Goal: Information Seeking & Learning: Compare options

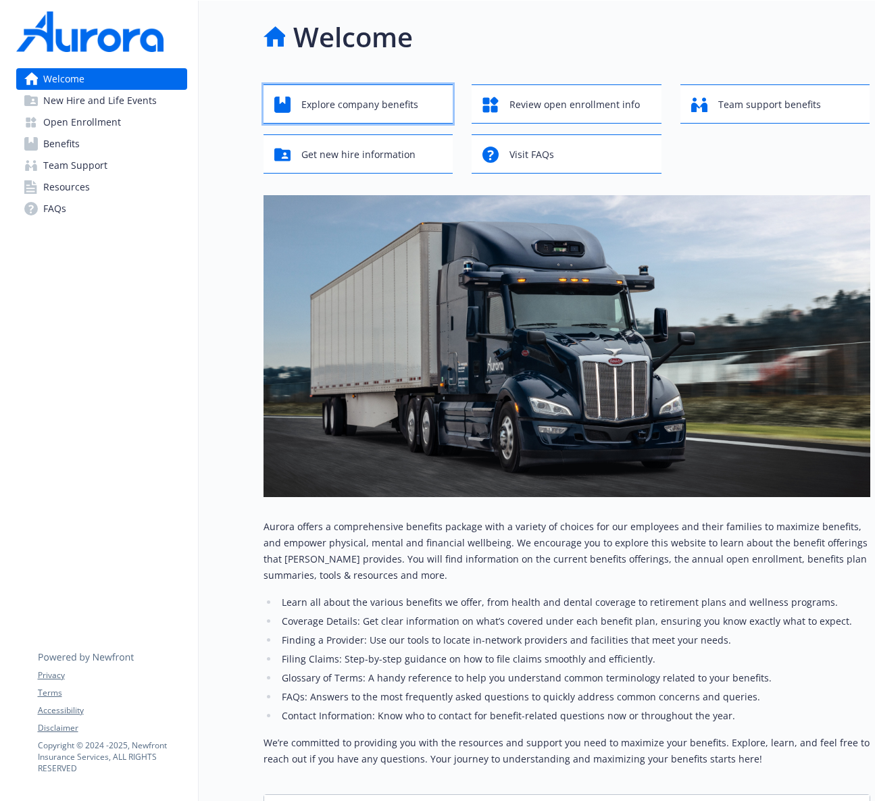
click at [406, 108] on span "Explore company benefits" at bounding box center [359, 105] width 117 height 26
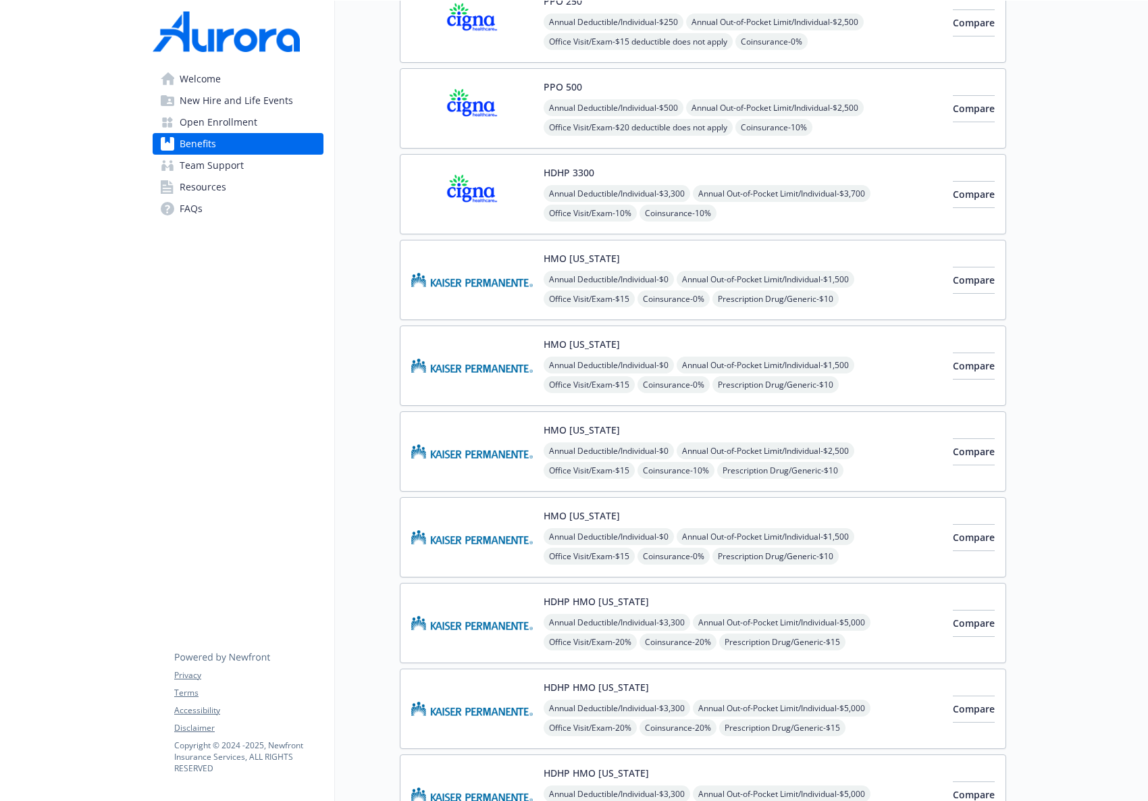
scroll to position [231, 0]
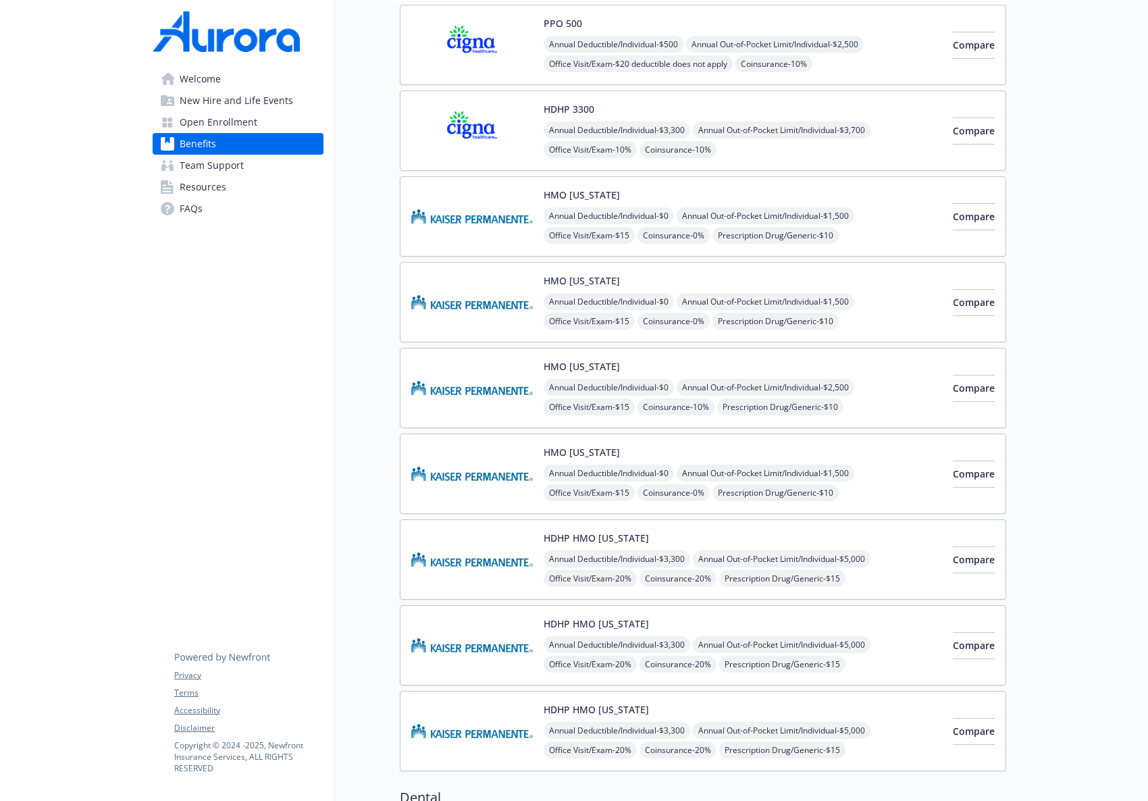
click at [244, 120] on span "Open Enrollment" at bounding box center [219, 122] width 78 height 22
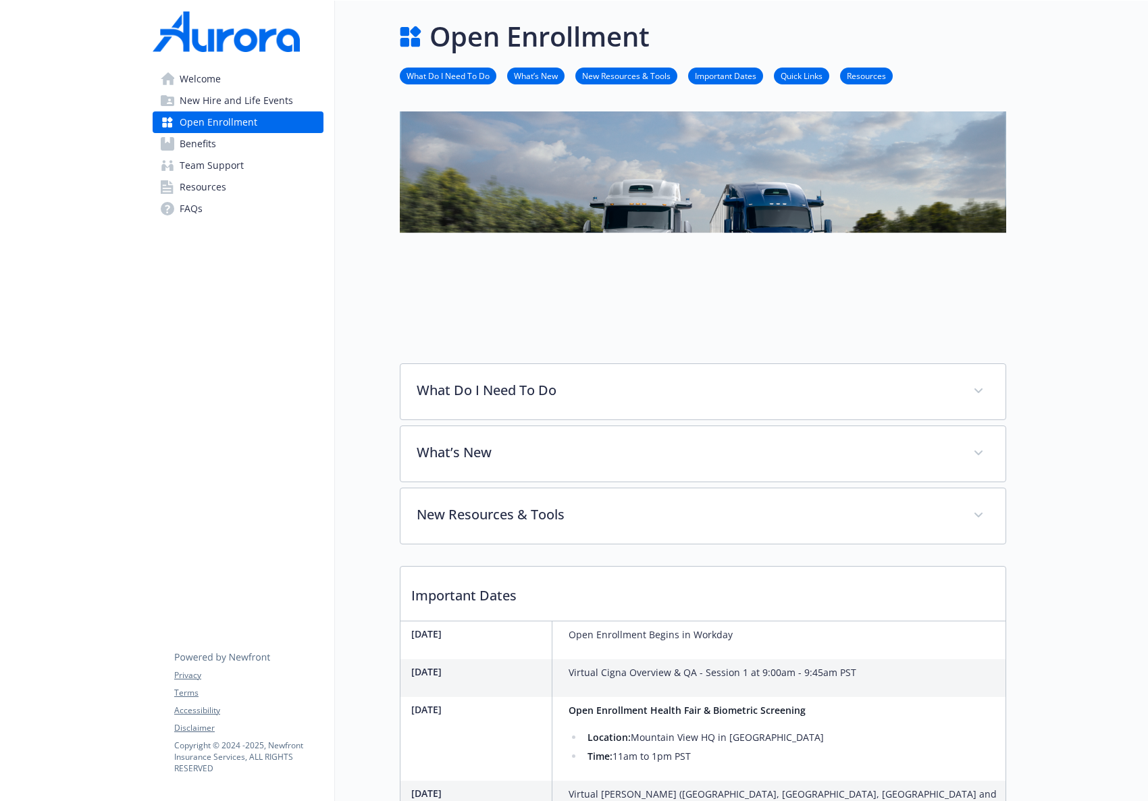
scroll to position [231, 0]
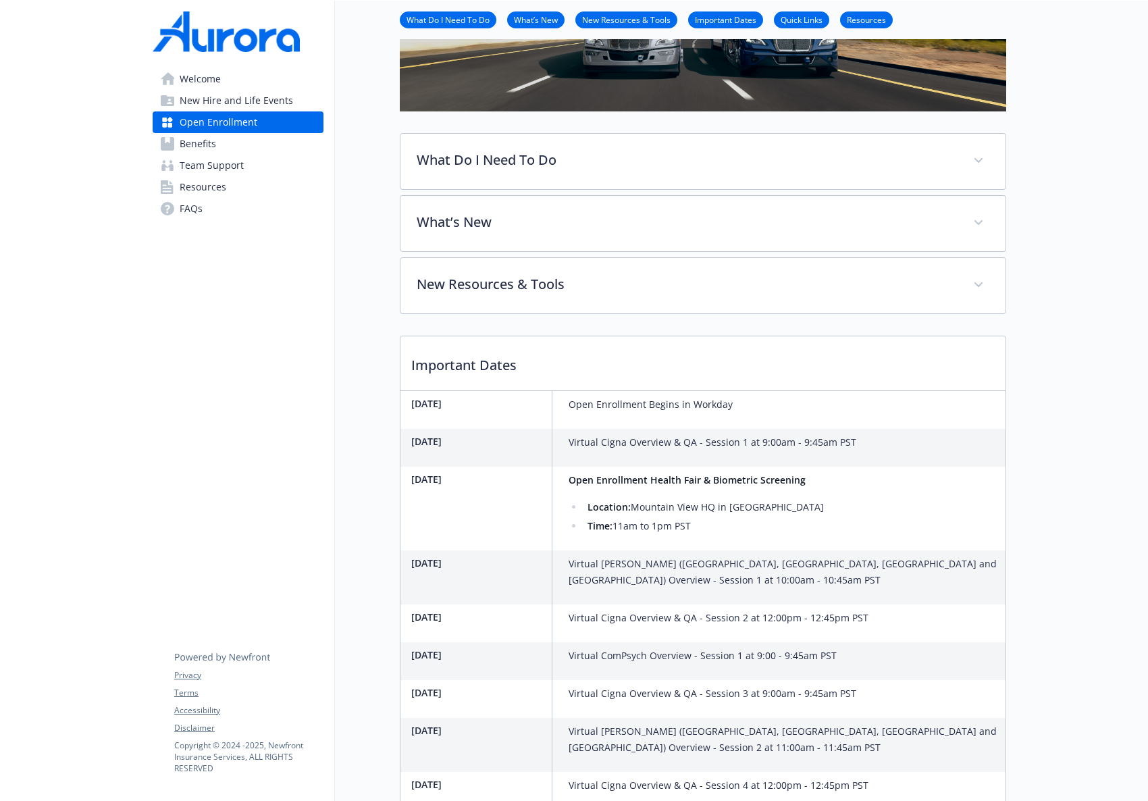
click at [238, 101] on span "New Hire and Life Events" at bounding box center [236, 101] width 113 height 22
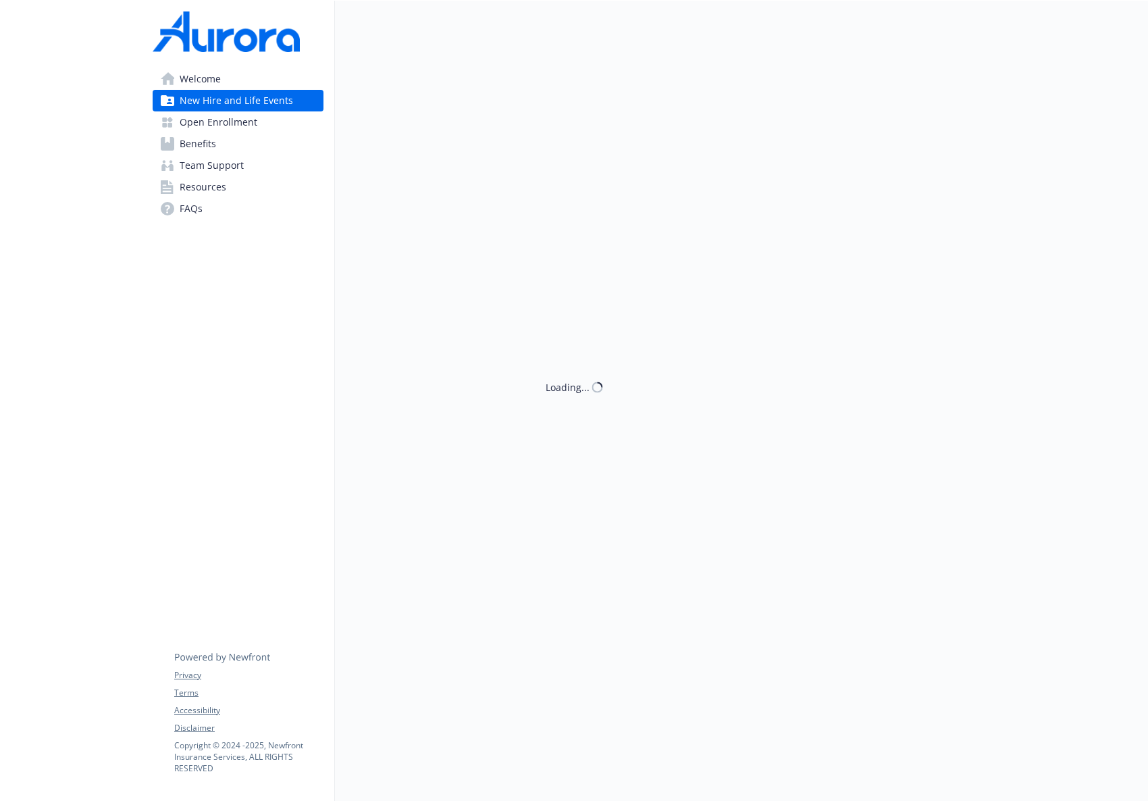
scroll to position [231, 0]
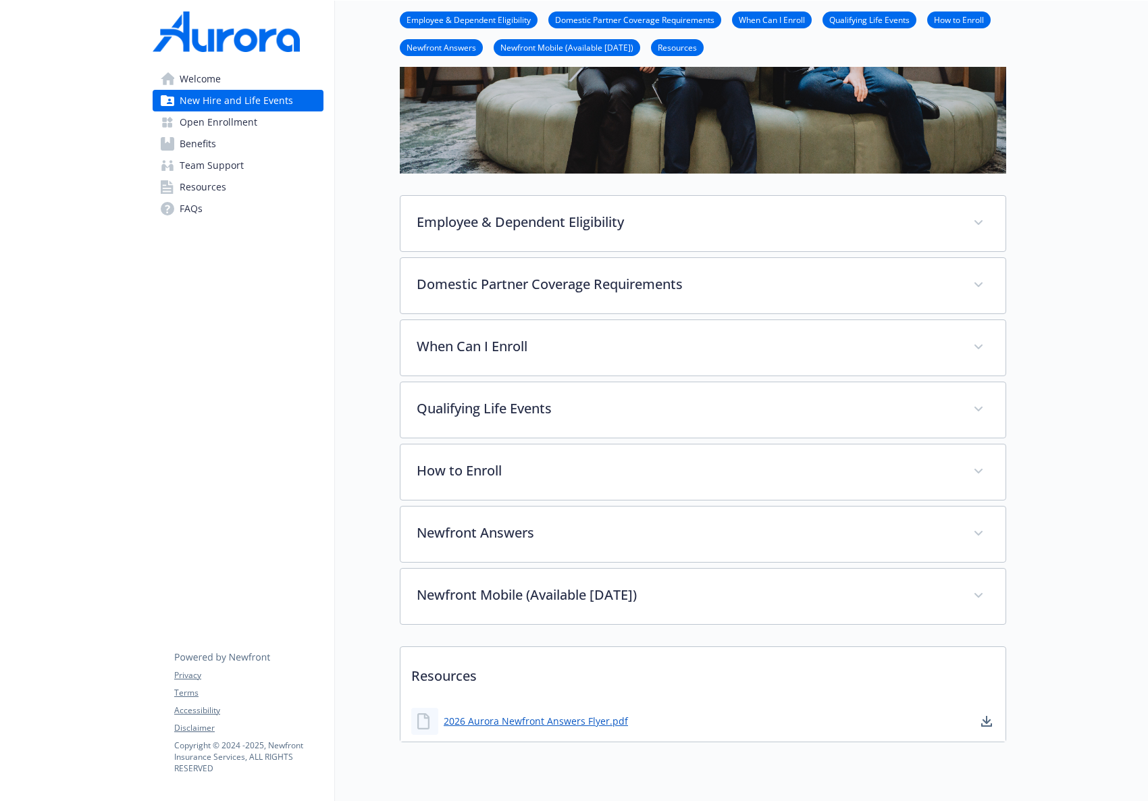
click at [228, 145] on link "Benefits" at bounding box center [238, 144] width 171 height 22
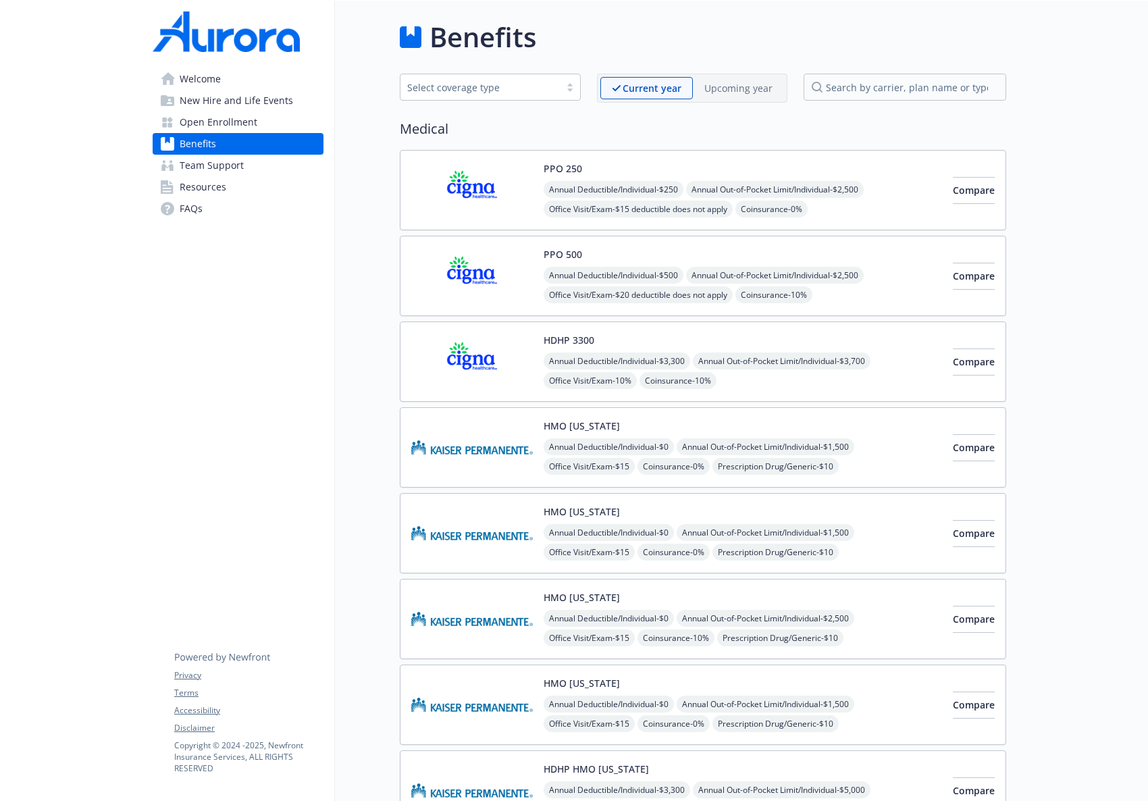
scroll to position [5, 0]
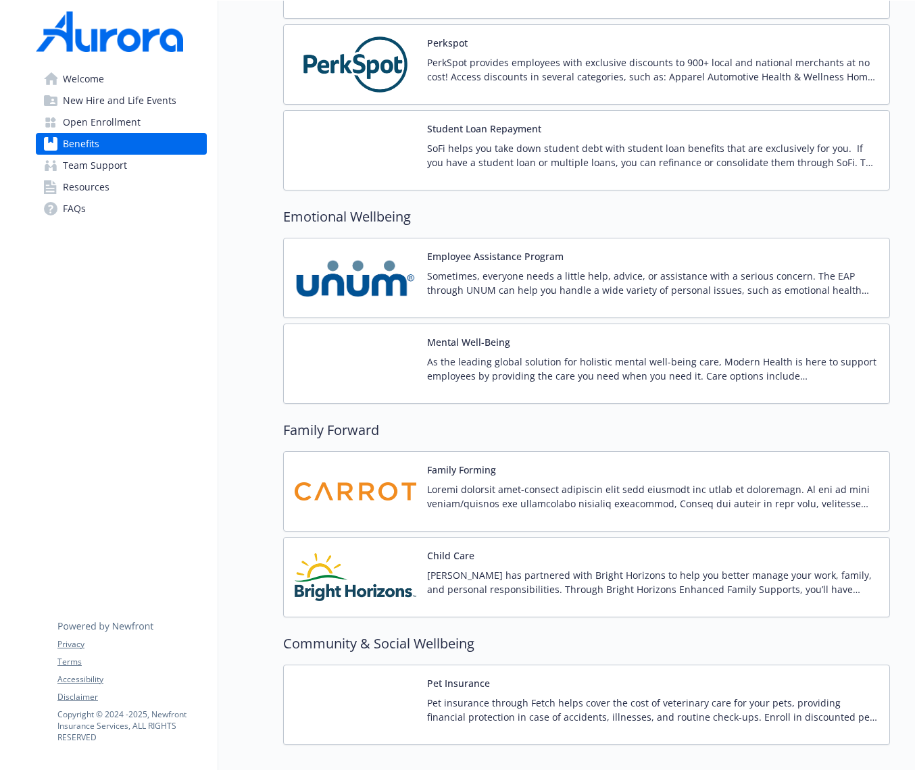
scroll to position [2893, 0]
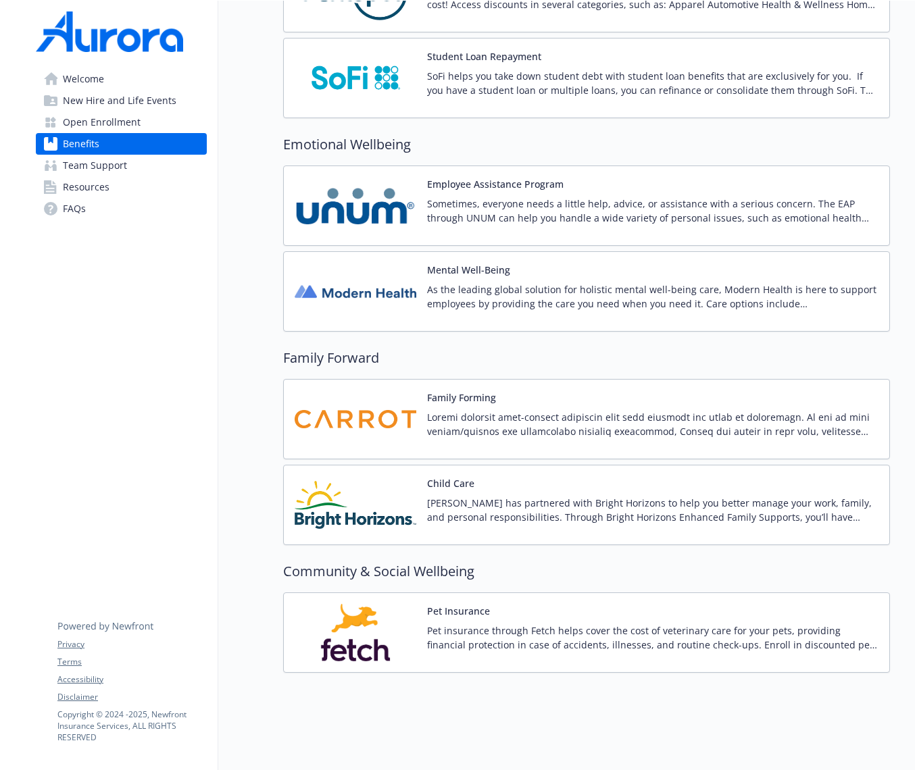
click at [99, 125] on span "Open Enrollment" at bounding box center [102, 122] width 78 height 22
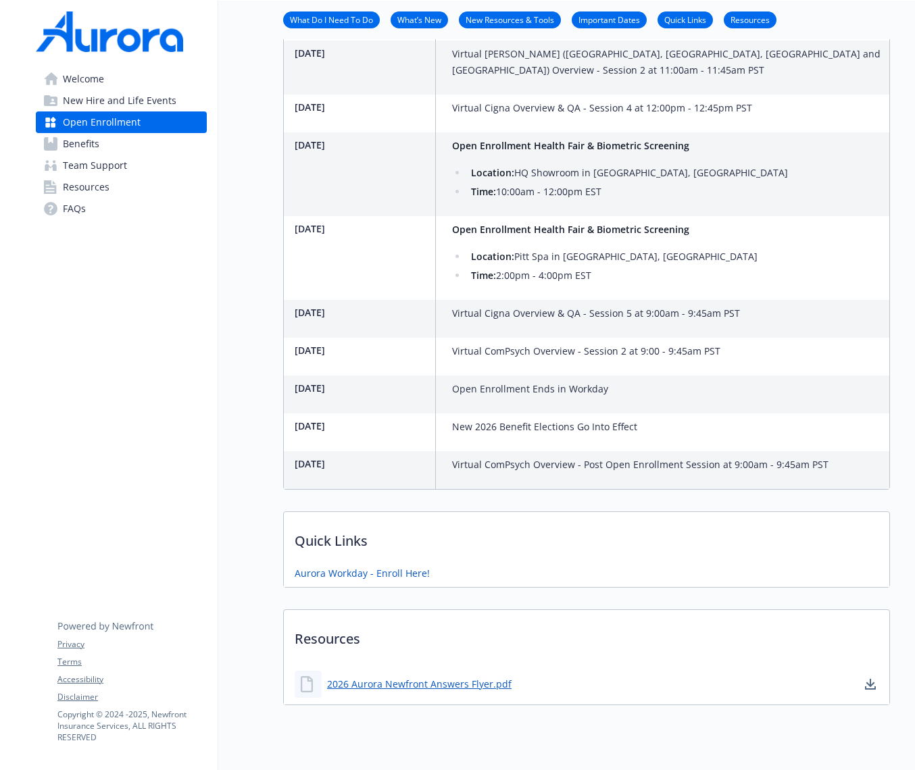
click at [91, 99] on span "New Hire and Life Events" at bounding box center [119, 101] width 113 height 22
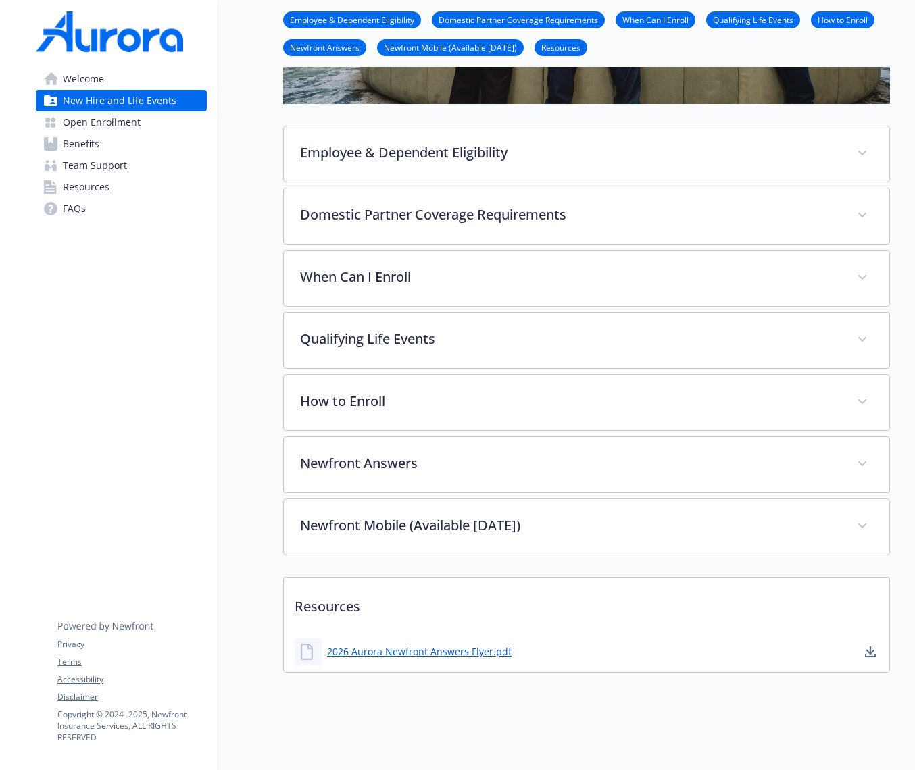
click at [90, 118] on span "Open Enrollment" at bounding box center [102, 122] width 78 height 22
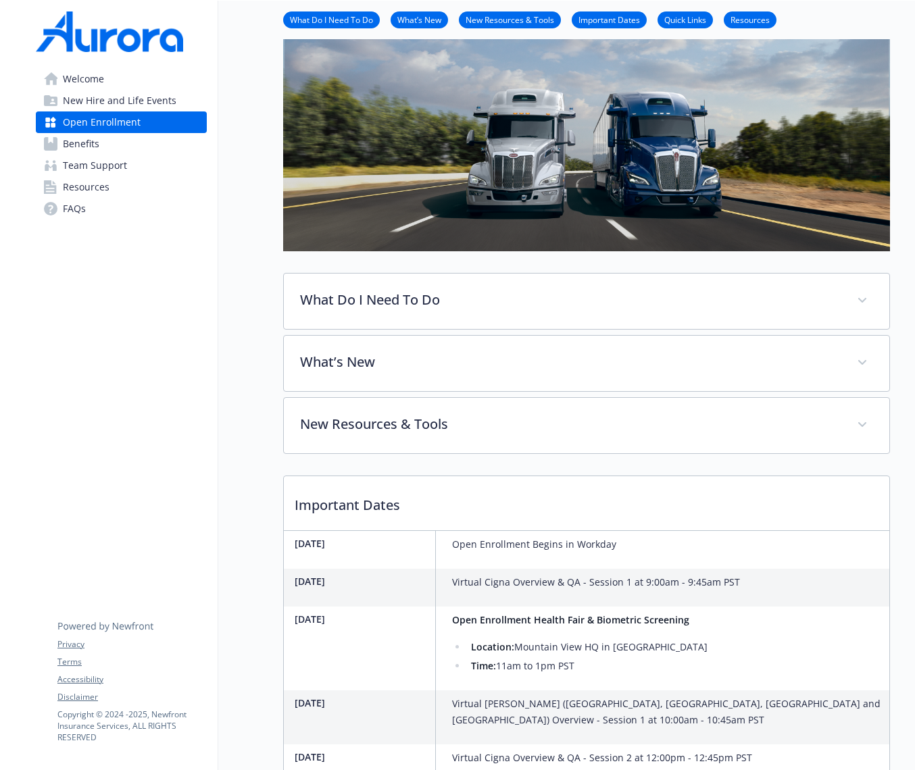
scroll to position [138, 0]
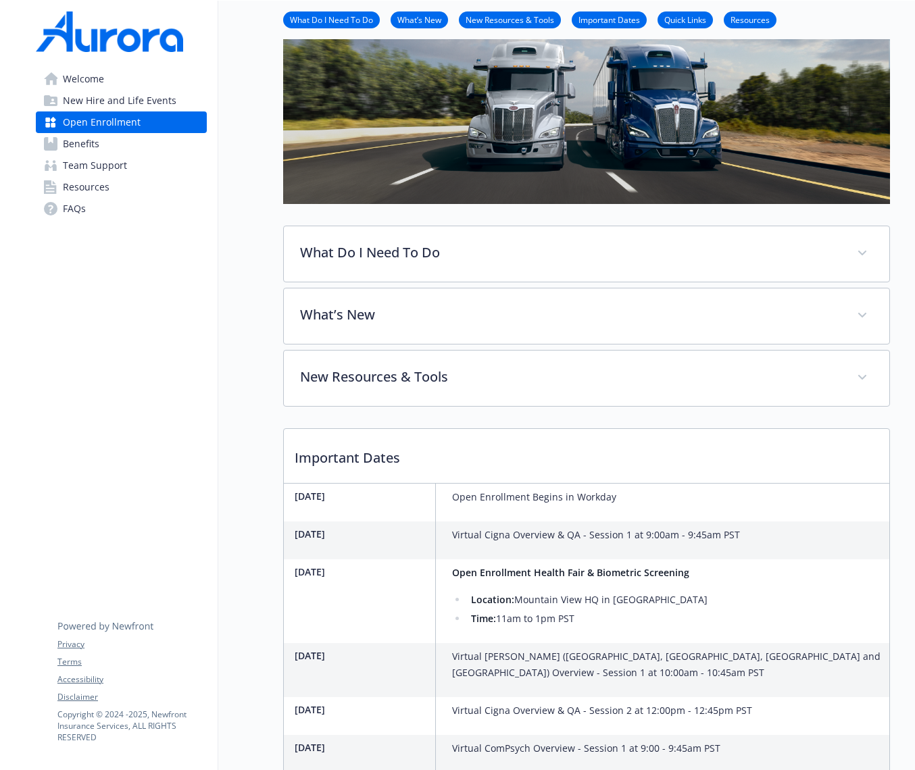
click at [157, 103] on span "New Hire and Life Events" at bounding box center [119, 101] width 113 height 22
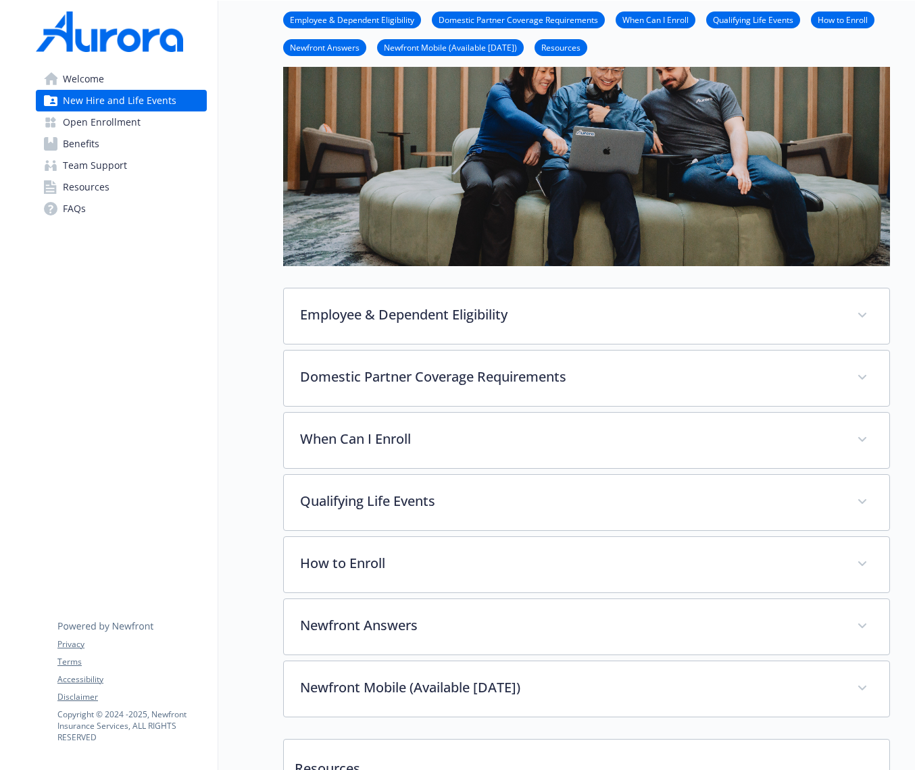
click at [144, 128] on link "Open Enrollment" at bounding box center [121, 122] width 171 height 22
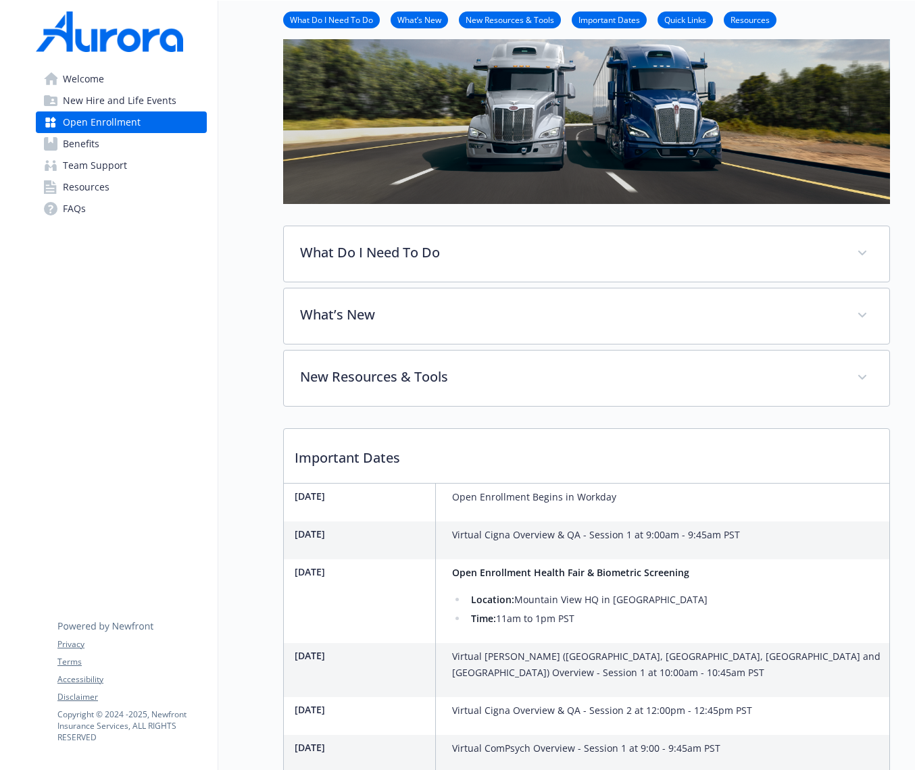
click at [133, 149] on link "Benefits" at bounding box center [121, 144] width 171 height 22
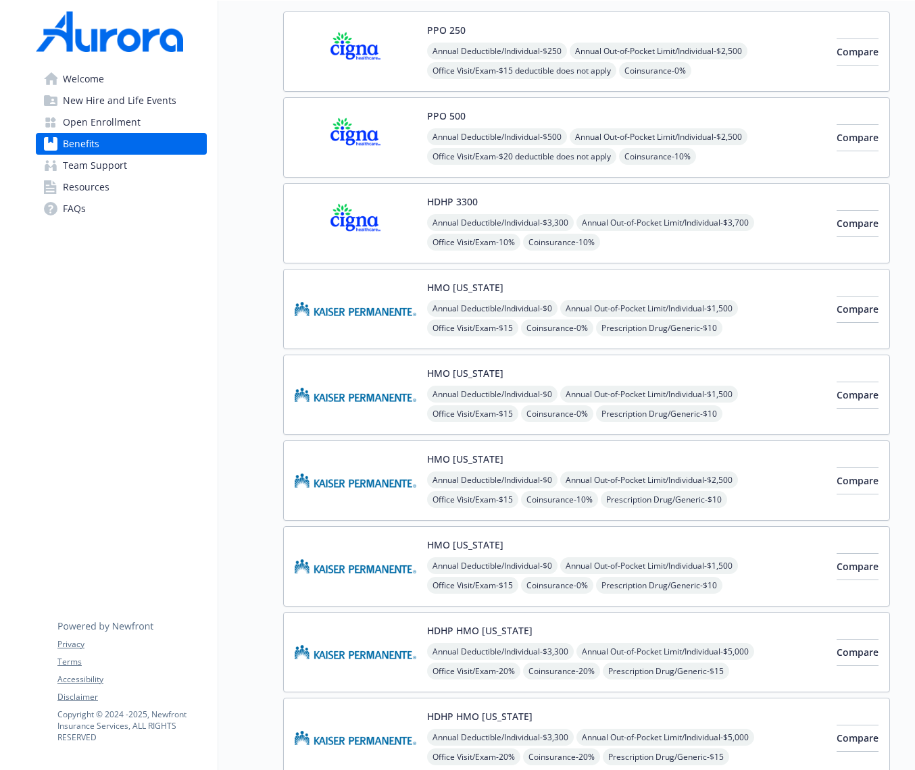
click at [127, 170] on link "Team Support" at bounding box center [121, 166] width 171 height 22
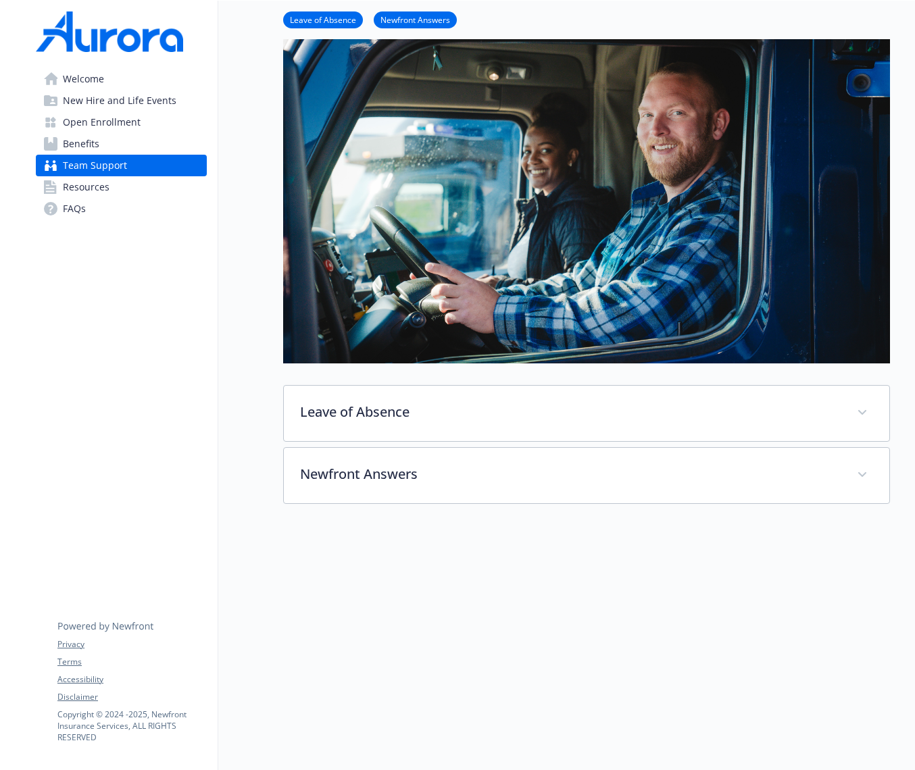
click at [113, 114] on span "Open Enrollment" at bounding box center [102, 122] width 78 height 22
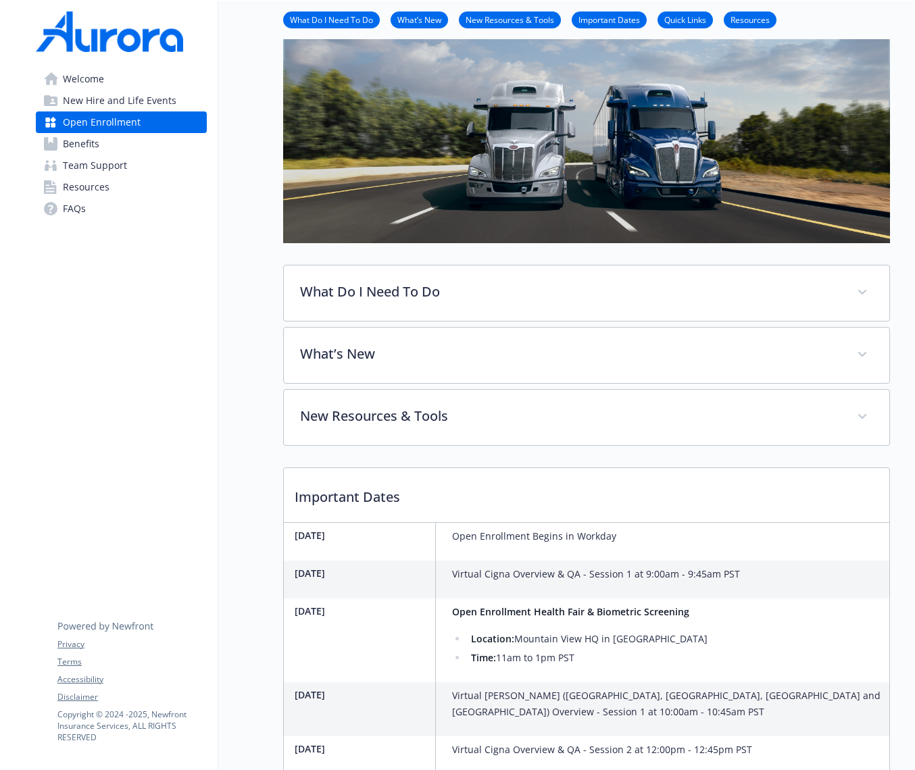
click at [109, 106] on span "New Hire and Life Events" at bounding box center [119, 101] width 113 height 22
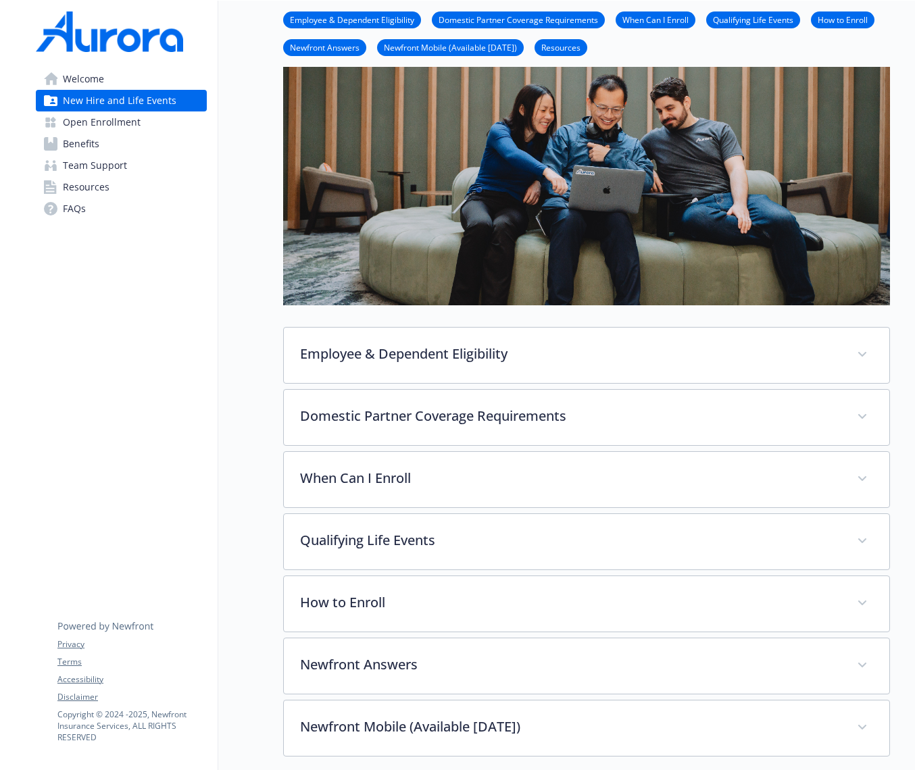
click at [97, 84] on span "Welcome" at bounding box center [83, 79] width 41 height 22
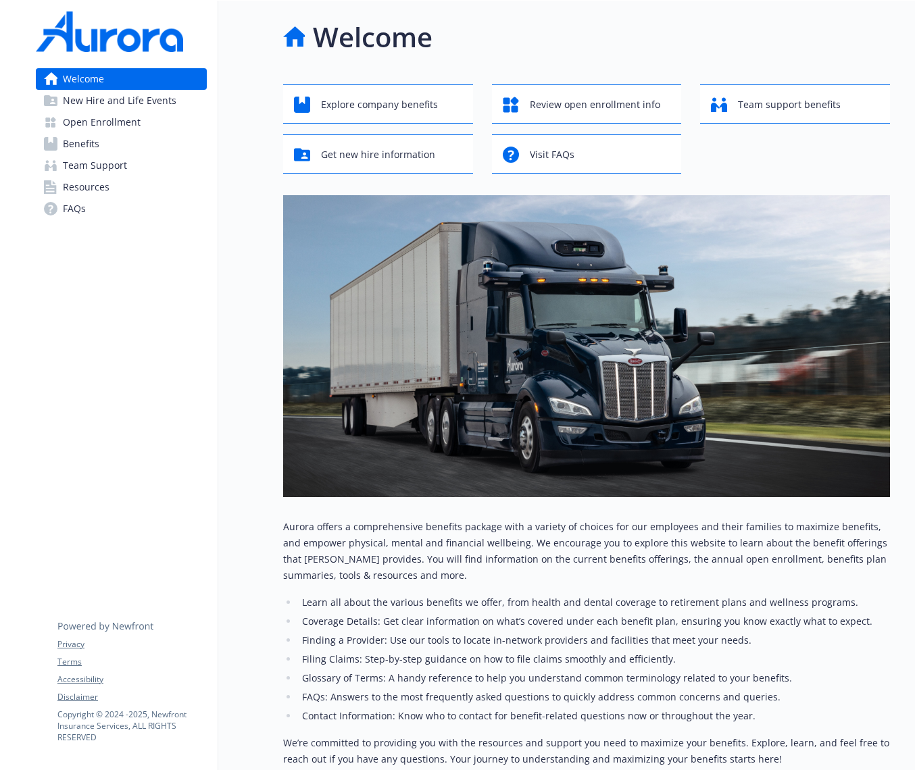
click at [151, 102] on span "New Hire and Life Events" at bounding box center [119, 101] width 113 height 22
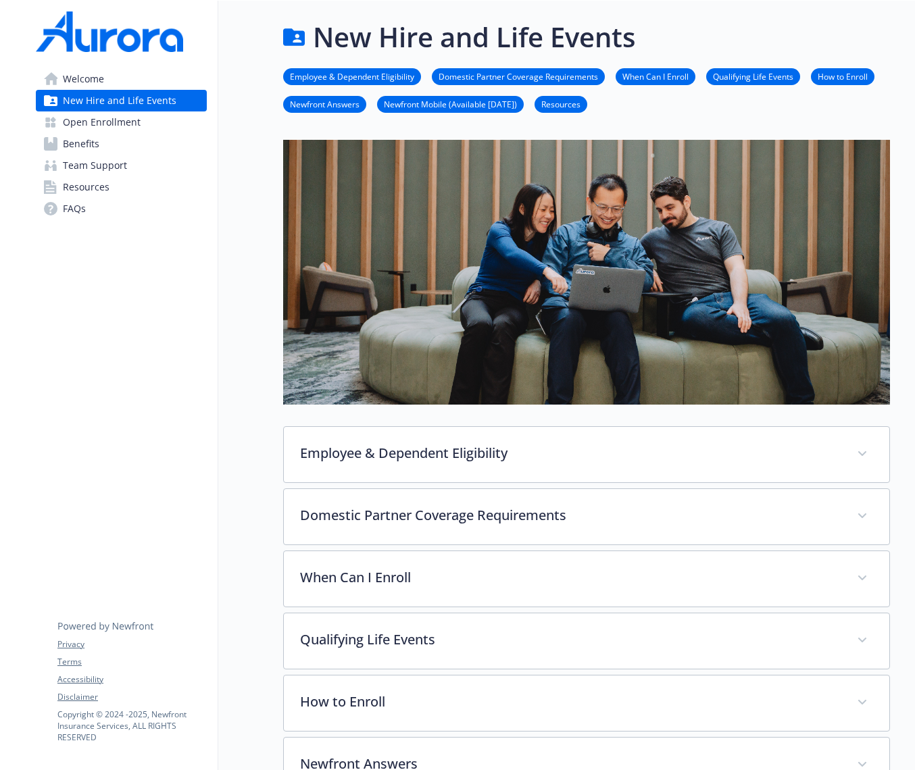
click at [143, 122] on link "Open Enrollment" at bounding box center [121, 122] width 171 height 22
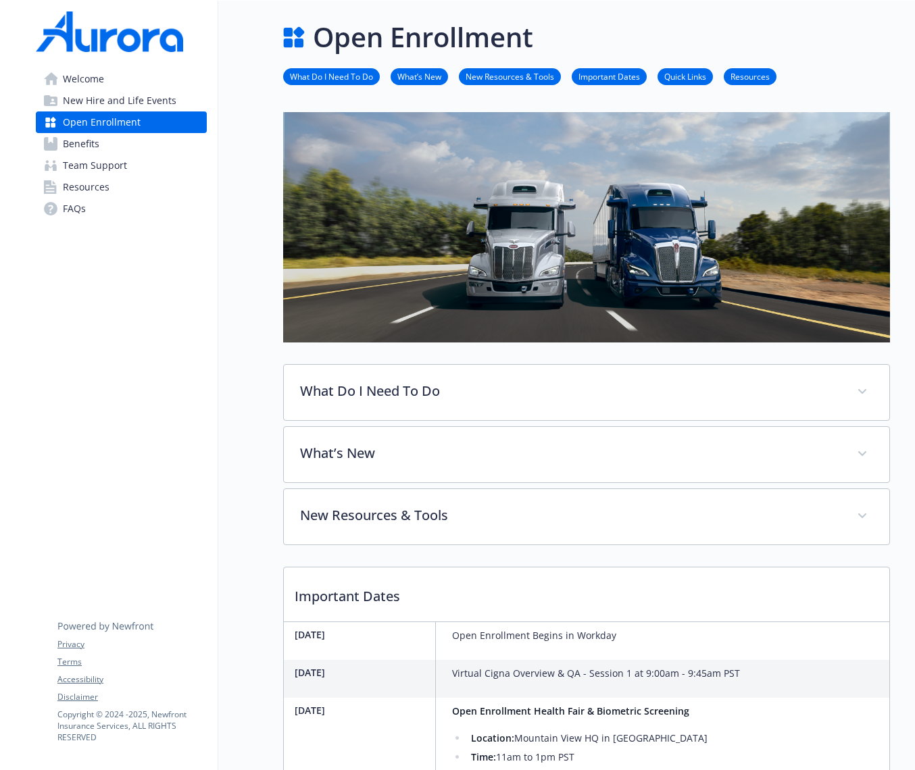
click at [143, 138] on link "Benefits" at bounding box center [121, 144] width 171 height 22
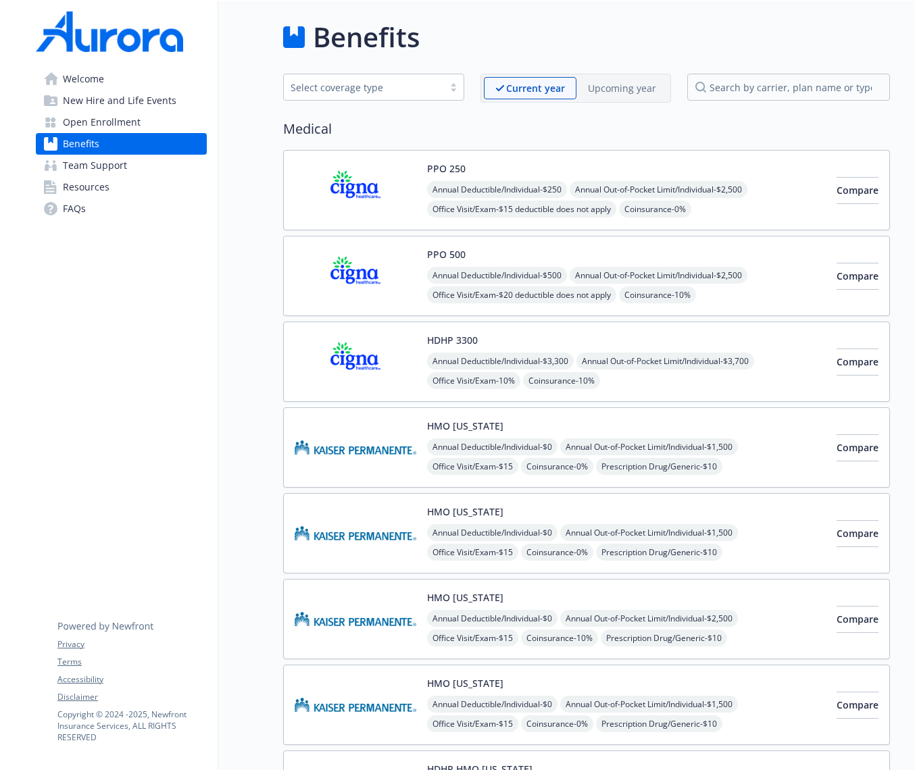
click at [140, 157] on link "Team Support" at bounding box center [121, 166] width 171 height 22
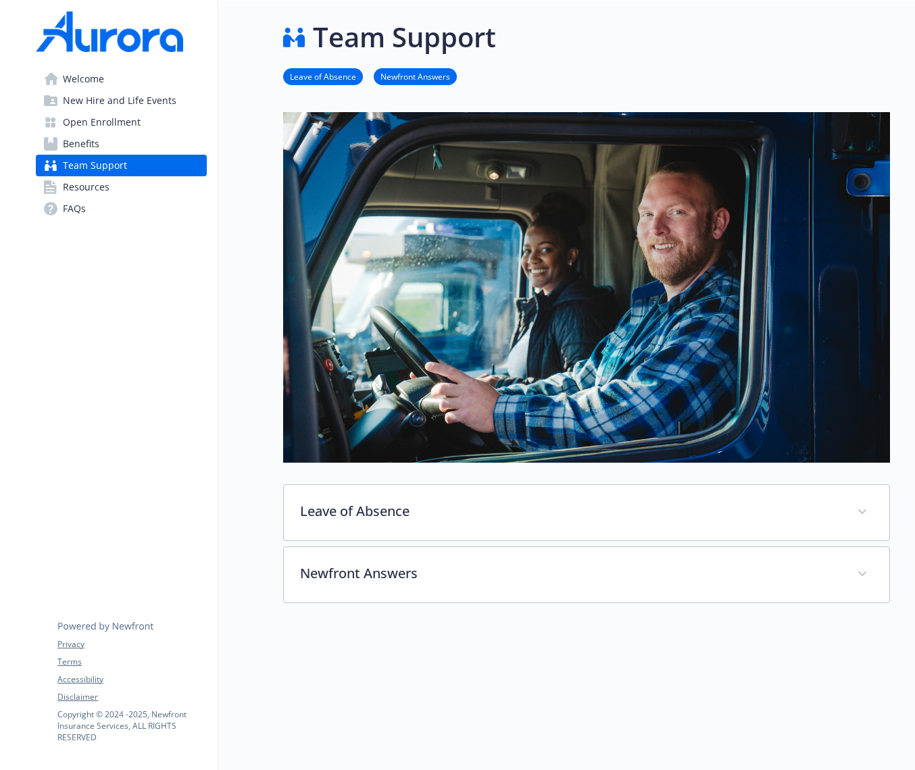
click at [126, 139] on link "Benefits" at bounding box center [121, 144] width 171 height 22
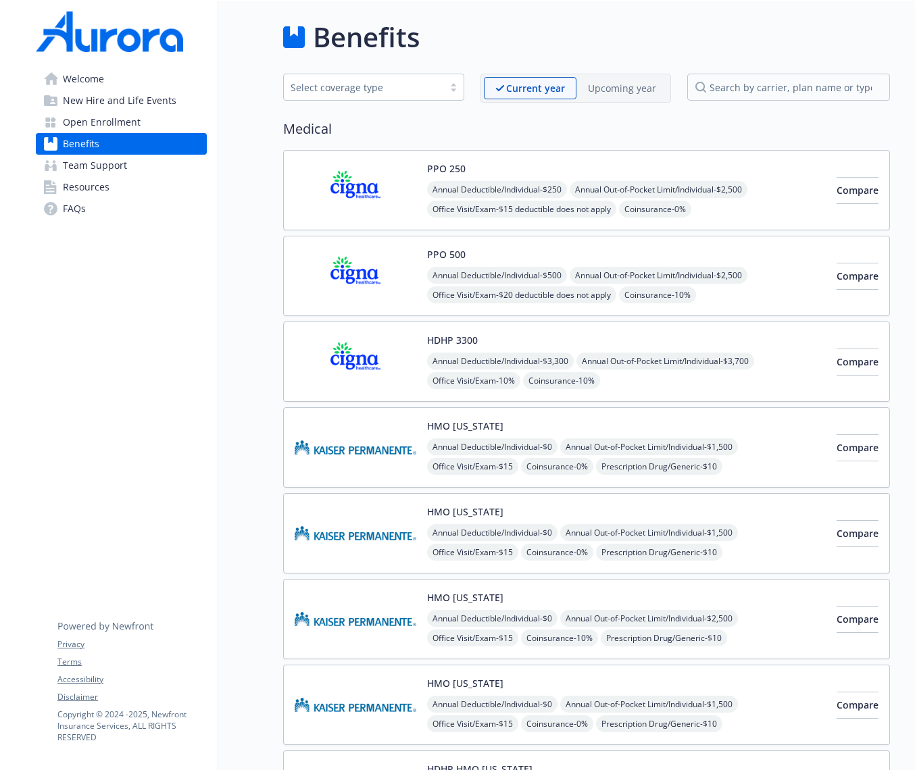
click at [116, 109] on span "New Hire and Life Events" at bounding box center [119, 101] width 113 height 22
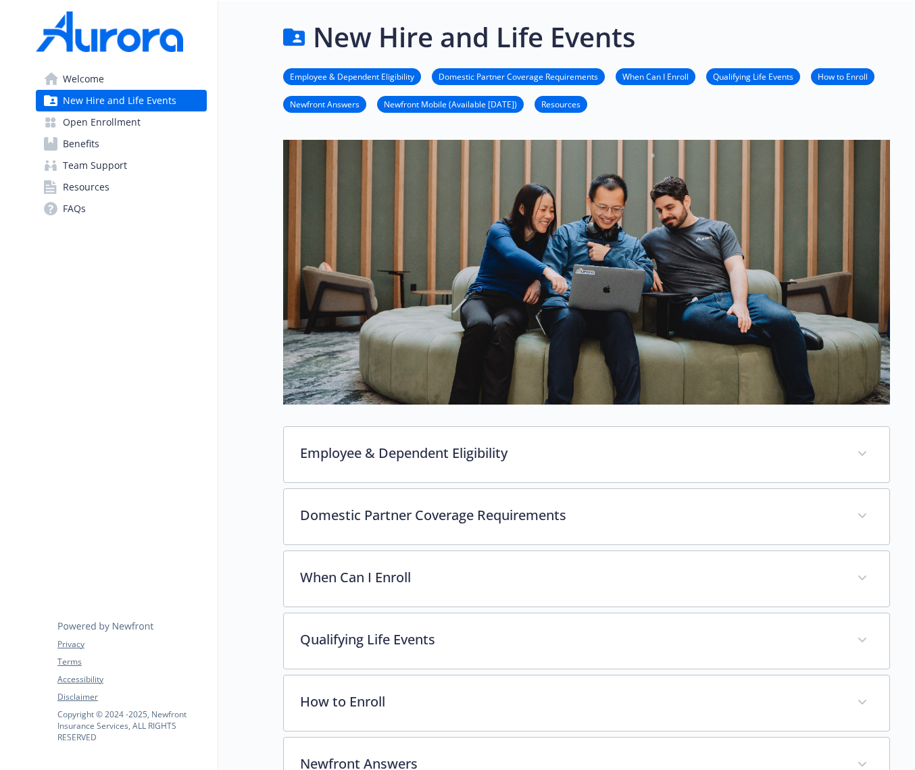
click at [102, 84] on span "Welcome" at bounding box center [83, 79] width 41 height 22
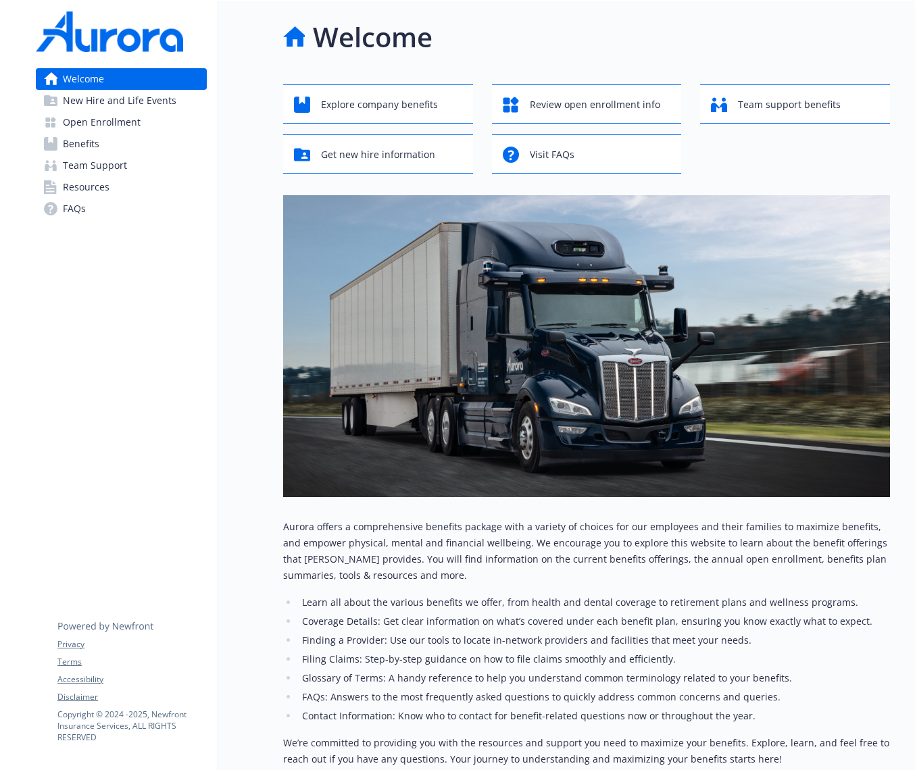
click at [83, 97] on span "New Hire and Life Events" at bounding box center [119, 101] width 113 height 22
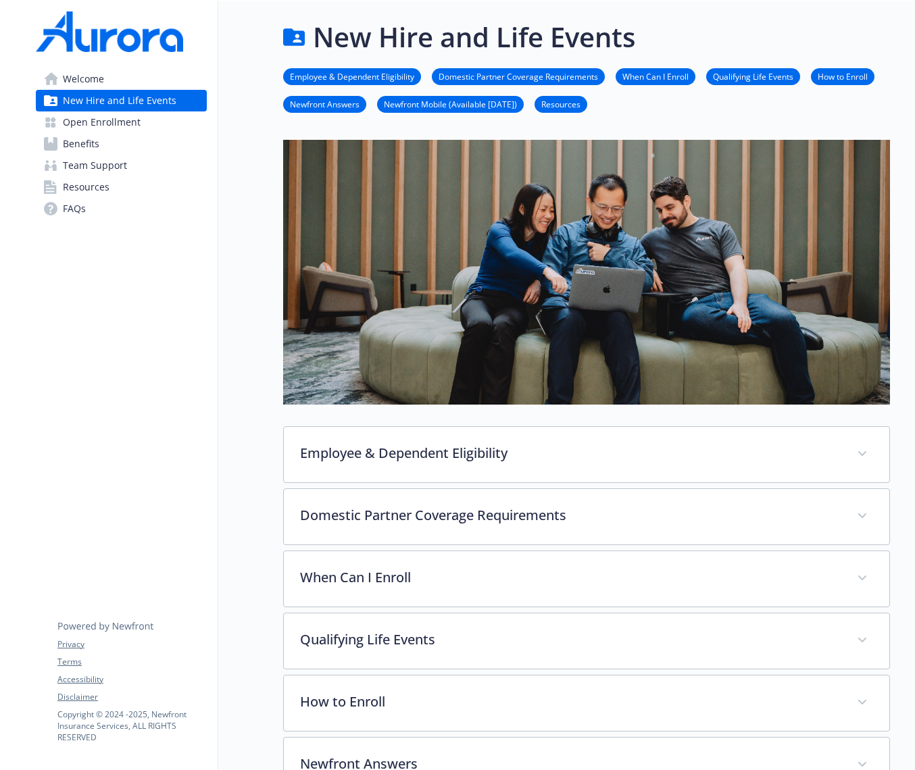
click at [88, 105] on span "New Hire and Life Events" at bounding box center [119, 101] width 113 height 22
click at [92, 115] on span "Open Enrollment" at bounding box center [102, 122] width 78 height 22
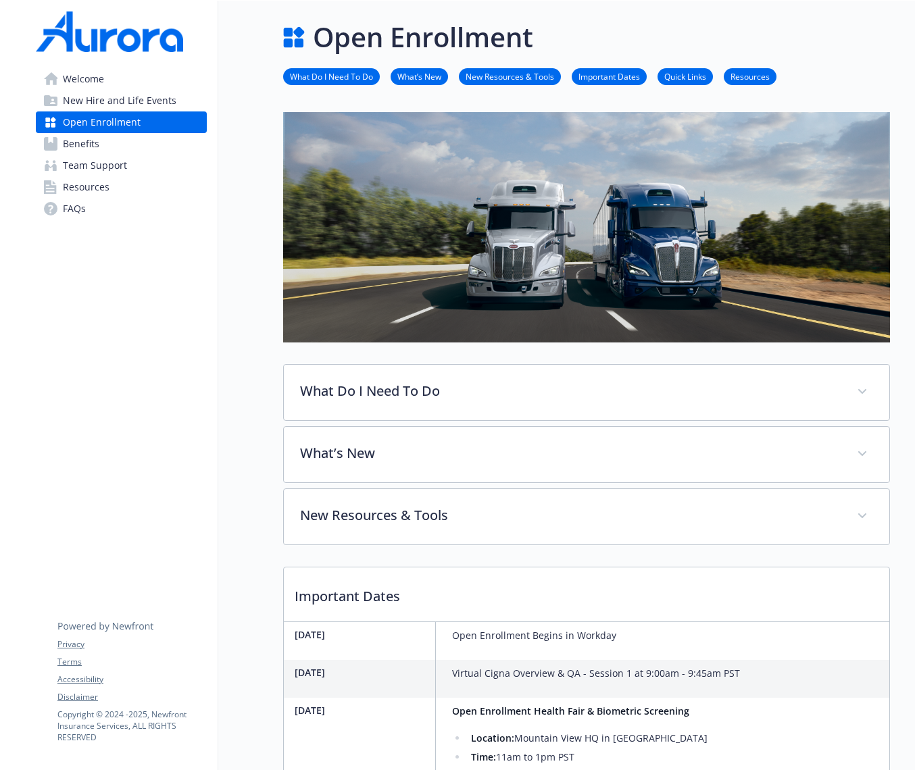
click at [88, 136] on span "Benefits" at bounding box center [81, 144] width 36 height 22
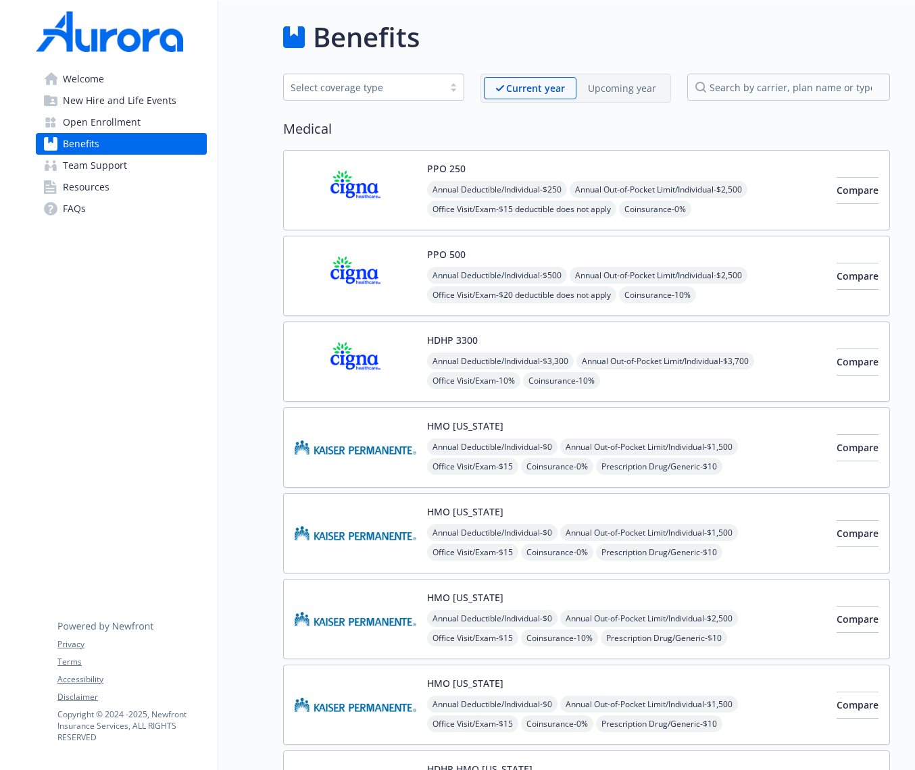
click at [89, 155] on span "Team Support" at bounding box center [95, 166] width 64 height 22
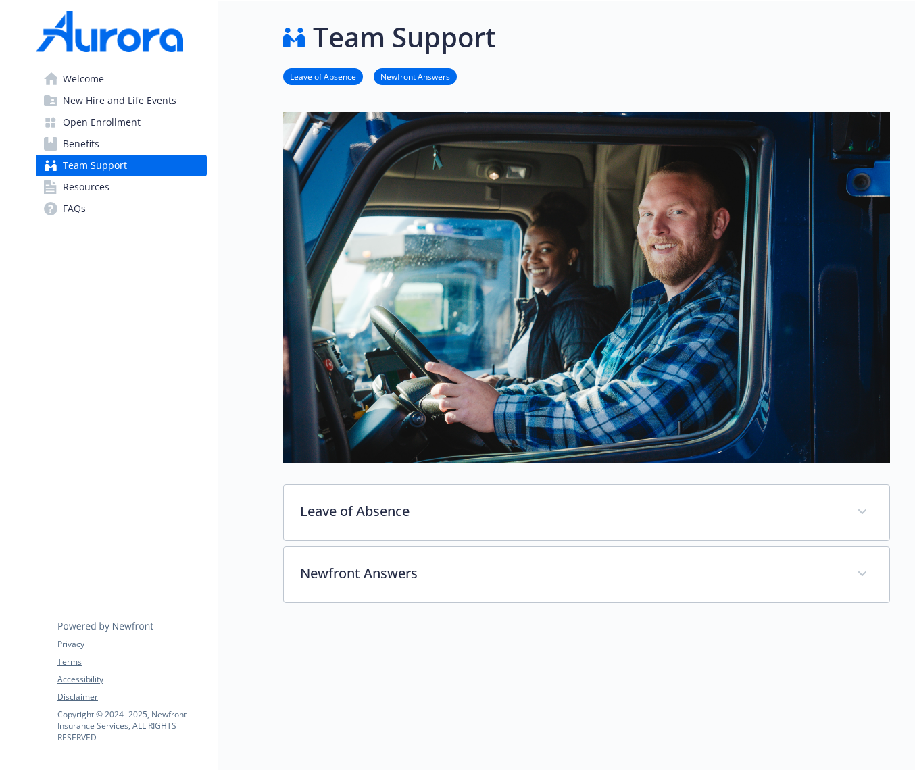
click at [91, 167] on span "Team Support" at bounding box center [95, 166] width 64 height 22
click at [91, 183] on span "Resources" at bounding box center [86, 187] width 47 height 22
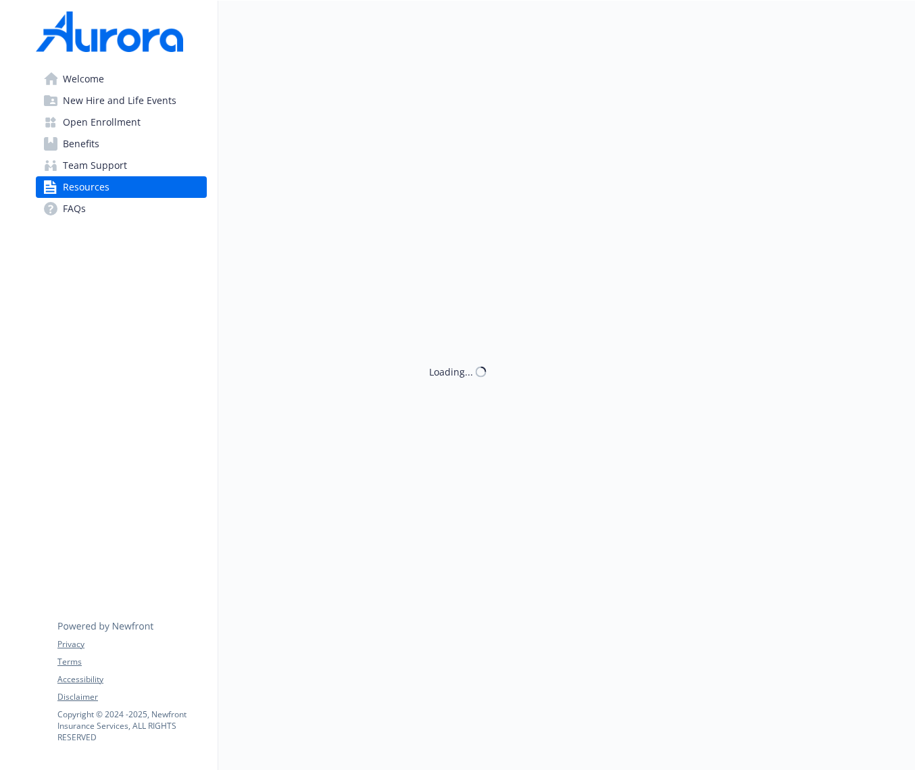
click at [91, 204] on link "FAQs" at bounding box center [121, 209] width 171 height 22
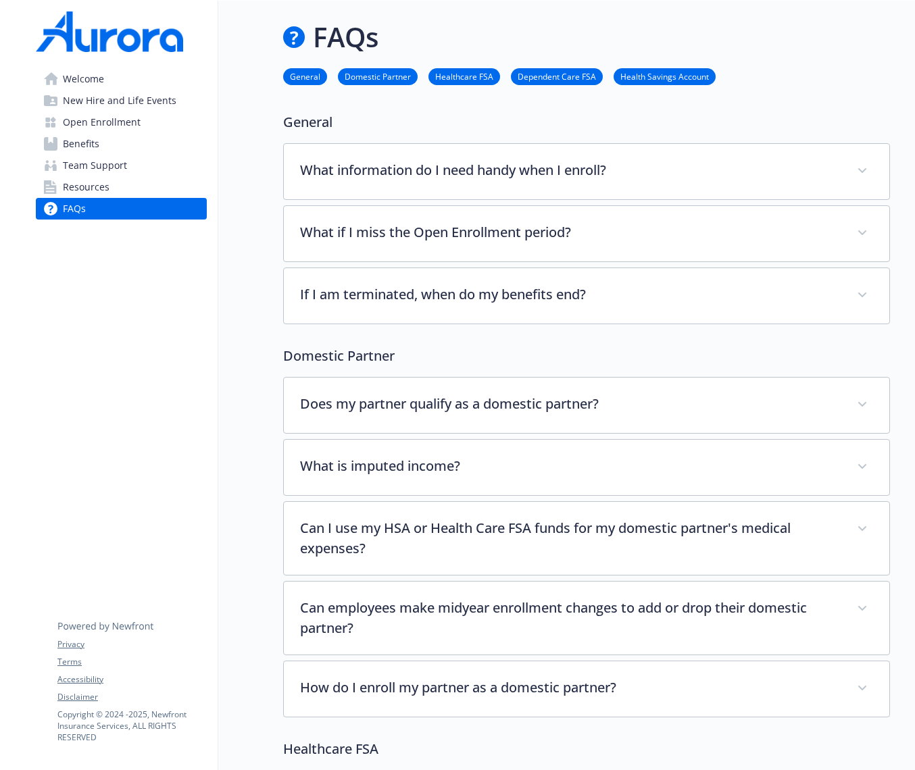
click at [117, 102] on span "New Hire and Life Events" at bounding box center [119, 101] width 113 height 22
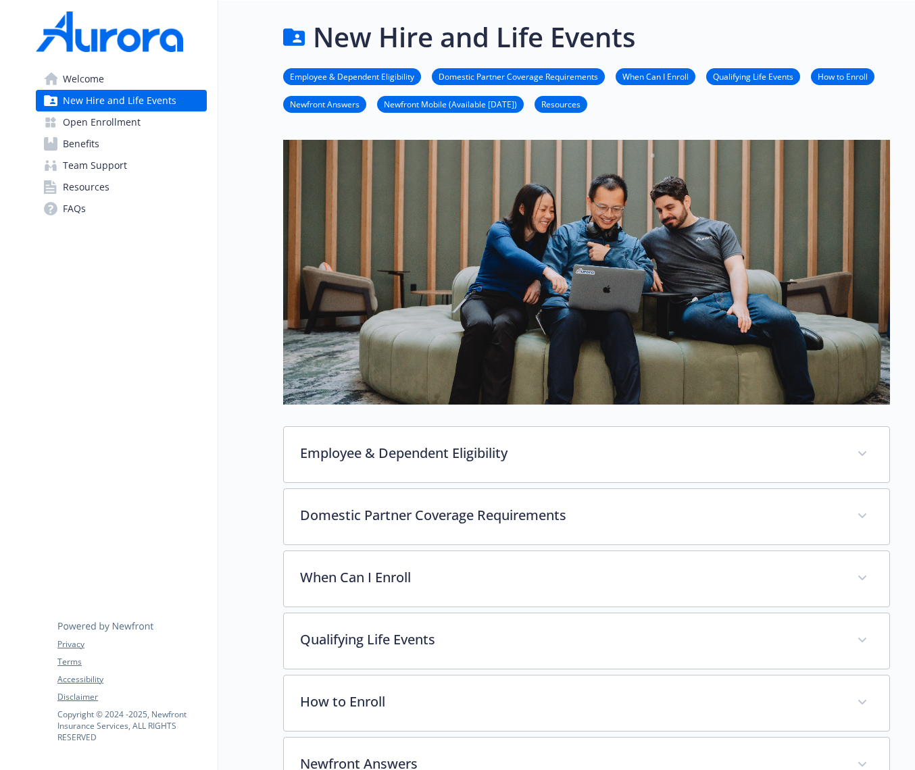
click at [111, 118] on span "Open Enrollment" at bounding box center [102, 122] width 78 height 22
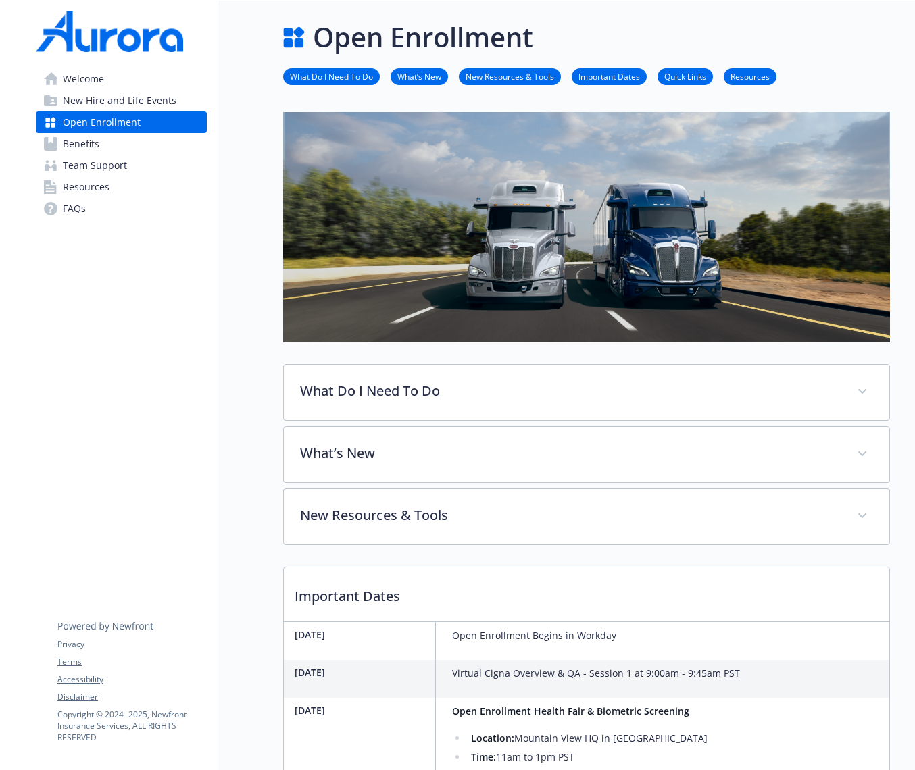
click at [106, 134] on link "Benefits" at bounding box center [121, 144] width 171 height 22
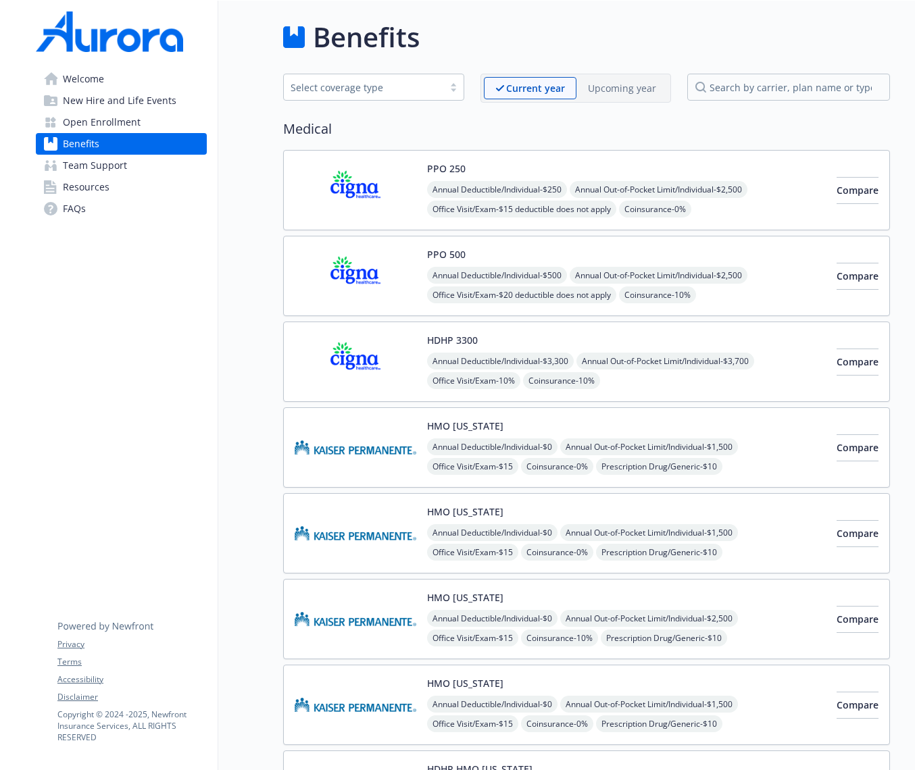
click at [99, 213] on link "FAQs" at bounding box center [121, 209] width 171 height 22
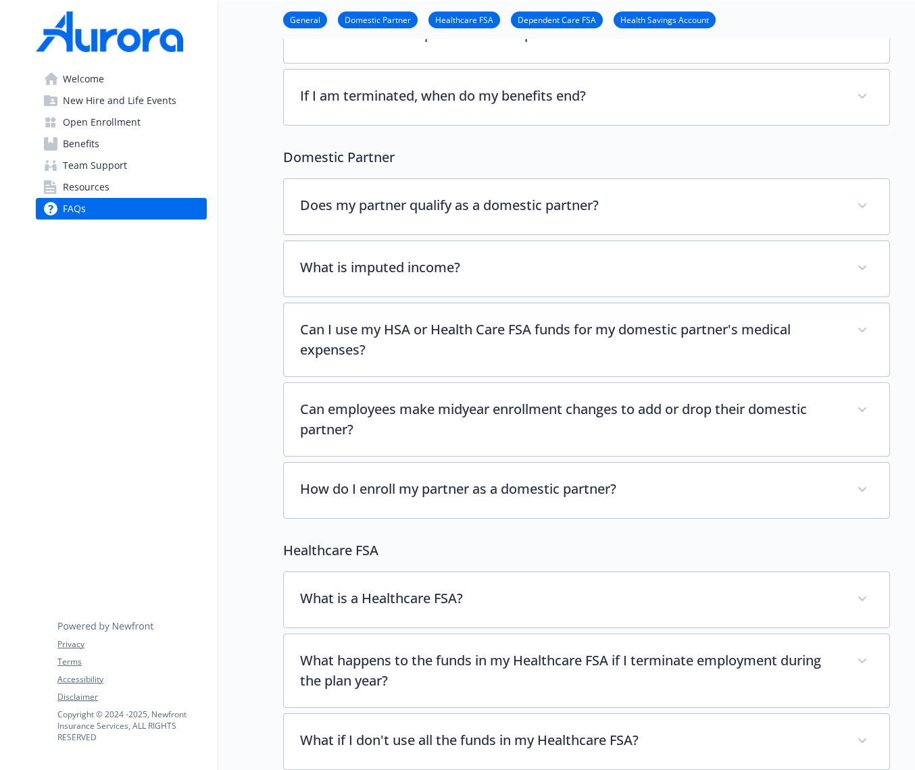
click at [101, 71] on span "Welcome" at bounding box center [83, 79] width 41 height 22
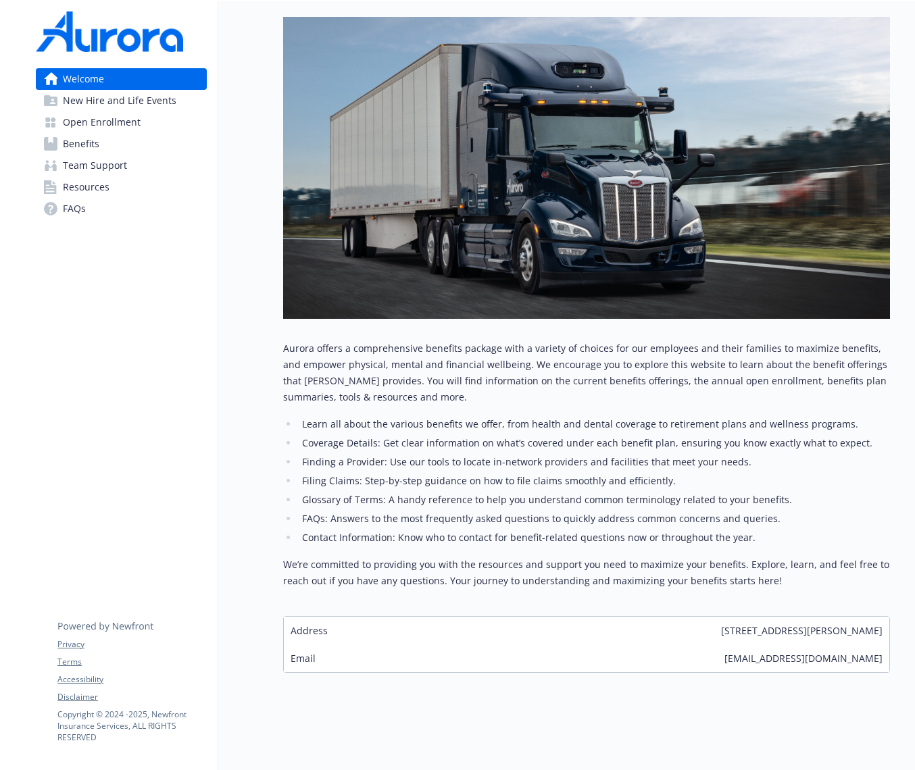
click at [88, 38] on img at bounding box center [109, 31] width 147 height 41
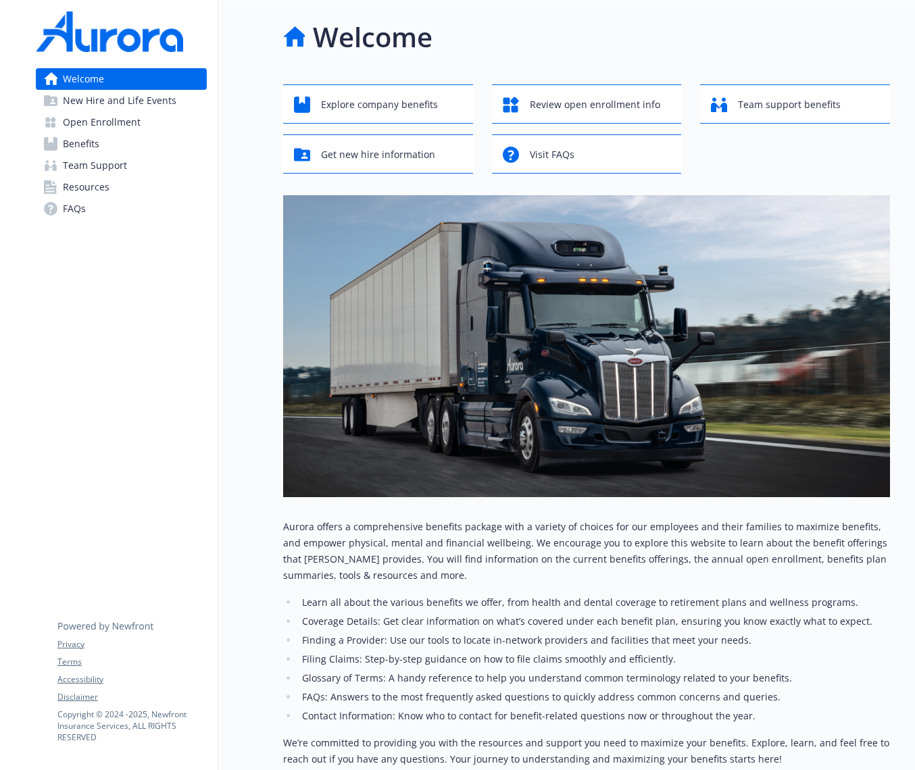
click at [100, 101] on span "New Hire and Life Events" at bounding box center [119, 101] width 113 height 22
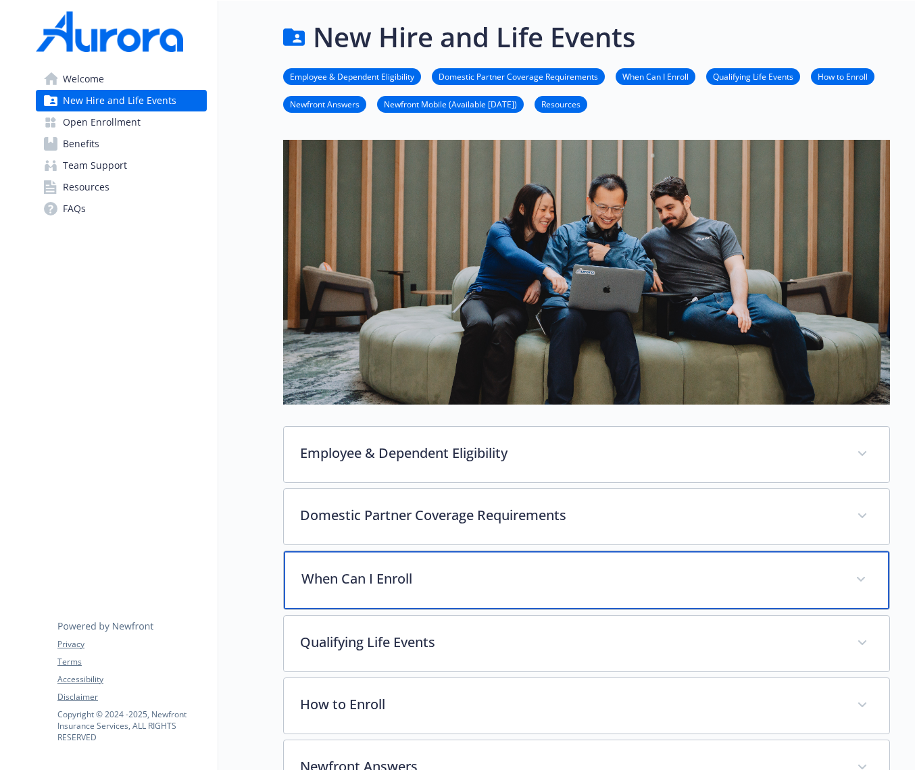
click at [376, 580] on p "When Can I Enroll" at bounding box center [570, 579] width 538 height 20
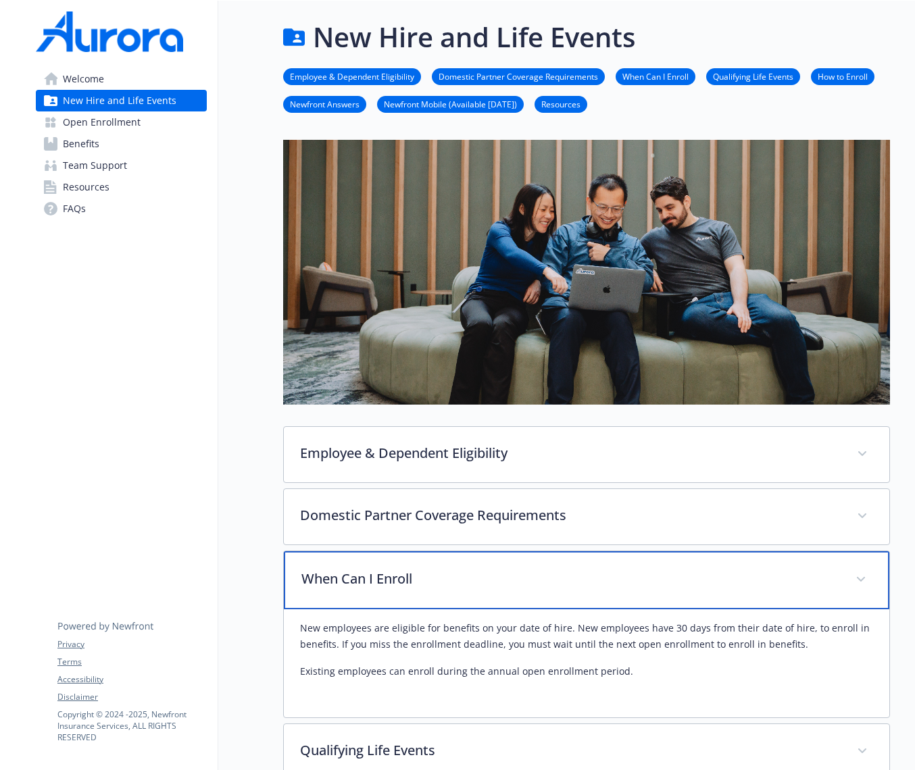
scroll to position [411, 0]
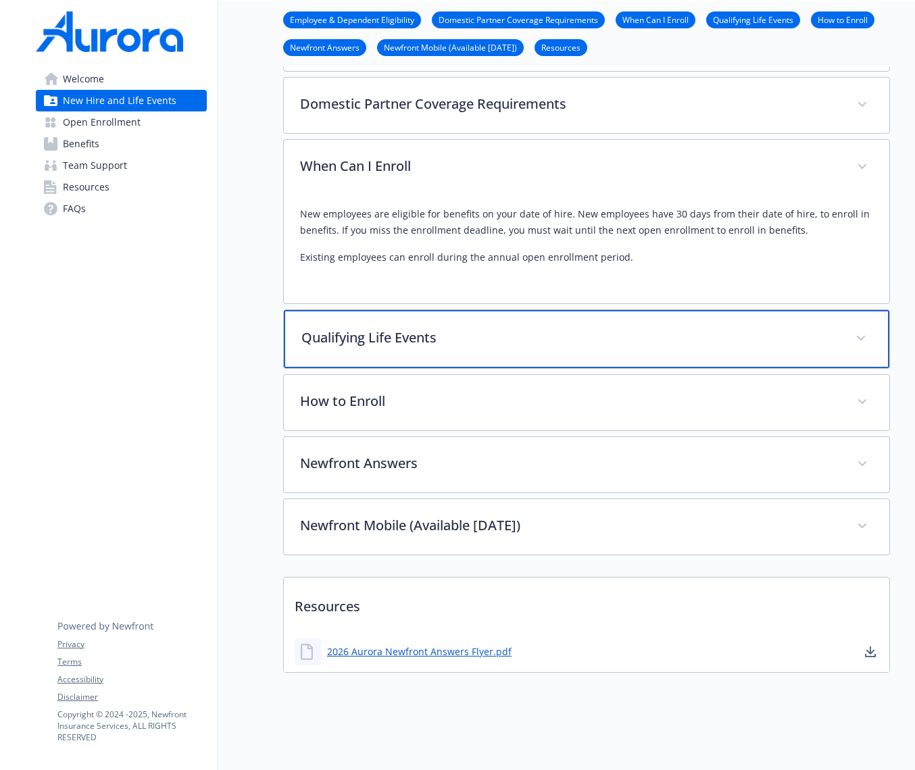
click at [411, 365] on div "Qualifying Life Events" at bounding box center [586, 339] width 605 height 58
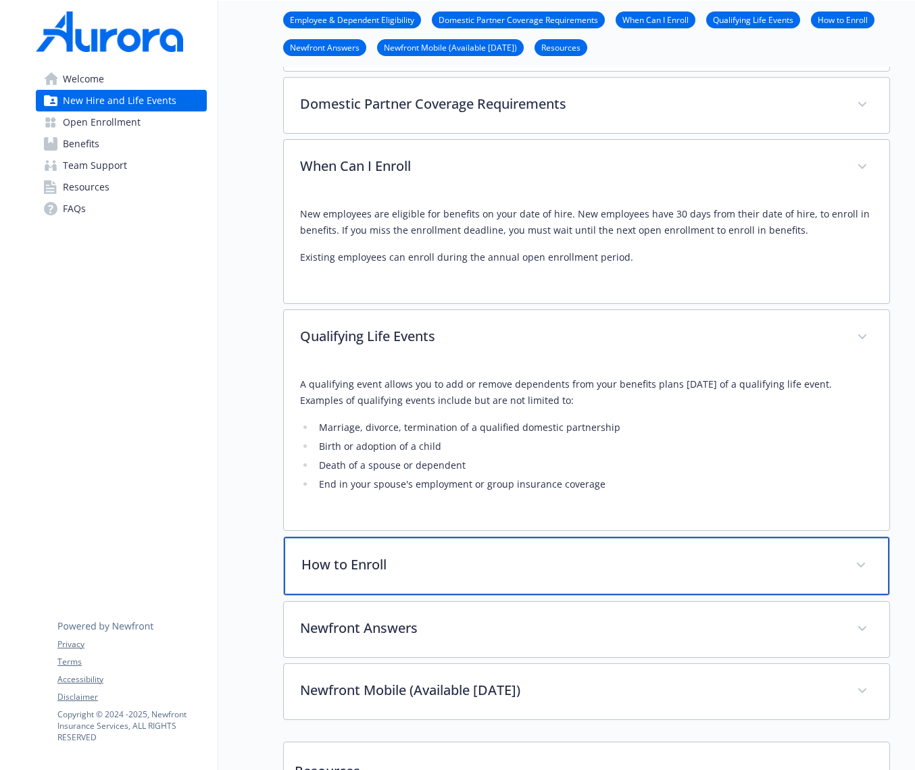
click at [429, 563] on p "How to Enroll" at bounding box center [570, 565] width 538 height 20
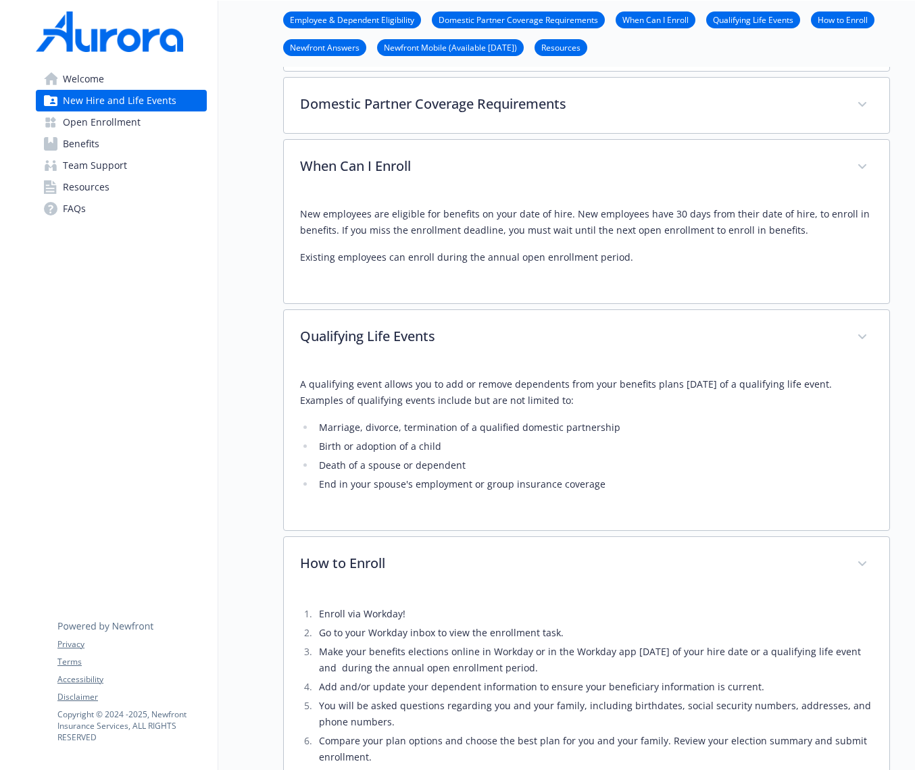
click at [139, 126] on link "Open Enrollment" at bounding box center [121, 122] width 171 height 22
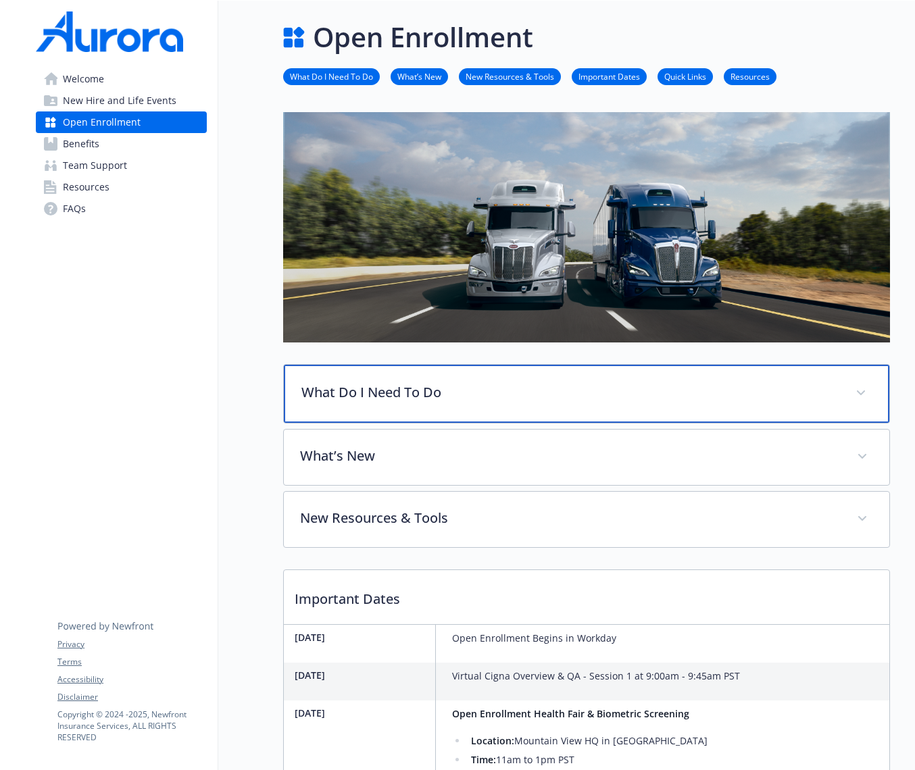
click at [538, 395] on p "What Do I Need To Do" at bounding box center [570, 392] width 538 height 20
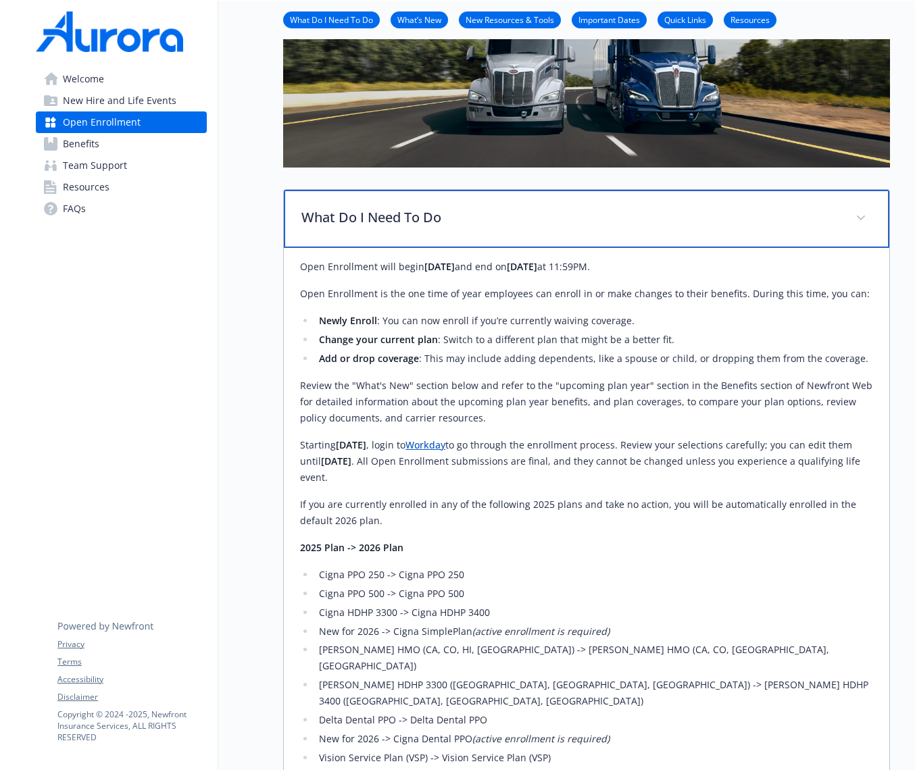
scroll to position [174, 0]
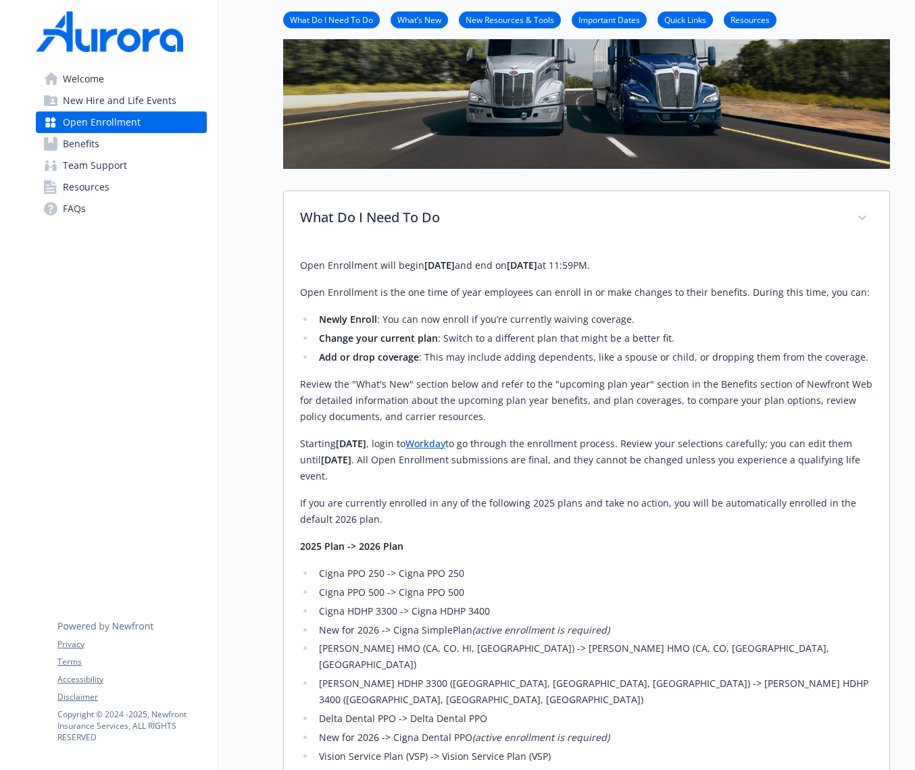
click at [143, 107] on span "New Hire and Life Events" at bounding box center [119, 101] width 113 height 22
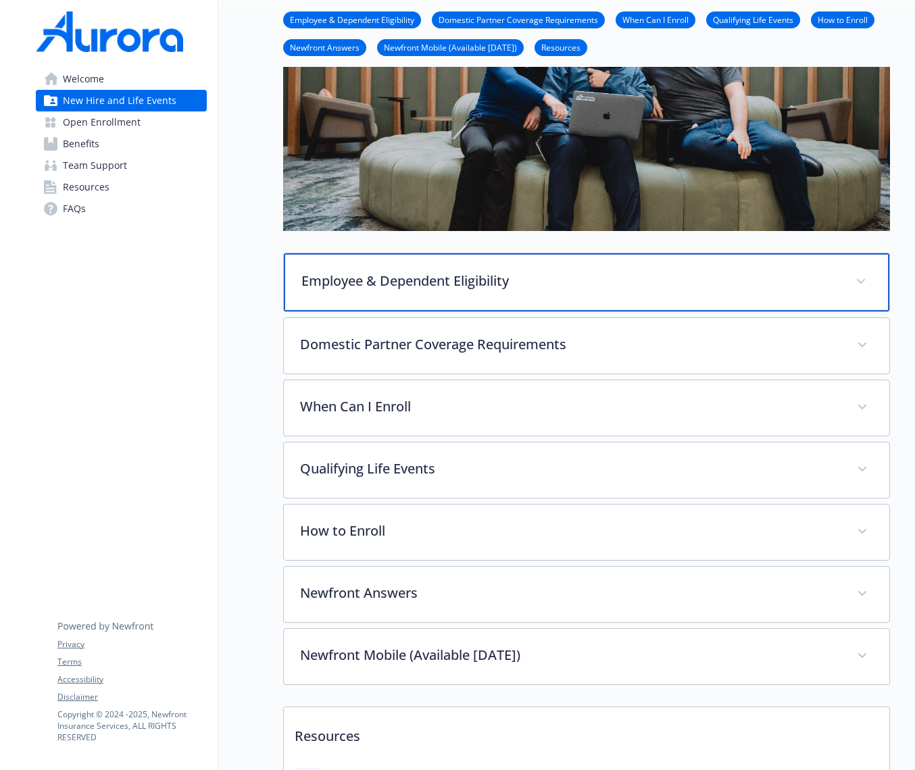
click at [441, 280] on p "Employee & Dependent Eligibility" at bounding box center [570, 281] width 538 height 20
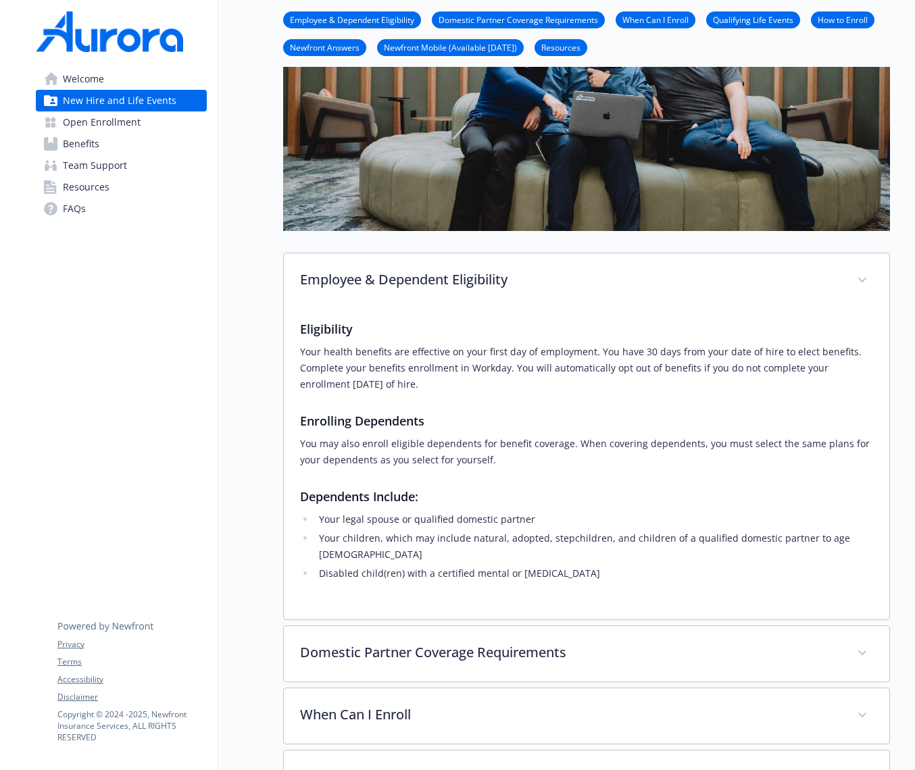
click at [122, 141] on link "Benefits" at bounding box center [121, 144] width 171 height 22
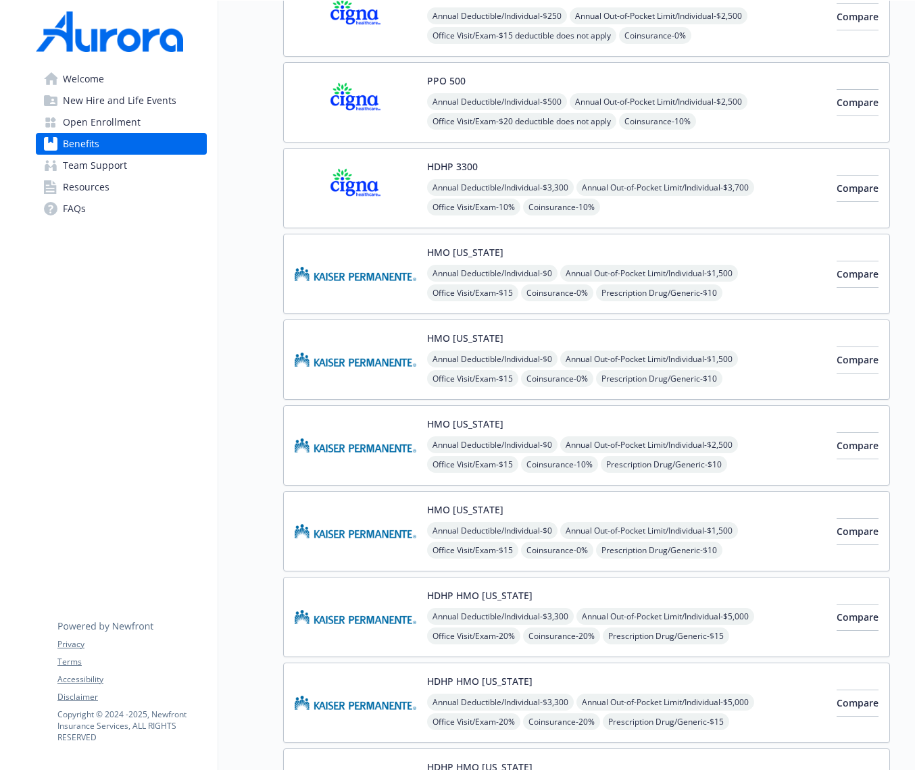
click at [106, 130] on span "Open Enrollment" at bounding box center [102, 122] width 78 height 22
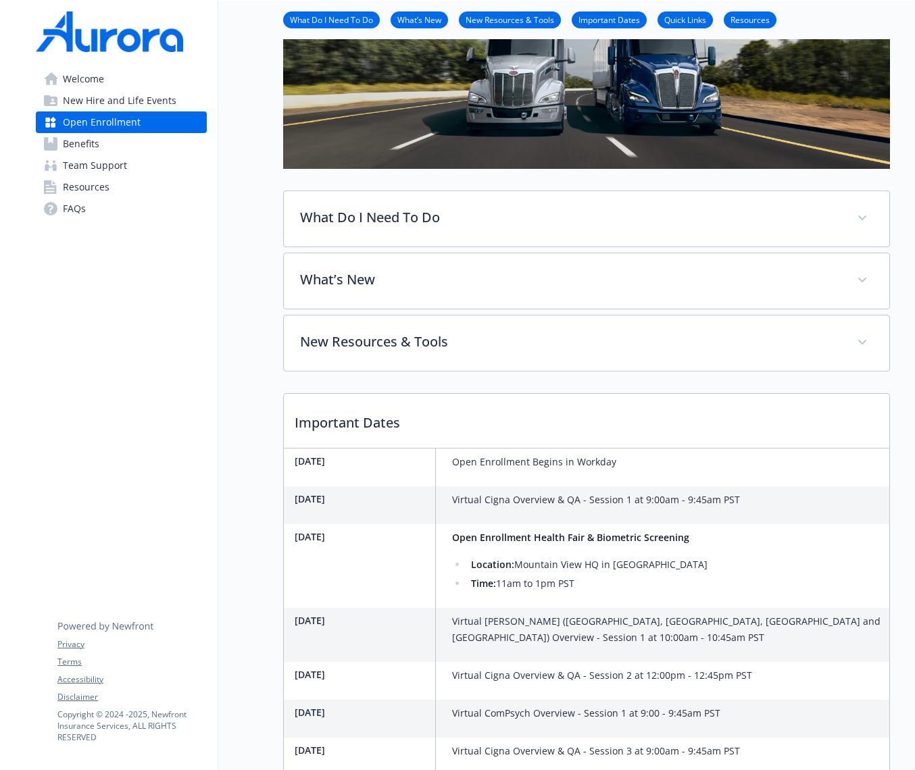
click at [115, 148] on link "Benefits" at bounding box center [121, 144] width 171 height 22
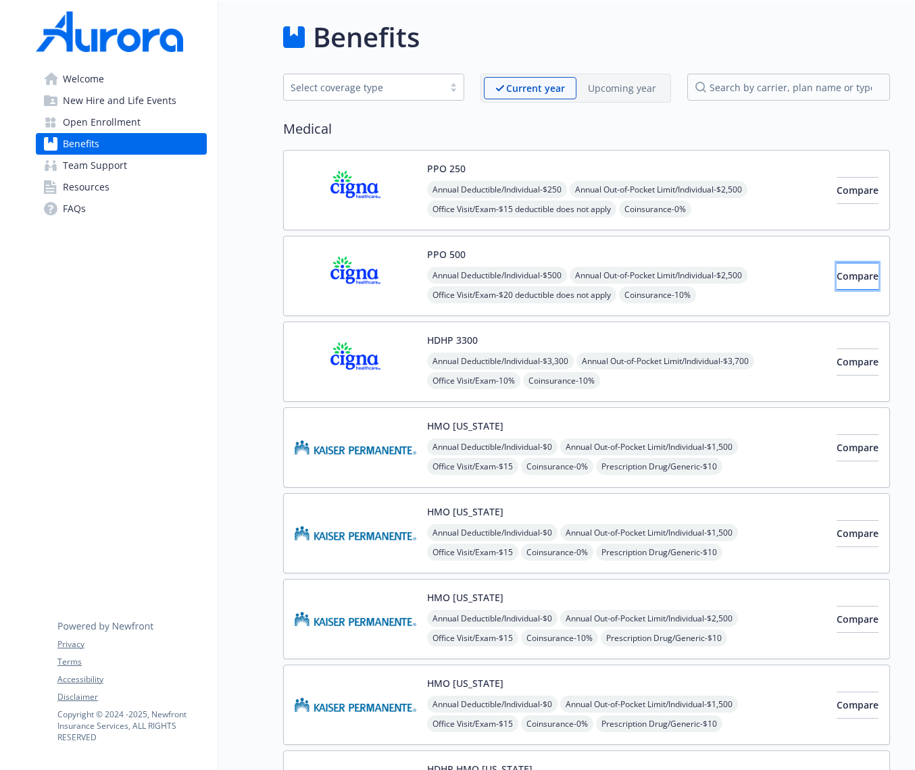
click at [870, 274] on button "Compare" at bounding box center [857, 276] width 42 height 27
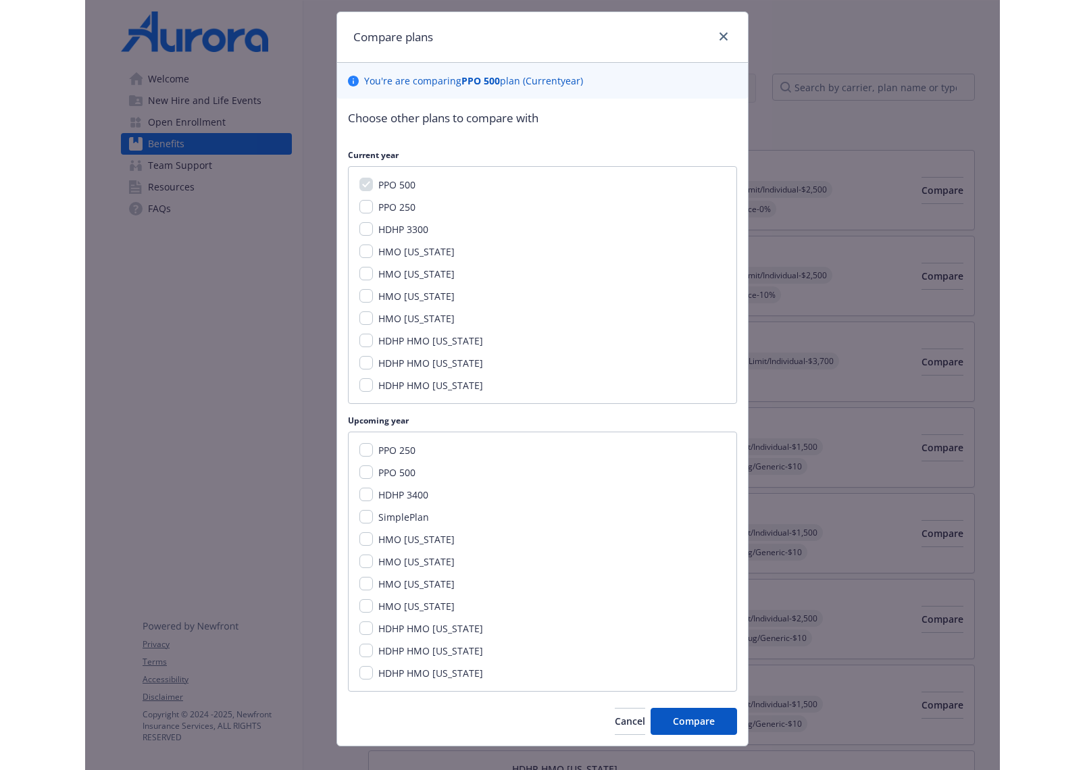
scroll to position [44, 0]
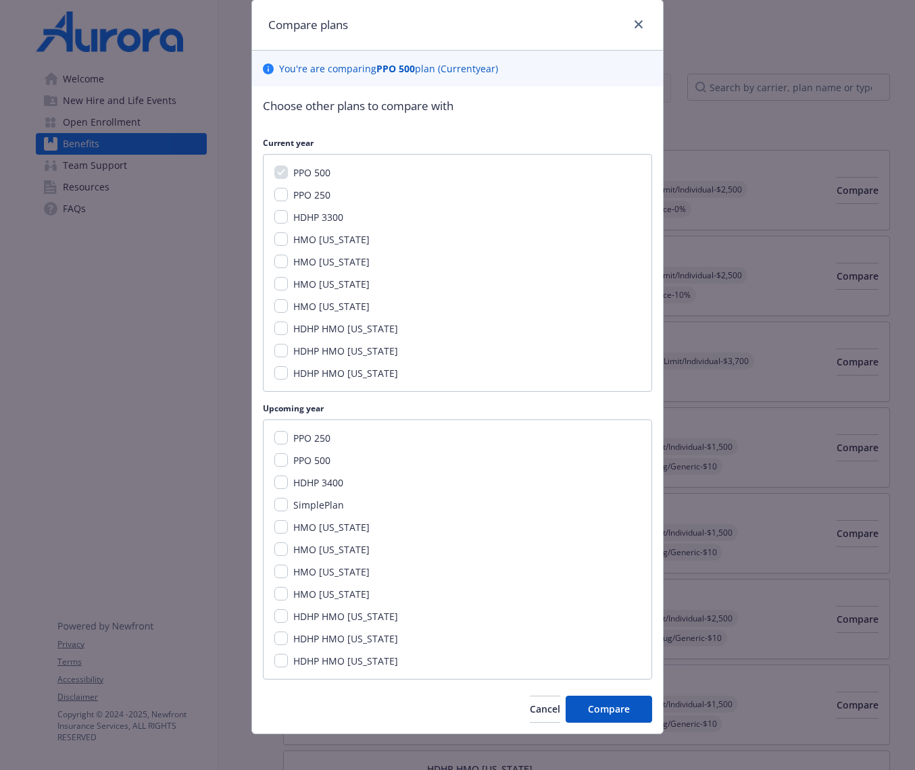
click at [309, 193] on span "PPO 250" at bounding box center [311, 194] width 37 height 13
click at [288, 193] on input "PPO 250" at bounding box center [281, 195] width 14 height 14
click at [307, 168] on span "PPO 500" at bounding box center [311, 172] width 37 height 13
click at [297, 207] on div "PPO 500 PPO 250 HDHP 3300 HMO [US_STATE] HMO [US_STATE] HMO [US_STATE] HMO [US_…" at bounding box center [457, 273] width 389 height 238
click at [294, 199] on span "PPO 250" at bounding box center [311, 194] width 37 height 13
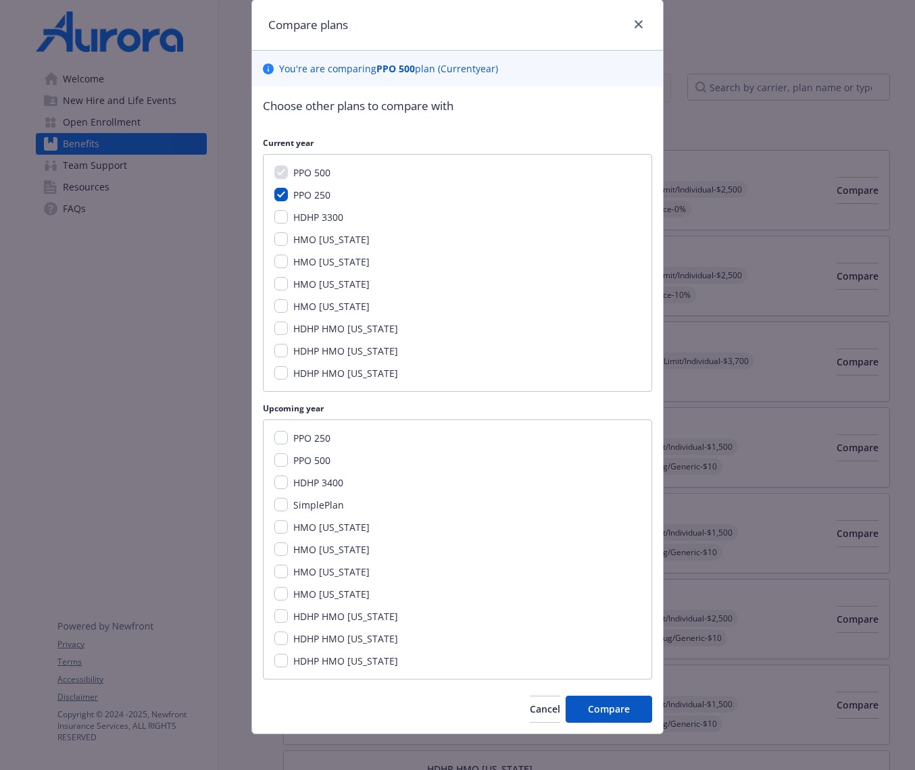
click at [288, 199] on input "PPO 250" at bounding box center [281, 195] width 14 height 14
checkbox input "false"
click at [310, 459] on span "PPO 500" at bounding box center [311, 460] width 37 height 13
click at [288, 459] on input "PPO 500" at bounding box center [281, 460] width 14 height 14
checkbox input "true"
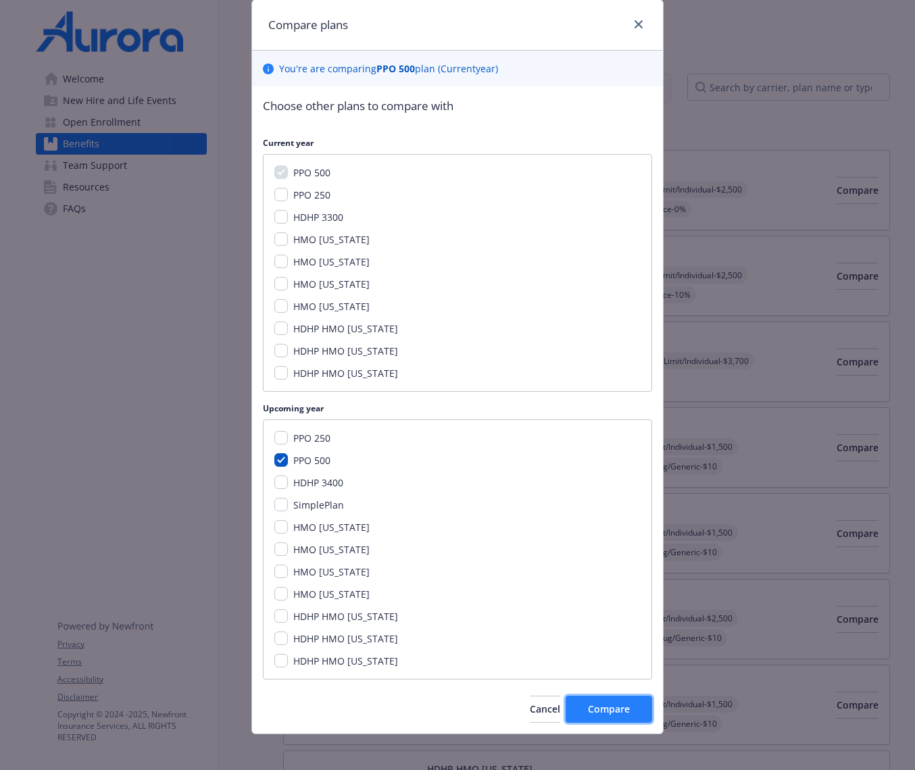
click at [615, 712] on span "Compare" at bounding box center [609, 708] width 42 height 13
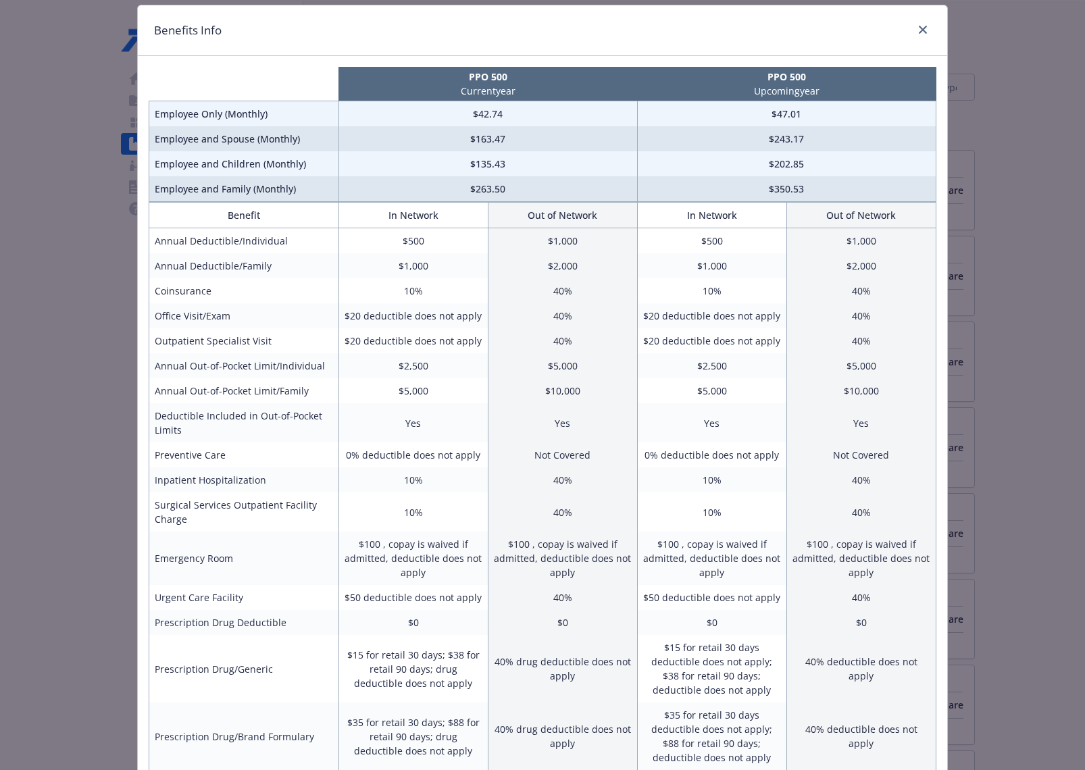
scroll to position [36, 0]
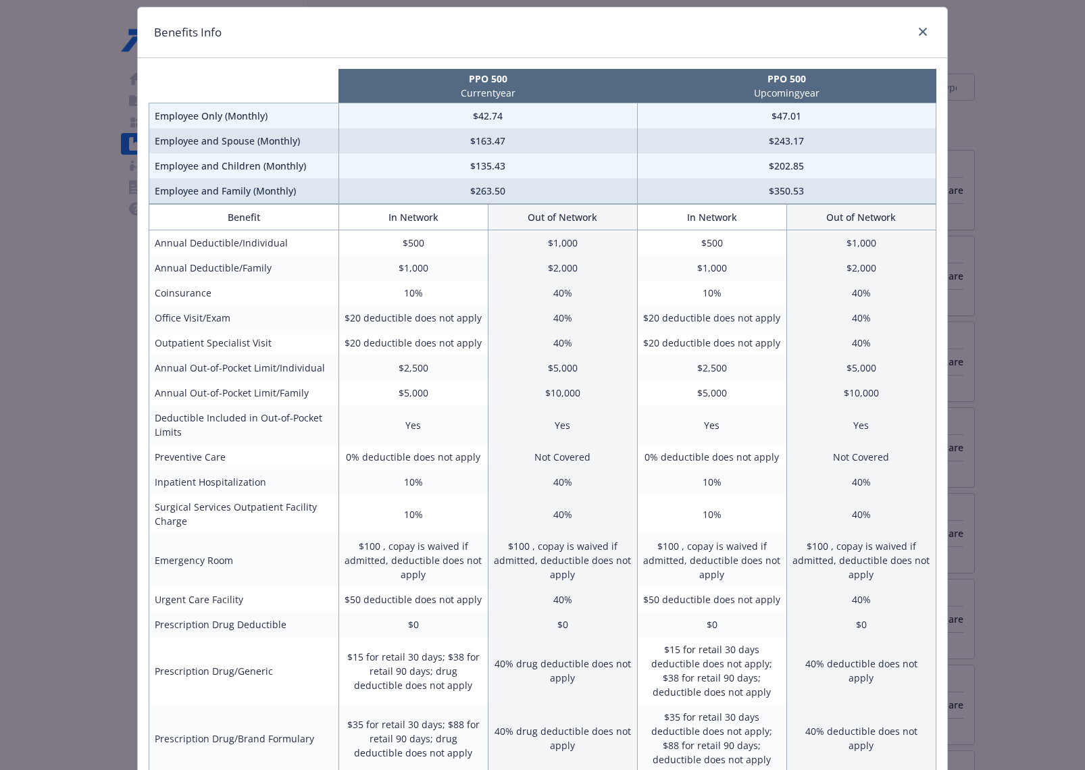
click at [874, 32] on div "Benefits Info" at bounding box center [542, 32] width 809 height 51
click at [874, 28] on link "close" at bounding box center [923, 32] width 16 height 16
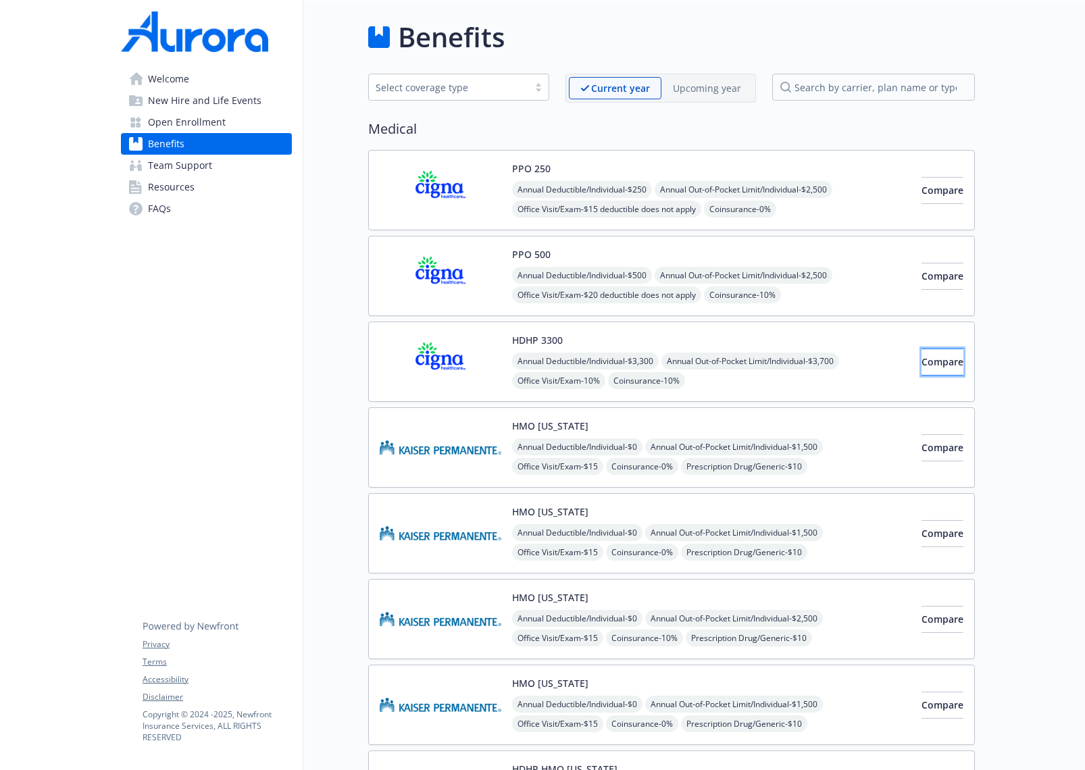
click at [874, 363] on span "Compare" at bounding box center [942, 361] width 42 height 13
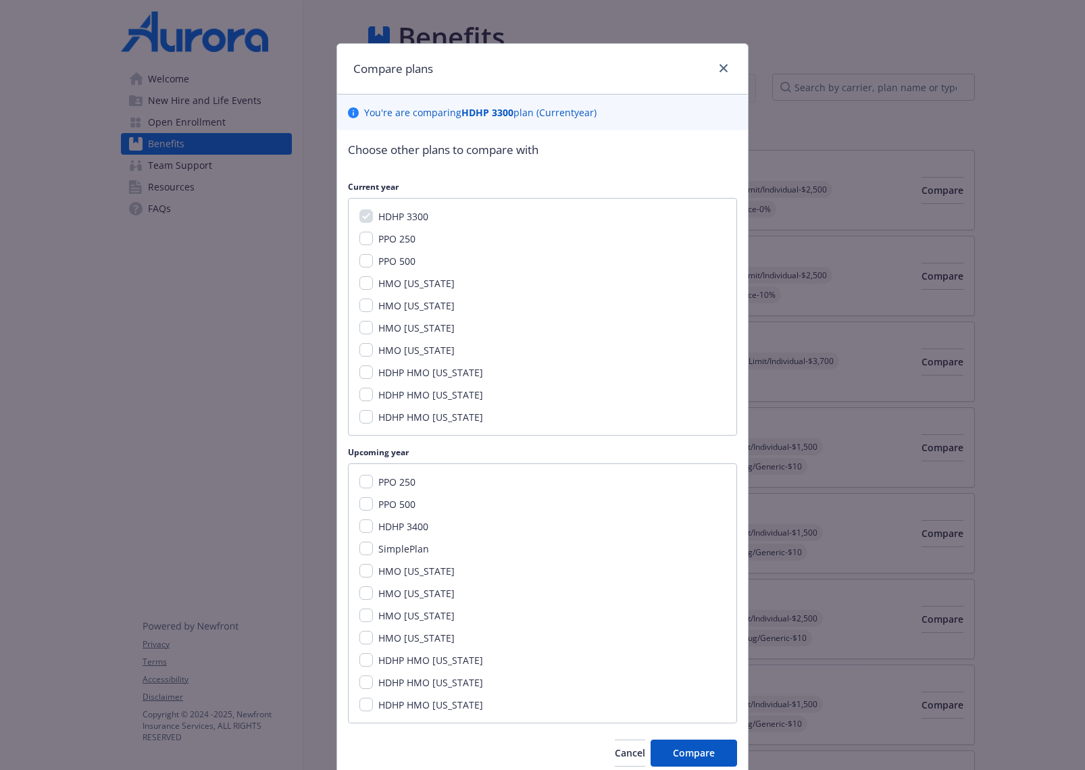
click at [410, 529] on span "HDHP 3400" at bounding box center [403, 526] width 50 height 13
click at [373, 529] on input "HDHP 3400" at bounding box center [366, 526] width 14 height 14
checkbox input "true"
click at [709, 754] on span "Compare" at bounding box center [694, 752] width 42 height 13
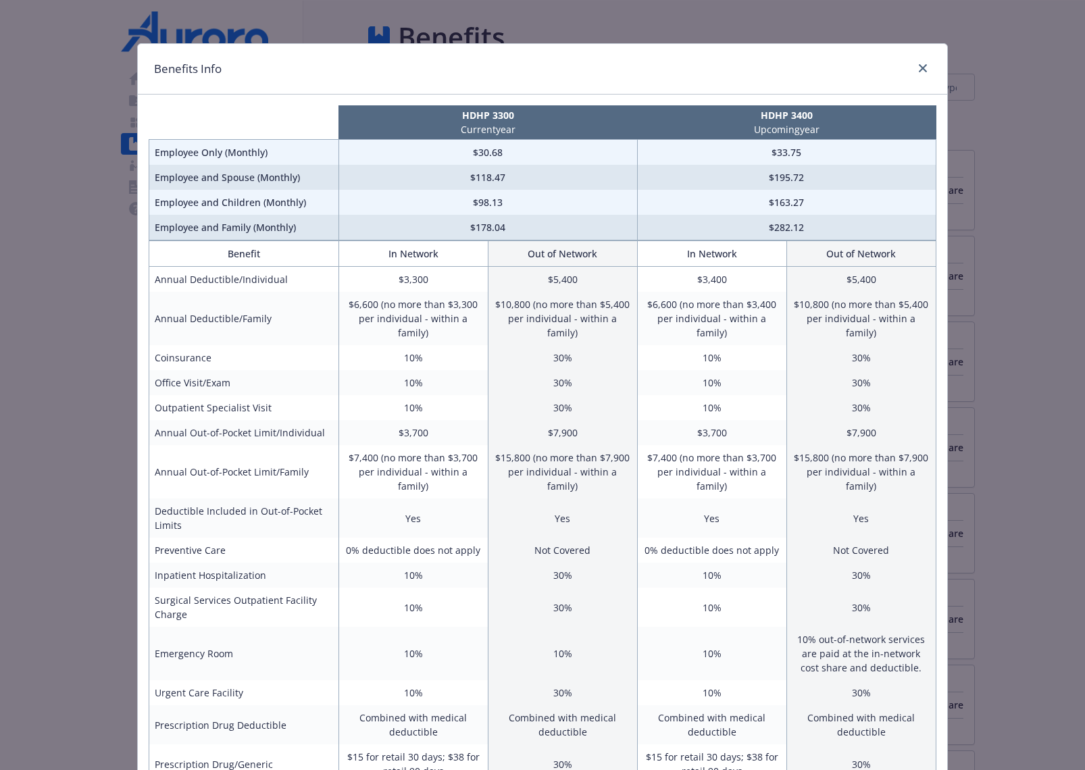
click at [672, 405] on td "10%" at bounding box center [711, 407] width 149 height 25
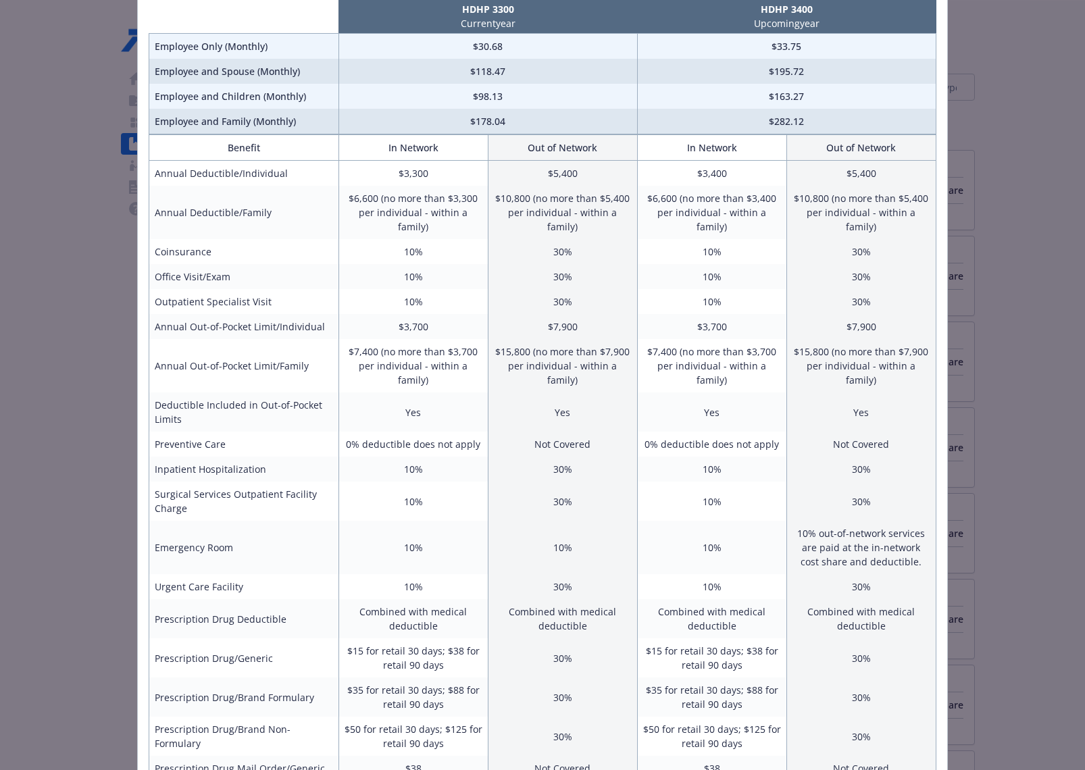
scroll to position [0, 0]
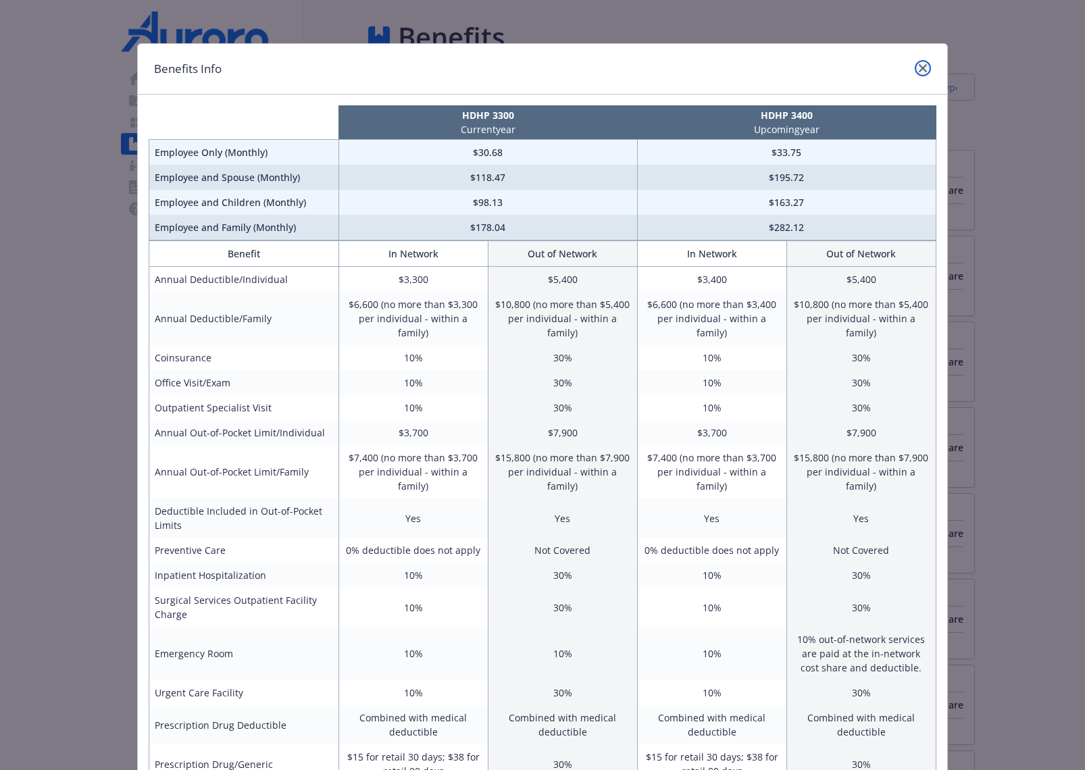
click at [874, 65] on icon "close" at bounding box center [923, 68] width 8 height 8
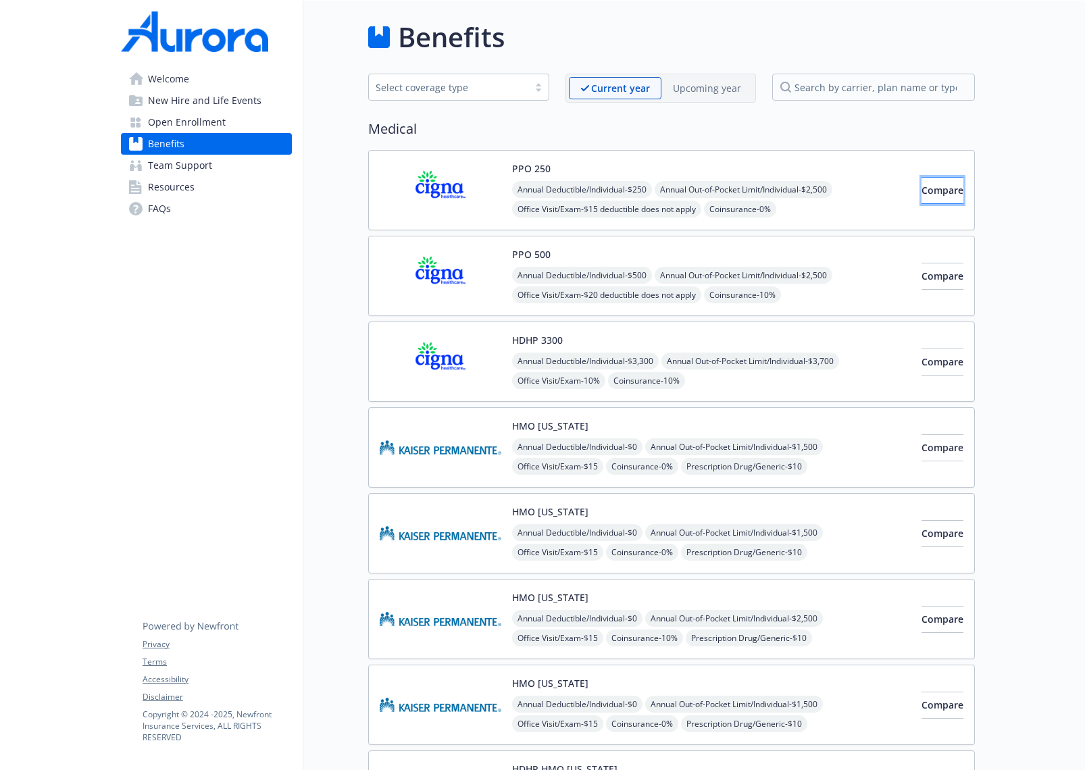
click at [874, 189] on span "Compare" at bounding box center [942, 190] width 42 height 13
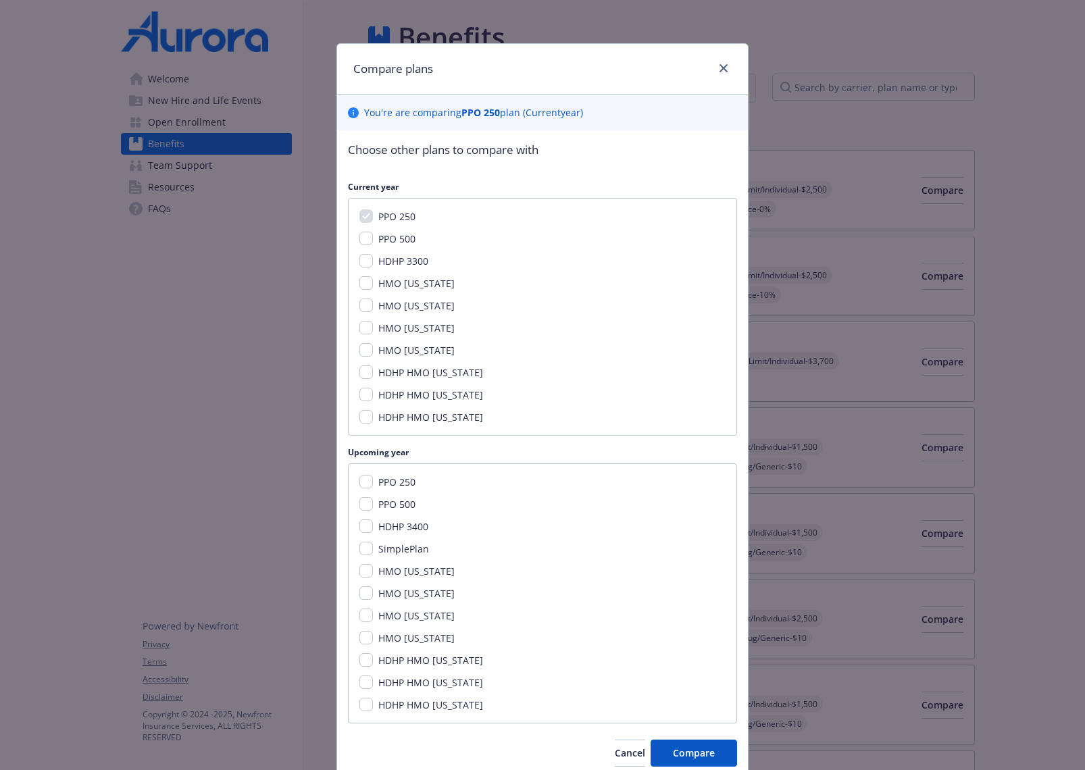
click at [393, 482] on span "PPO 250" at bounding box center [396, 482] width 37 height 13
click at [373, 482] on input "PPO 250" at bounding box center [366, 482] width 14 height 14
checkbox input "true"
click at [711, 751] on span "Compare" at bounding box center [694, 752] width 42 height 13
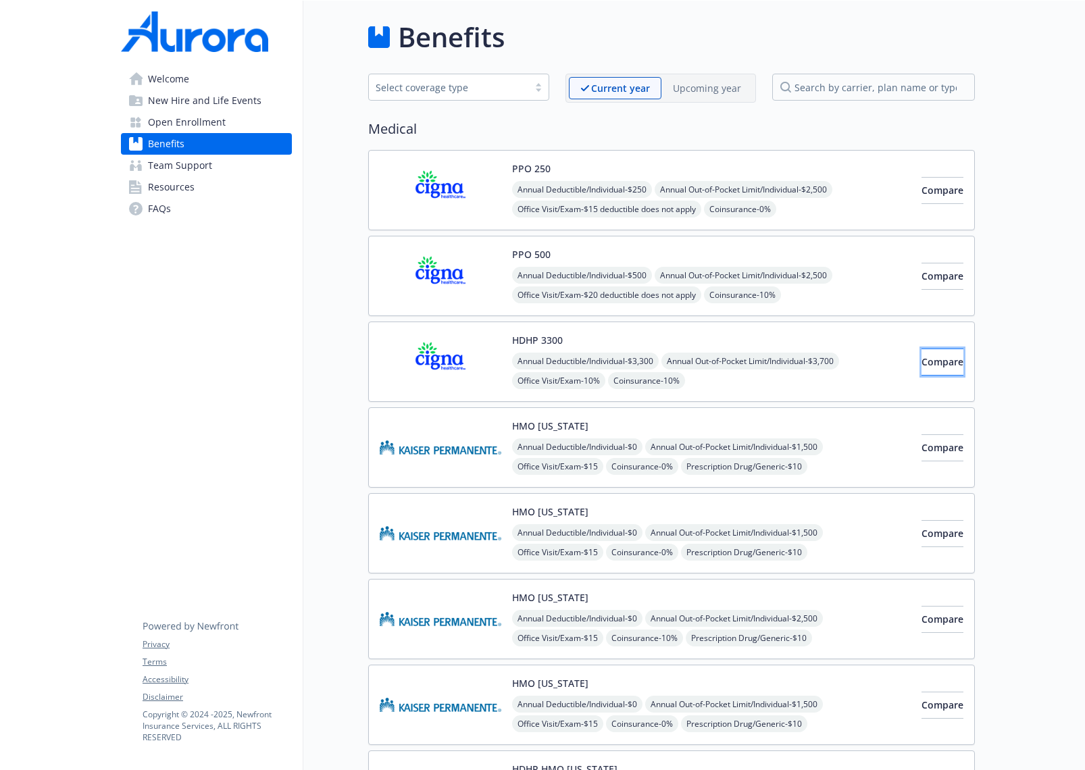
click at [874, 359] on span "Compare" at bounding box center [942, 361] width 42 height 13
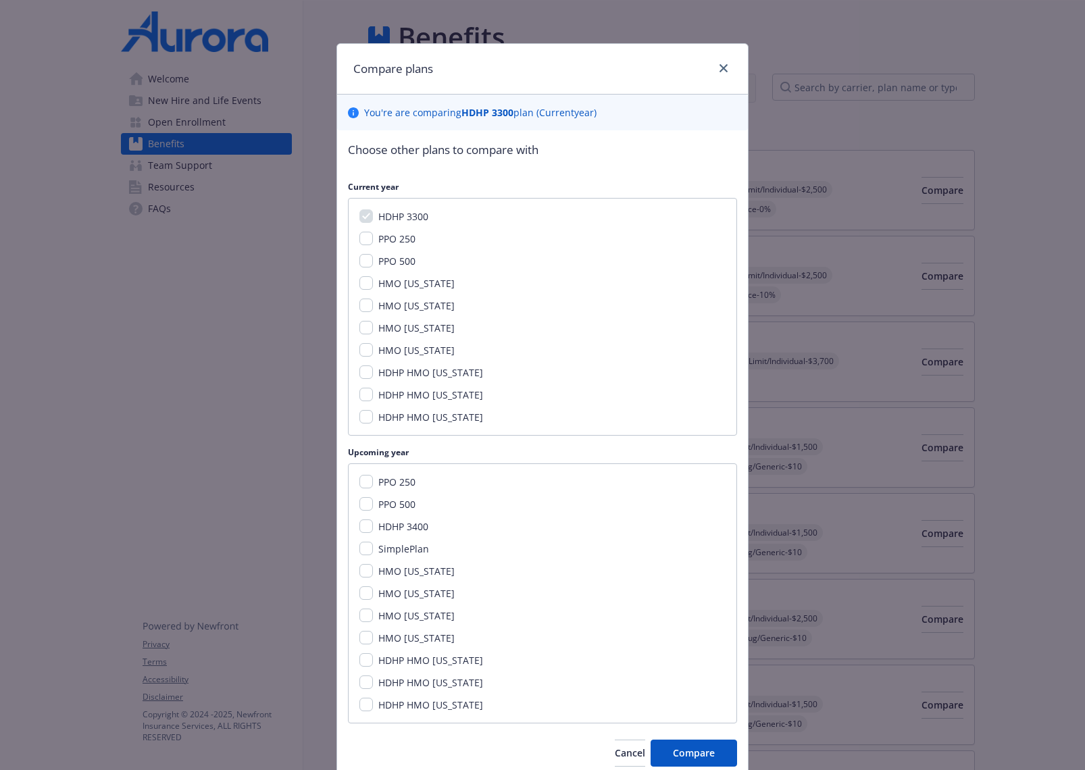
click at [396, 524] on span "HDHP 3400" at bounding box center [403, 526] width 50 height 13
click at [373, 524] on input "HDHP 3400" at bounding box center [366, 526] width 14 height 14
checkbox input "true"
click at [687, 740] on button "Compare" at bounding box center [693, 753] width 86 height 27
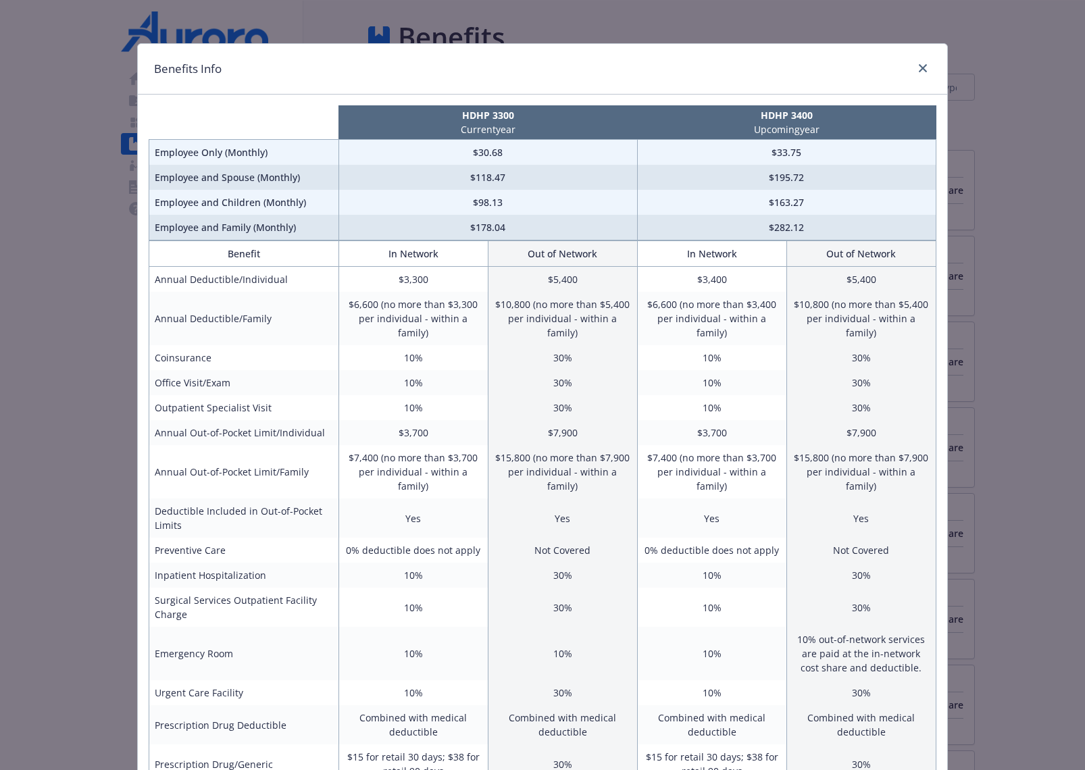
click at [623, 353] on td "30%" at bounding box center [562, 357] width 149 height 25
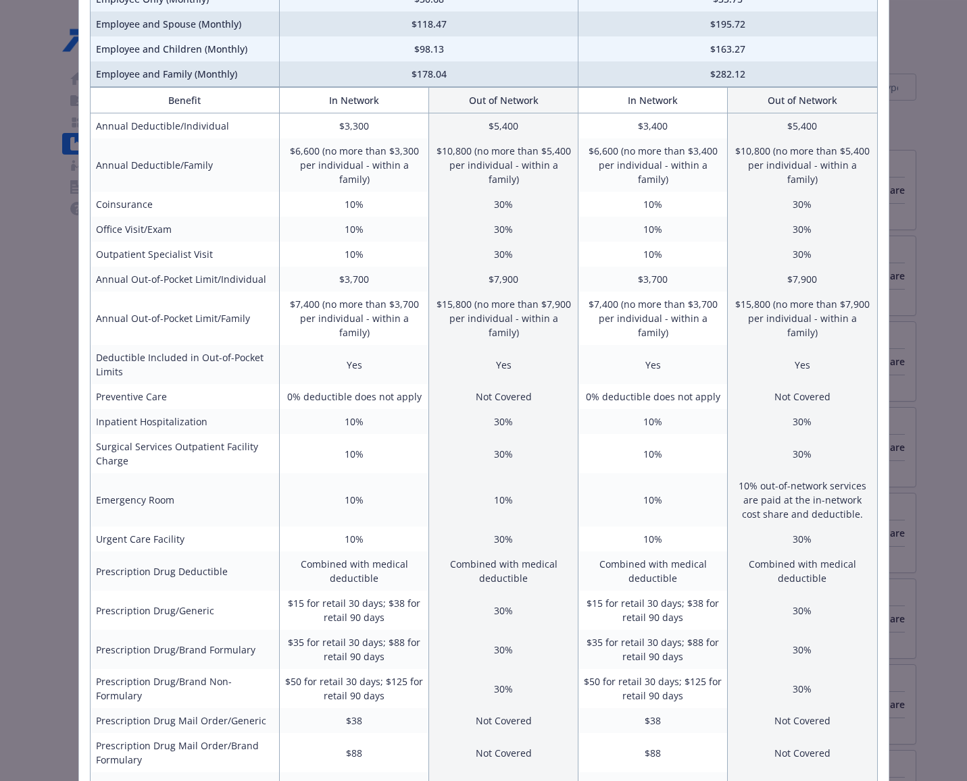
scroll to position [157, 0]
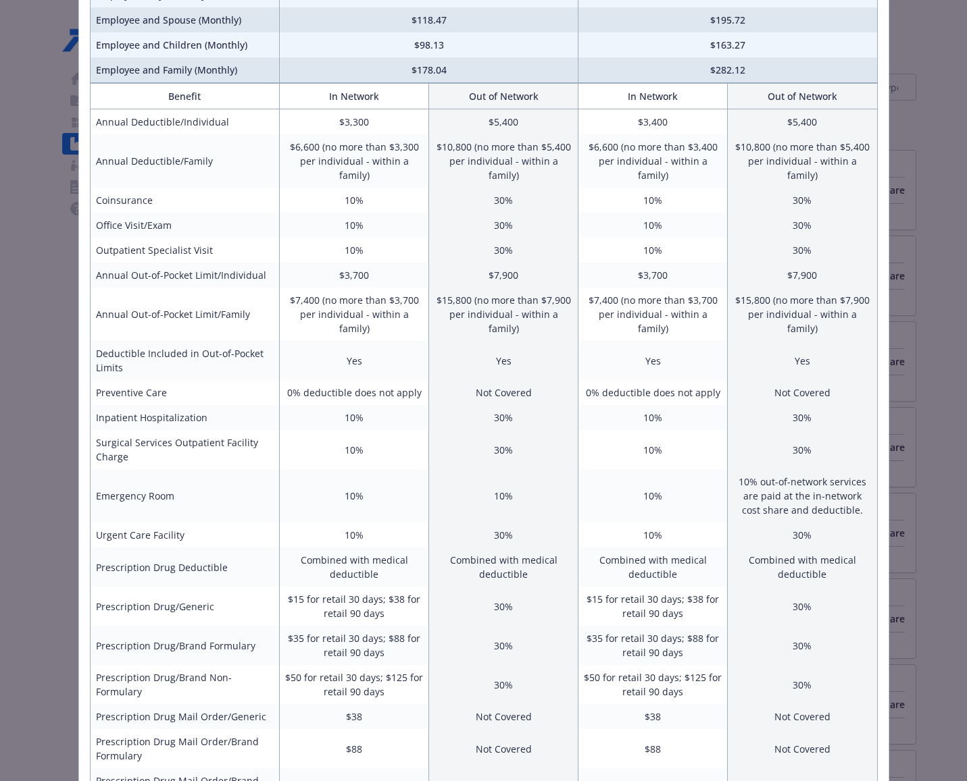
click at [66, 342] on div "Benefits Info HDHP 3300 Current year HDHP 3400 Upcoming year Employee Only (Mon…" at bounding box center [483, 390] width 967 height 781
click at [14, 321] on div "Benefits Info HDHP 3300 Current year HDHP 3400 Upcoming year Employee Only (Mon…" at bounding box center [483, 390] width 967 height 781
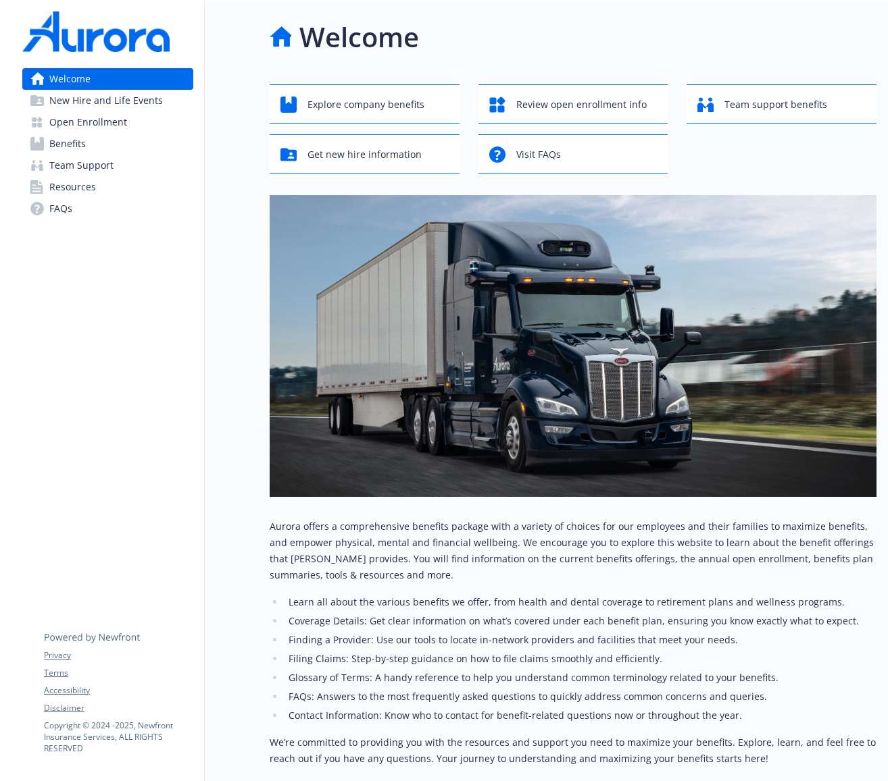
click at [119, 143] on link "Benefits" at bounding box center [107, 144] width 171 height 22
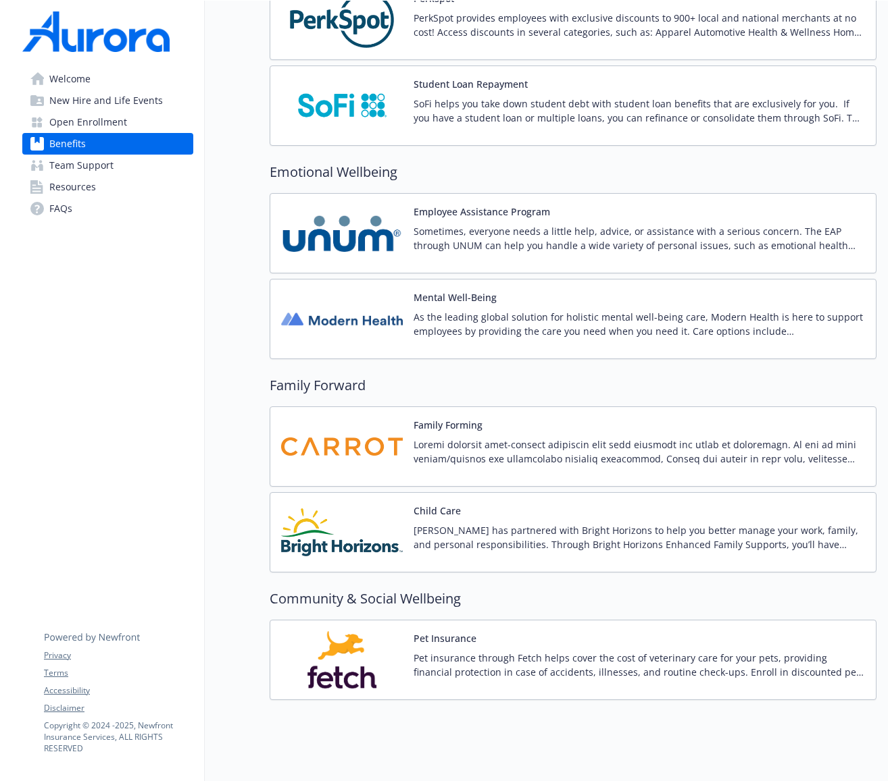
scroll to position [2881, 0]
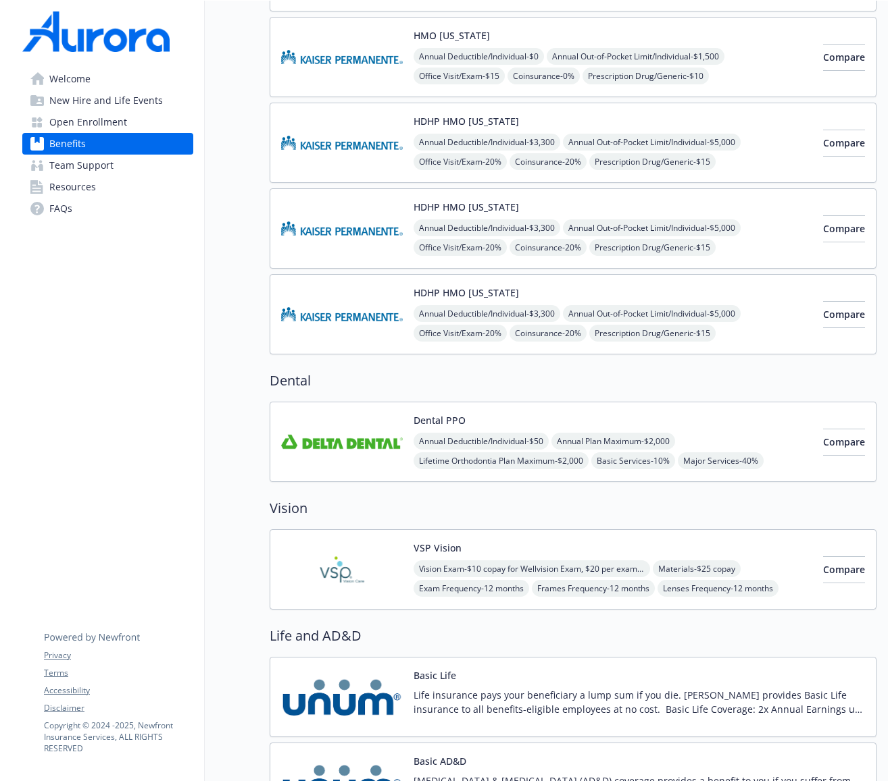
click at [359, 434] on img at bounding box center [342, 441] width 122 height 57
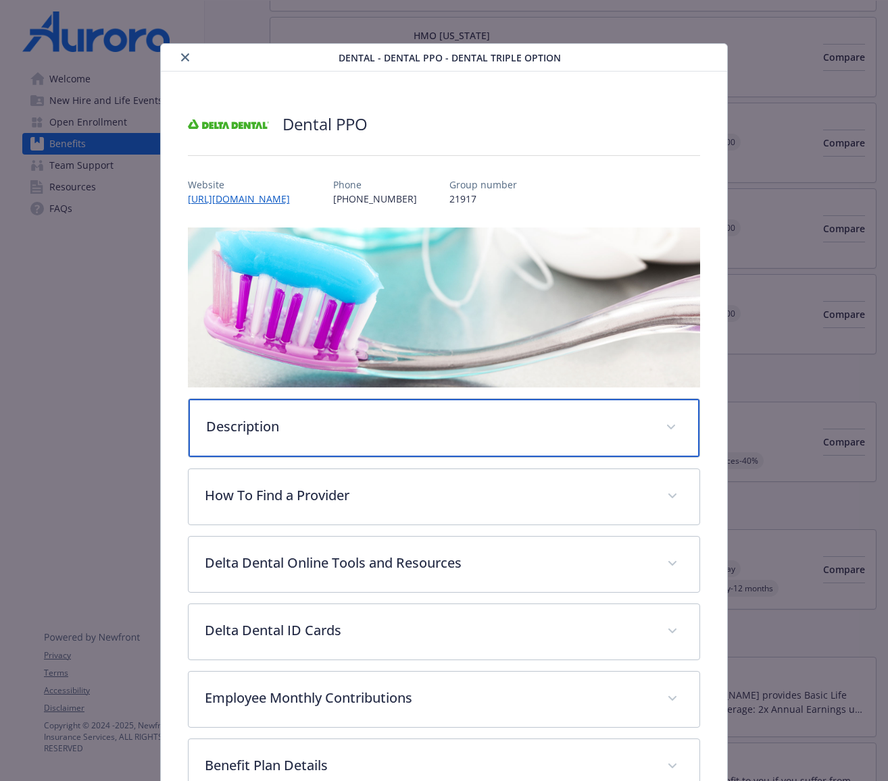
click at [449, 442] on div "Description" at bounding box center [443, 428] width 511 height 58
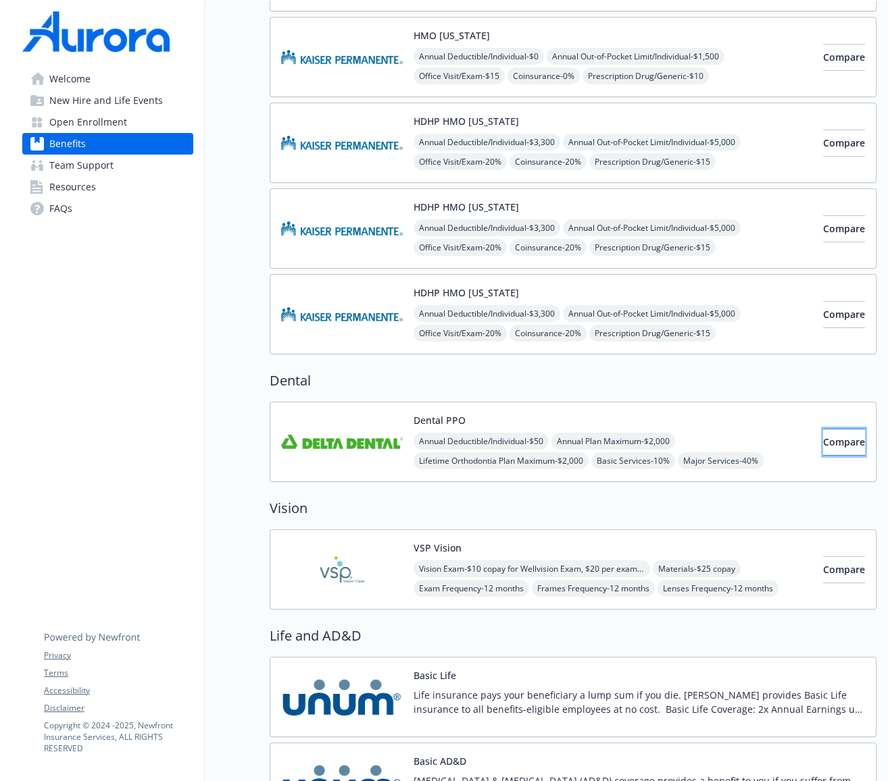
click at [834, 432] on button "Compare" at bounding box center [844, 442] width 42 height 27
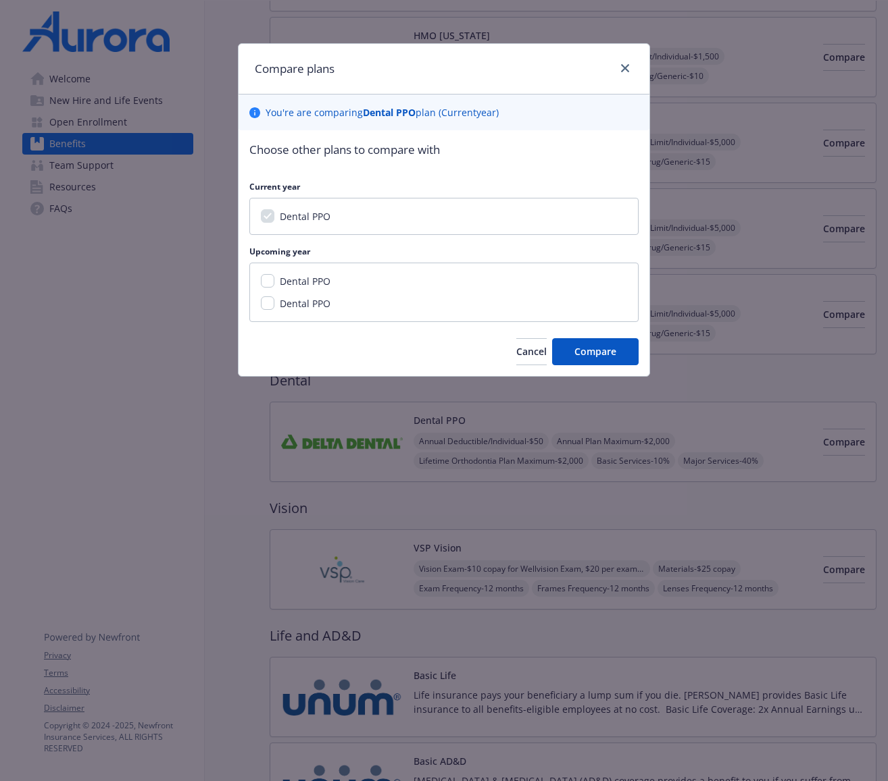
click at [303, 275] on span "Dental PPO" at bounding box center [305, 281] width 51 height 13
click at [274, 274] on input "Dental PPO" at bounding box center [268, 281] width 14 height 14
checkbox input "true"
click at [313, 307] on span "Dental PPO" at bounding box center [305, 303] width 51 height 13
click at [274, 307] on input "Dental PPO" at bounding box center [268, 304] width 14 height 14
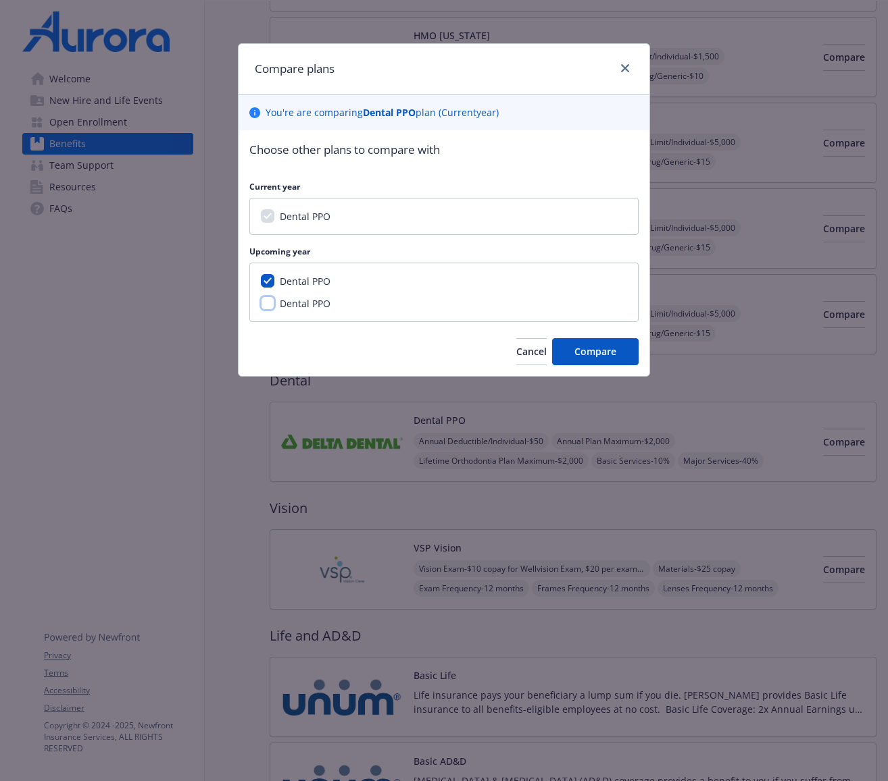
checkbox input "true"
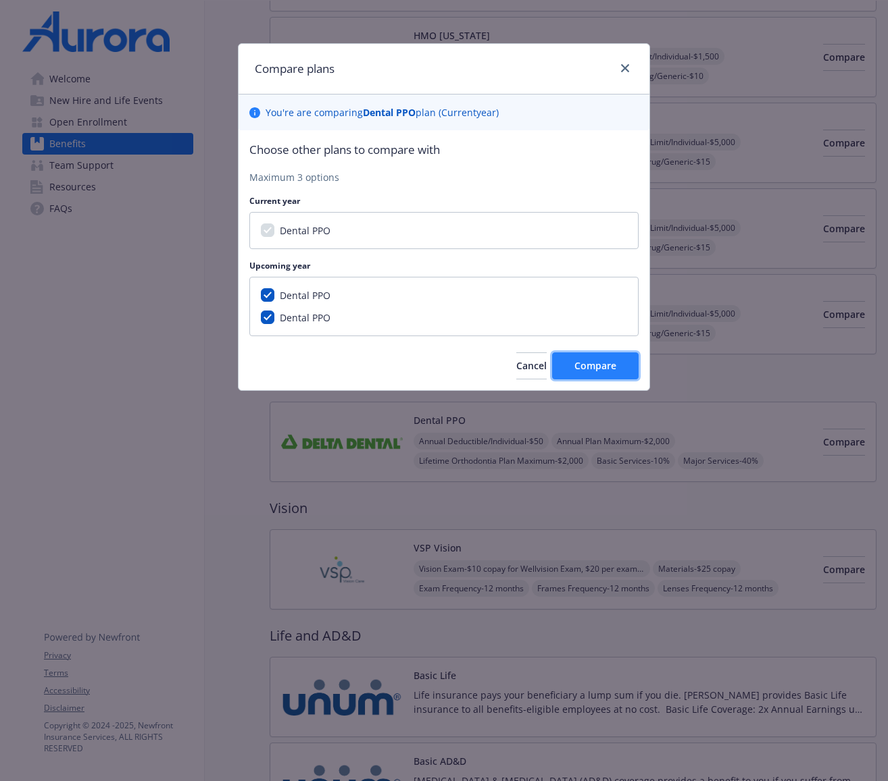
click at [590, 368] on span "Compare" at bounding box center [595, 365] width 42 height 13
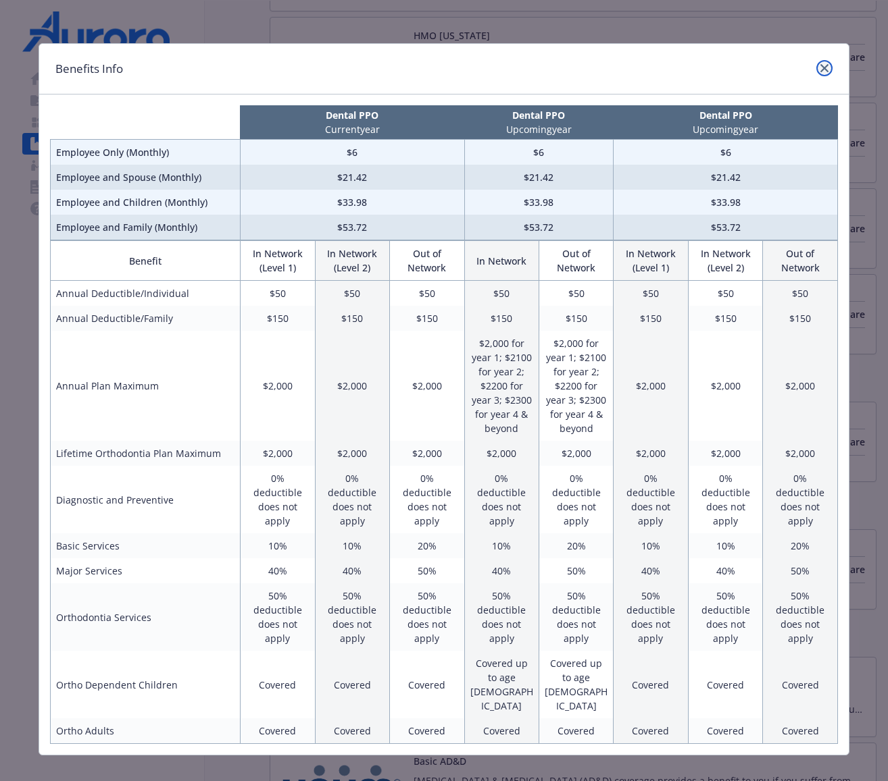
click at [820, 72] on icon "close" at bounding box center [824, 68] width 8 height 8
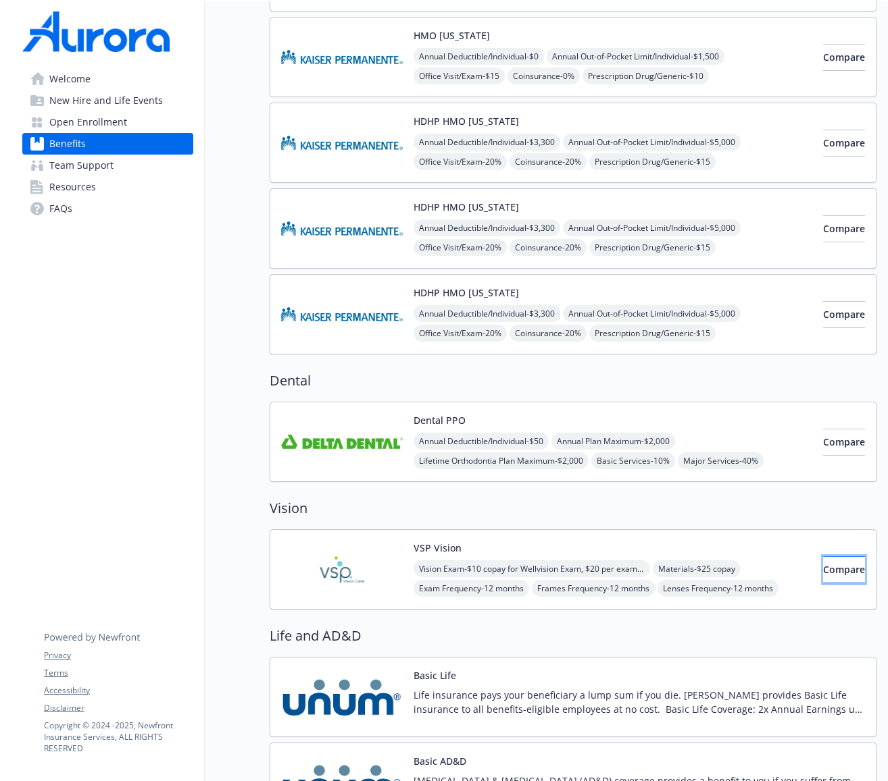
click at [829, 571] on span "Compare" at bounding box center [844, 569] width 42 height 13
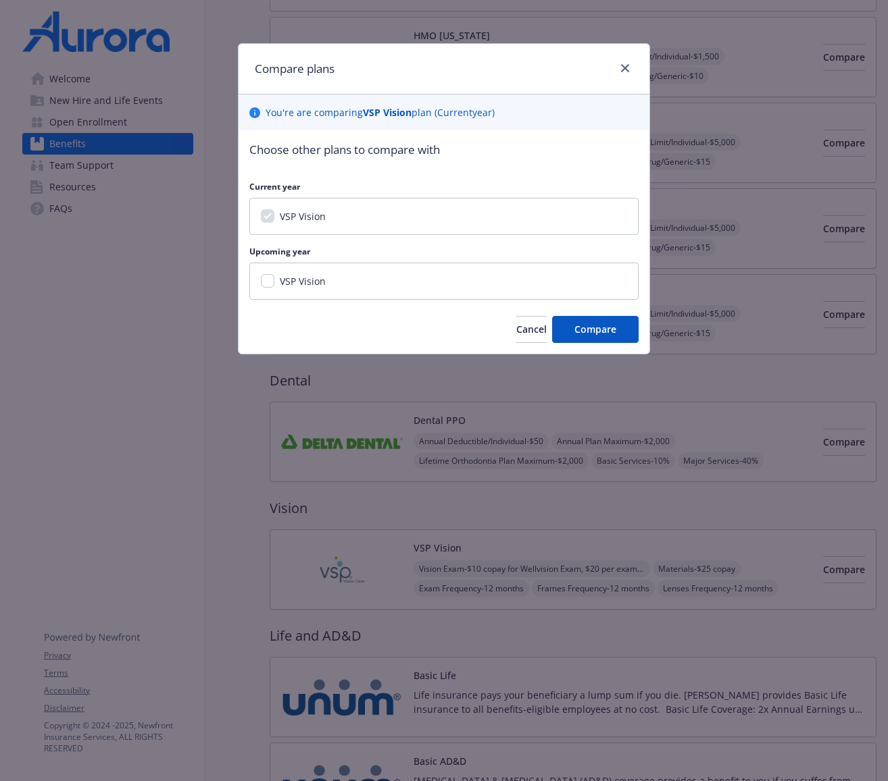
click at [316, 275] on span "VSP Vision" at bounding box center [303, 281] width 46 height 13
click at [274, 274] on input "VSP Vision" at bounding box center [268, 281] width 14 height 14
checkbox input "true"
click at [555, 324] on button "Compare" at bounding box center [595, 329] width 86 height 27
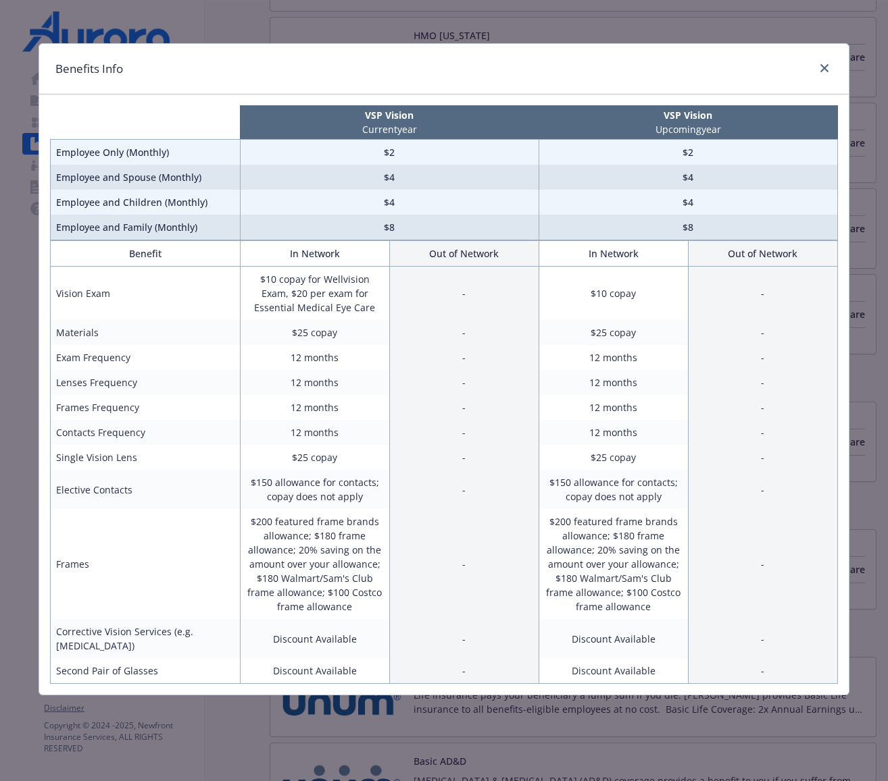
click at [821, 78] on div "Benefits Info" at bounding box center [443, 69] width 809 height 51
click at [823, 66] on icon "close" at bounding box center [824, 68] width 8 height 8
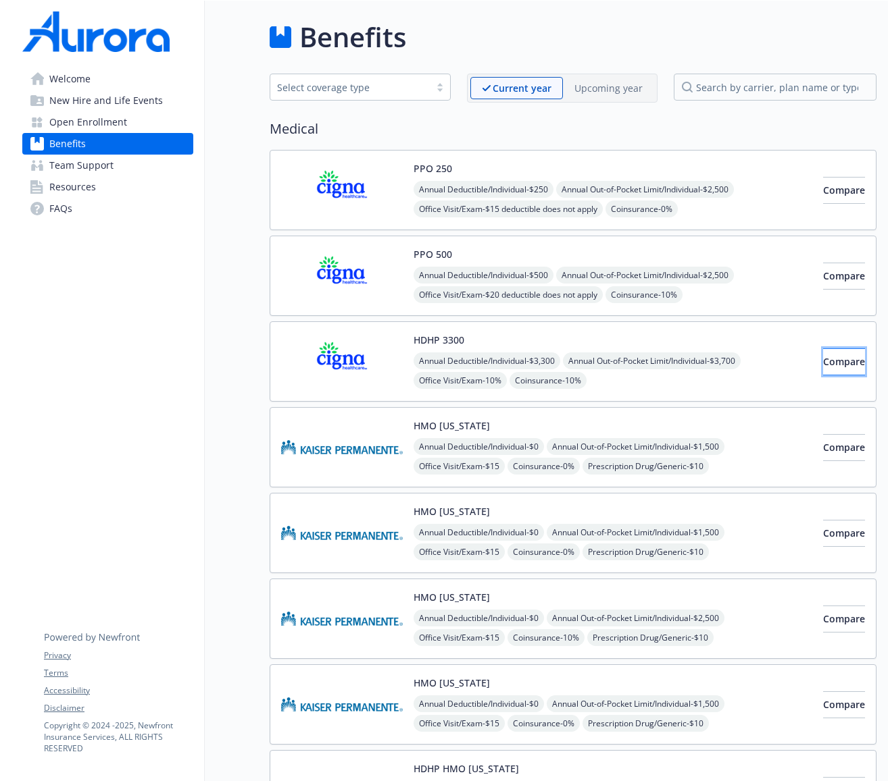
click at [823, 361] on span "Compare" at bounding box center [844, 361] width 42 height 13
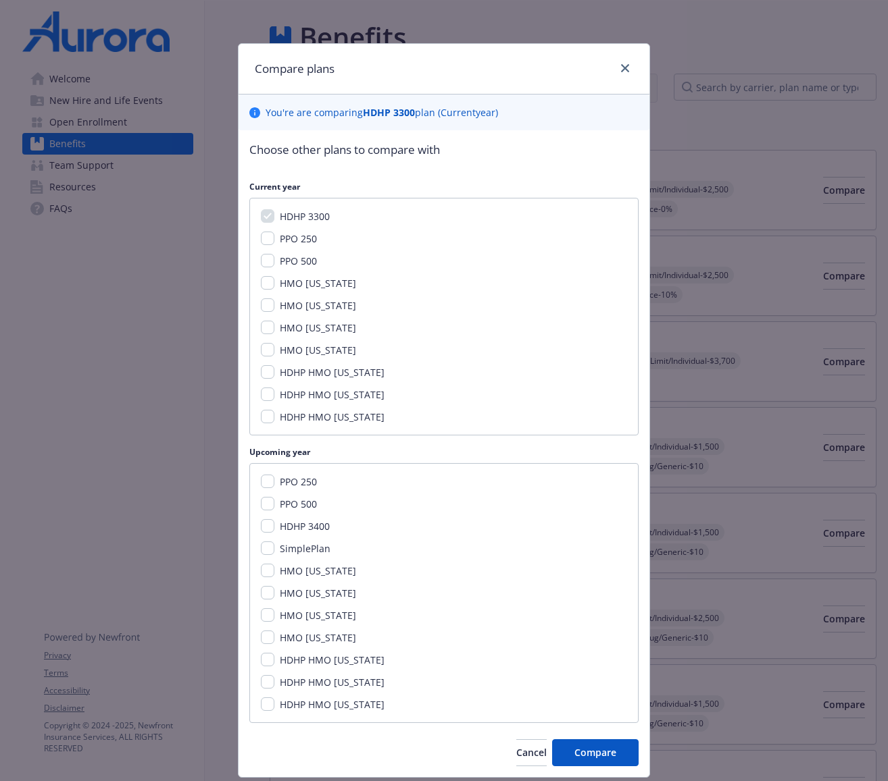
click at [297, 526] on span "HDHP 3400" at bounding box center [305, 526] width 50 height 13
click at [274, 526] on input "HDHP 3400" at bounding box center [268, 526] width 14 height 14
checkbox input "true"
click at [295, 244] on span "PPO 250" at bounding box center [298, 238] width 37 height 13
click at [274, 244] on input "PPO 250" at bounding box center [268, 239] width 14 height 14
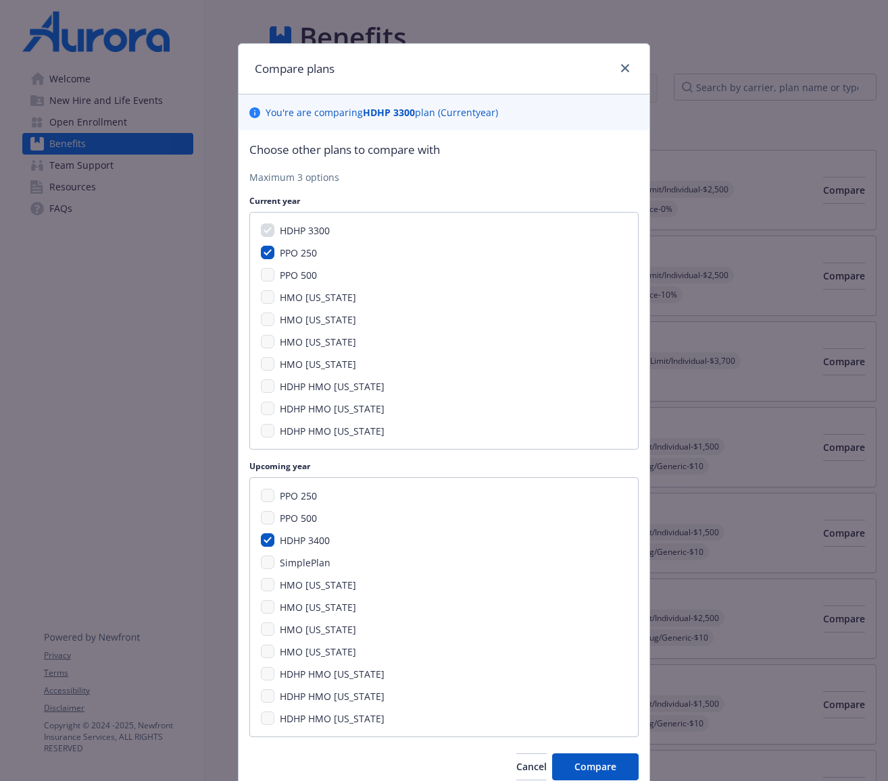
click at [301, 499] on span "PPO 250" at bounding box center [298, 496] width 37 height 13
click at [278, 252] on div "PPO 250" at bounding box center [296, 253] width 45 height 14
click at [269, 252] on input "PPO 250" at bounding box center [268, 253] width 14 height 14
checkbox input "false"
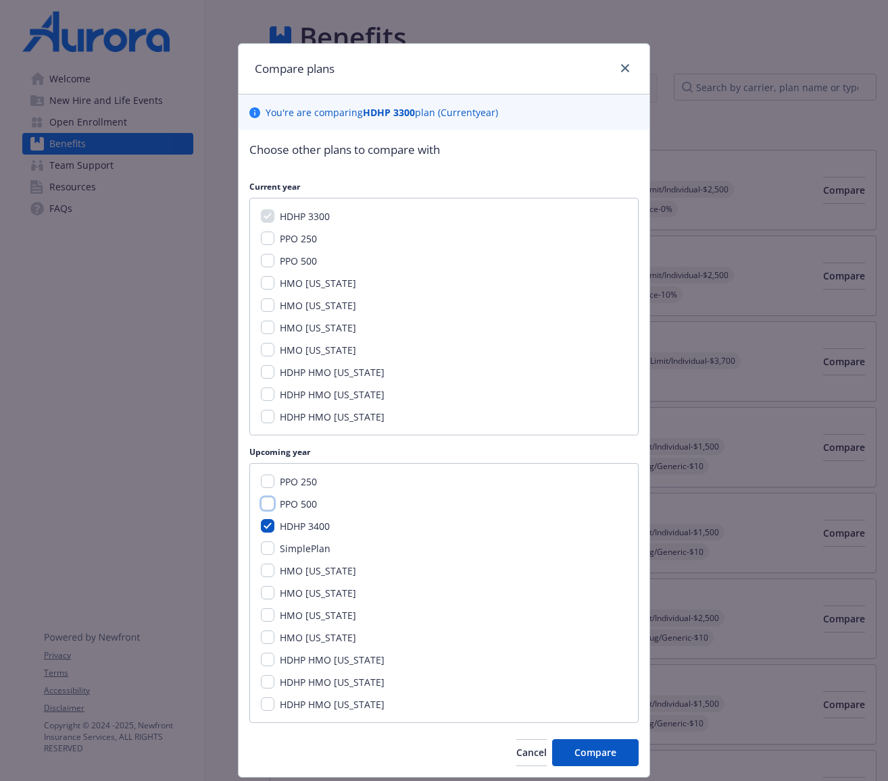
click at [267, 505] on input "PPO 500" at bounding box center [268, 504] width 14 height 14
checkbox input "true"
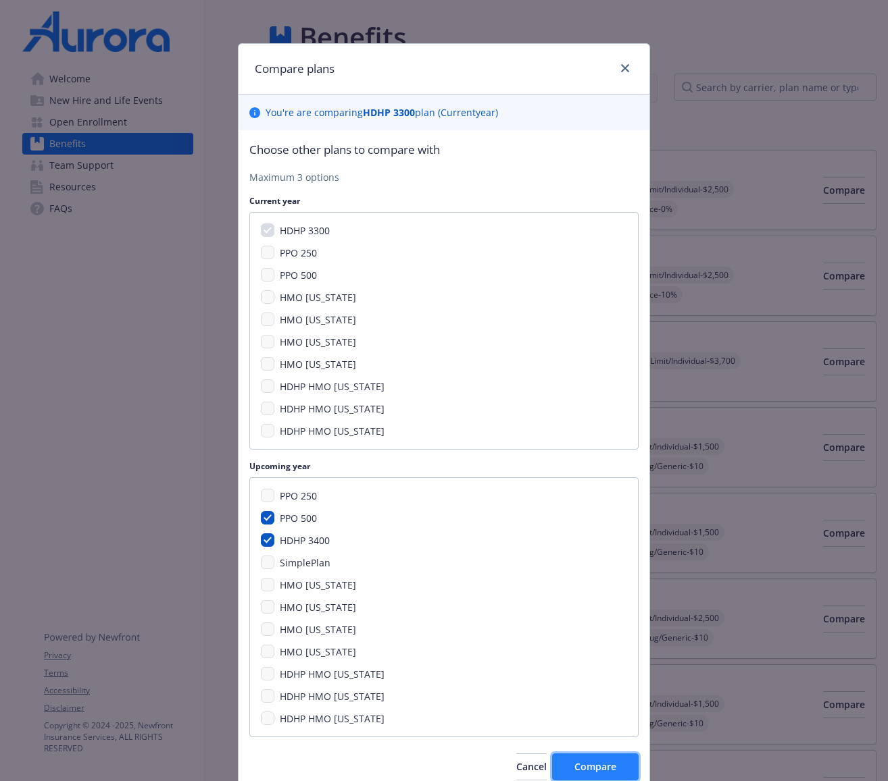
click at [594, 769] on span "Compare" at bounding box center [595, 767] width 42 height 13
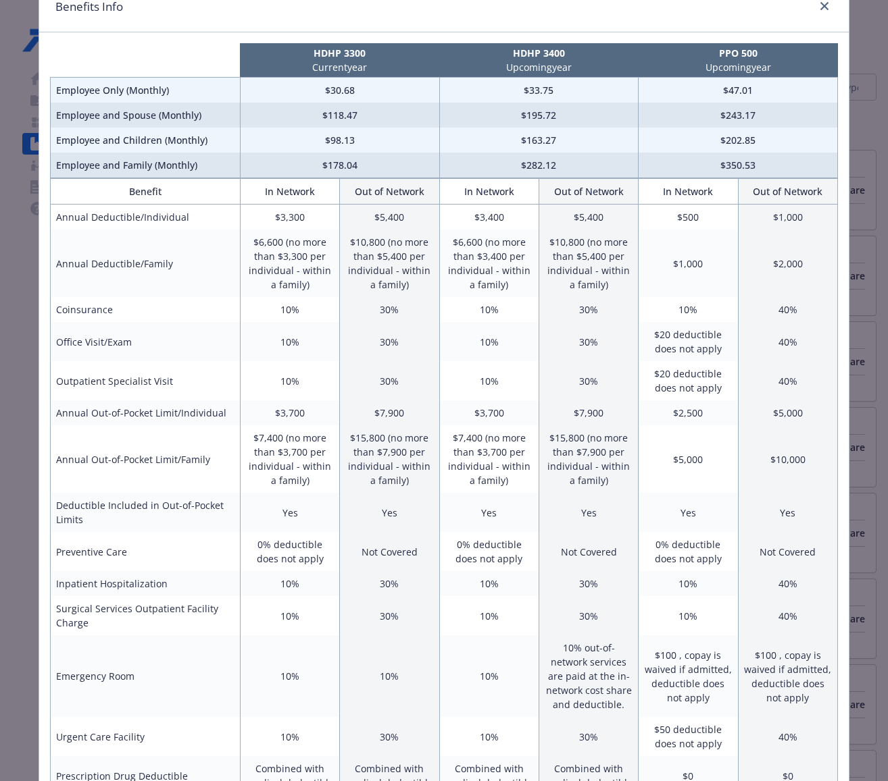
scroll to position [51, 0]
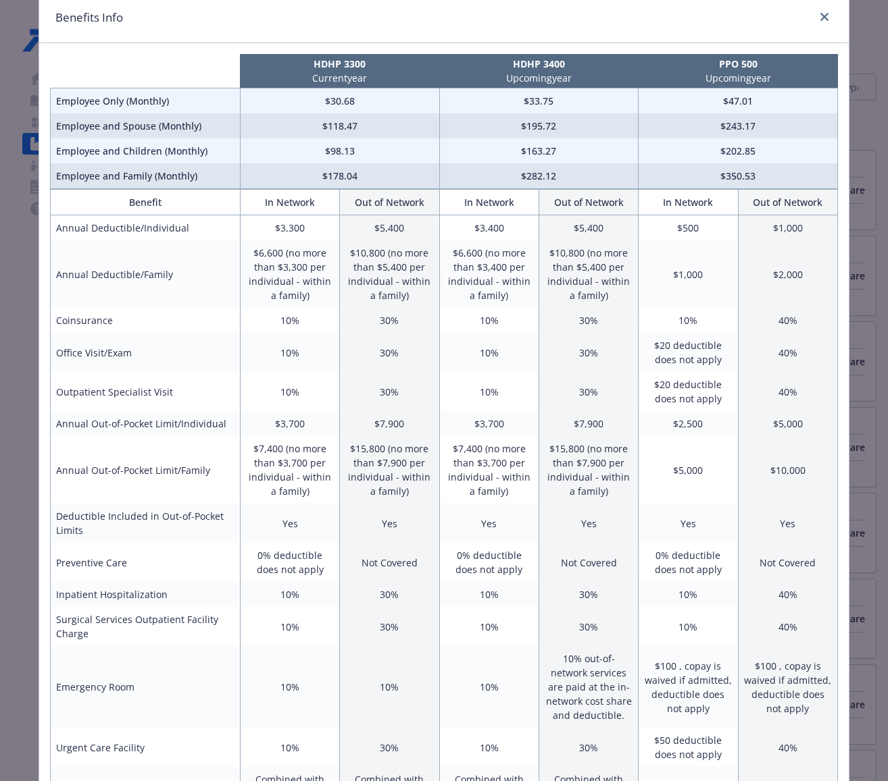
click at [486, 279] on td "$6,600 (no more than $3,400 per individual - within a family)" at bounding box center [488, 274] width 99 height 68
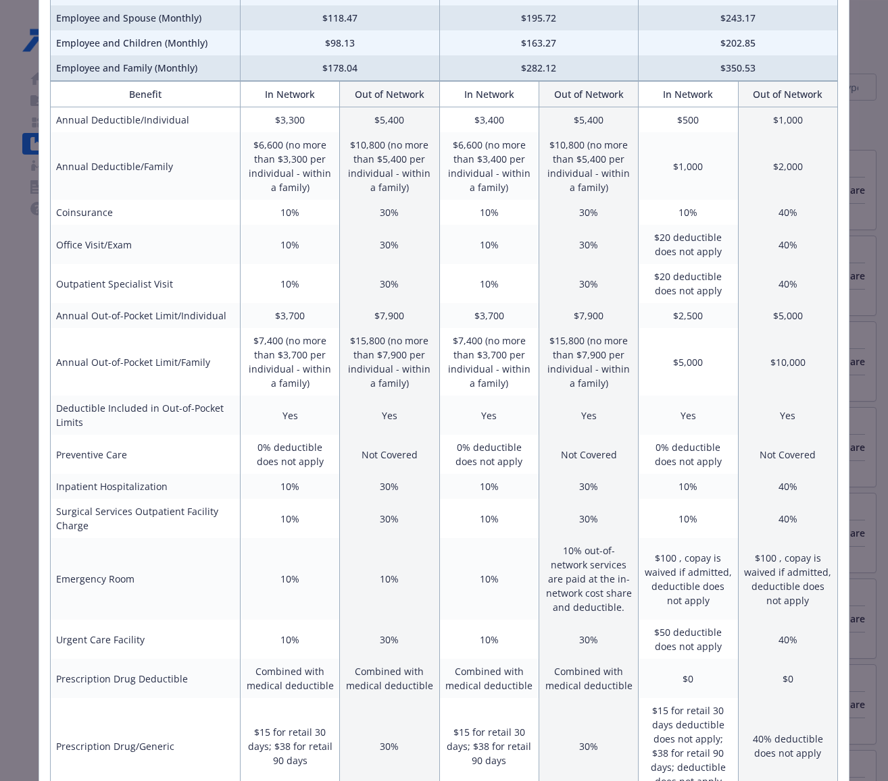
scroll to position [0, 0]
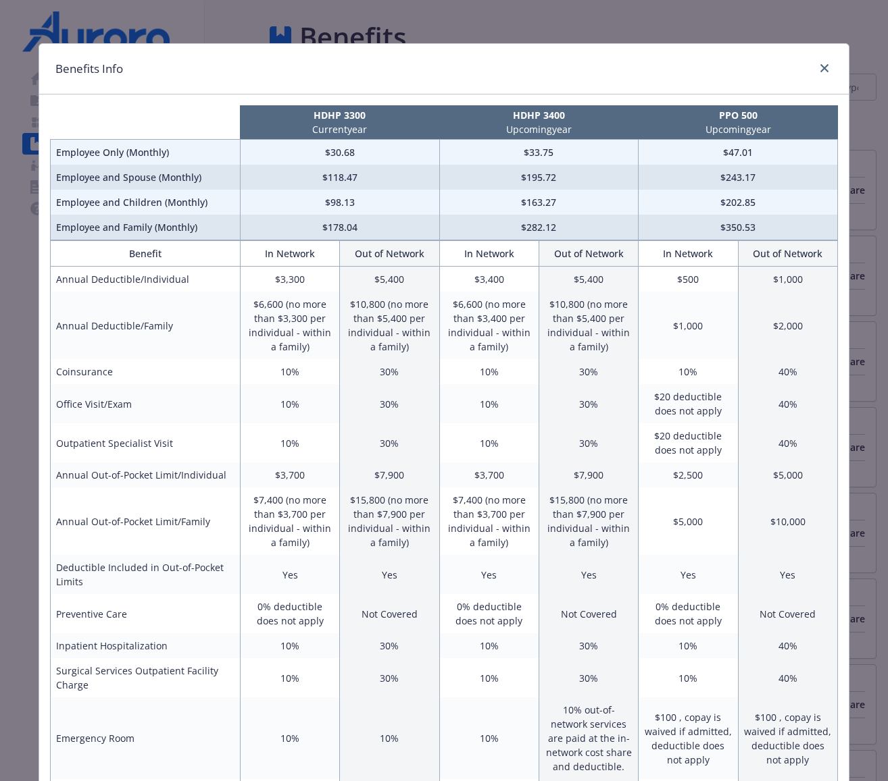
click at [457, 321] on td "$6,600 (no more than $3,400 per individual - within a family)" at bounding box center [488, 326] width 99 height 68
